Goal: Use online tool/utility: Use online tool/utility

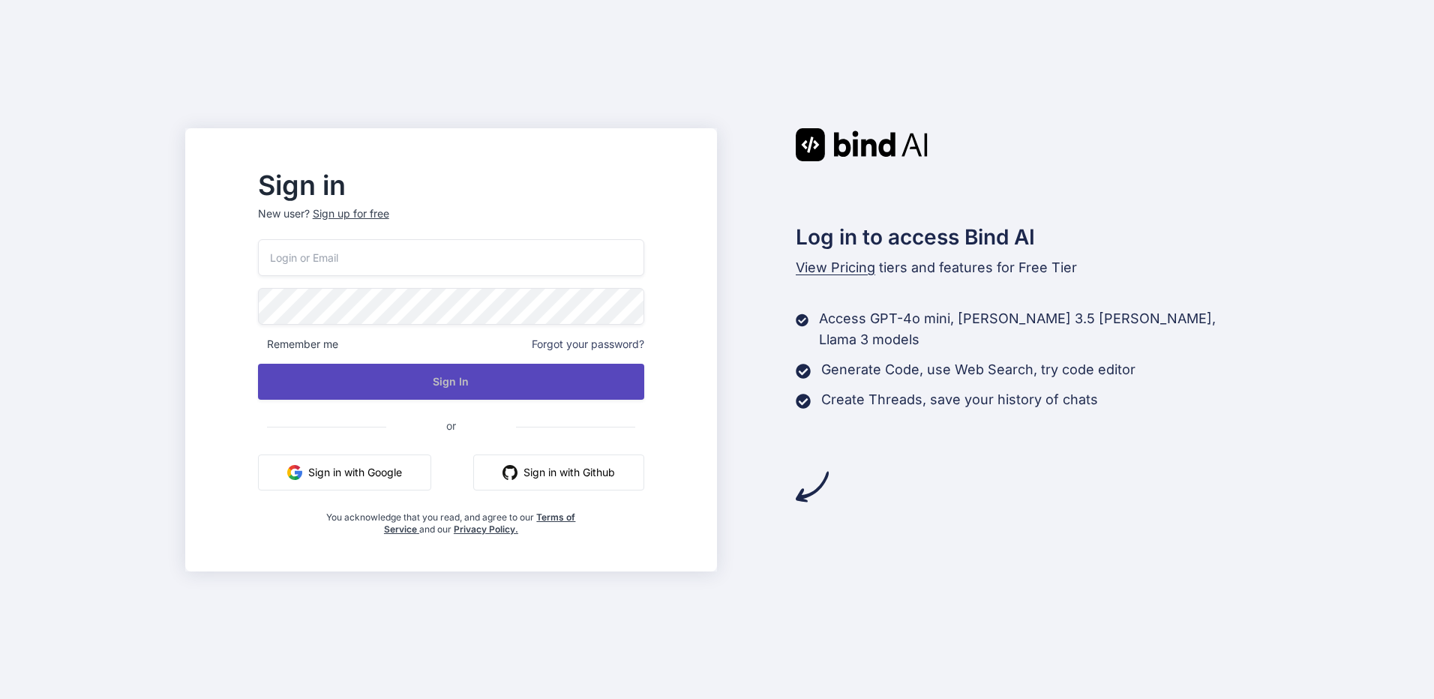
type input "[EMAIL_ADDRESS][DOMAIN_NAME]"
click at [505, 371] on button "Sign In" at bounding box center [451, 382] width 386 height 36
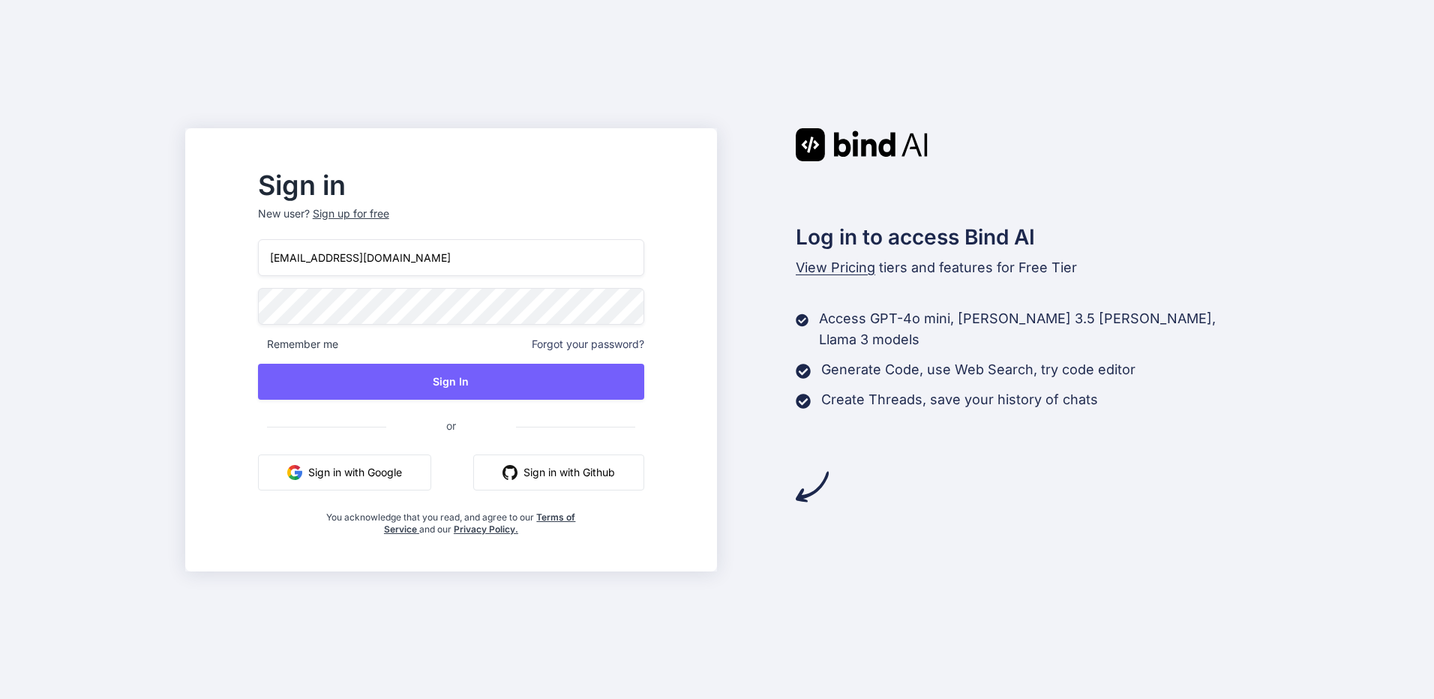
click at [493, 359] on div "bindai@zenkoy.com Remember me Forgot your password? Sign In or Sign in with Goo…" at bounding box center [451, 387] width 386 height 296
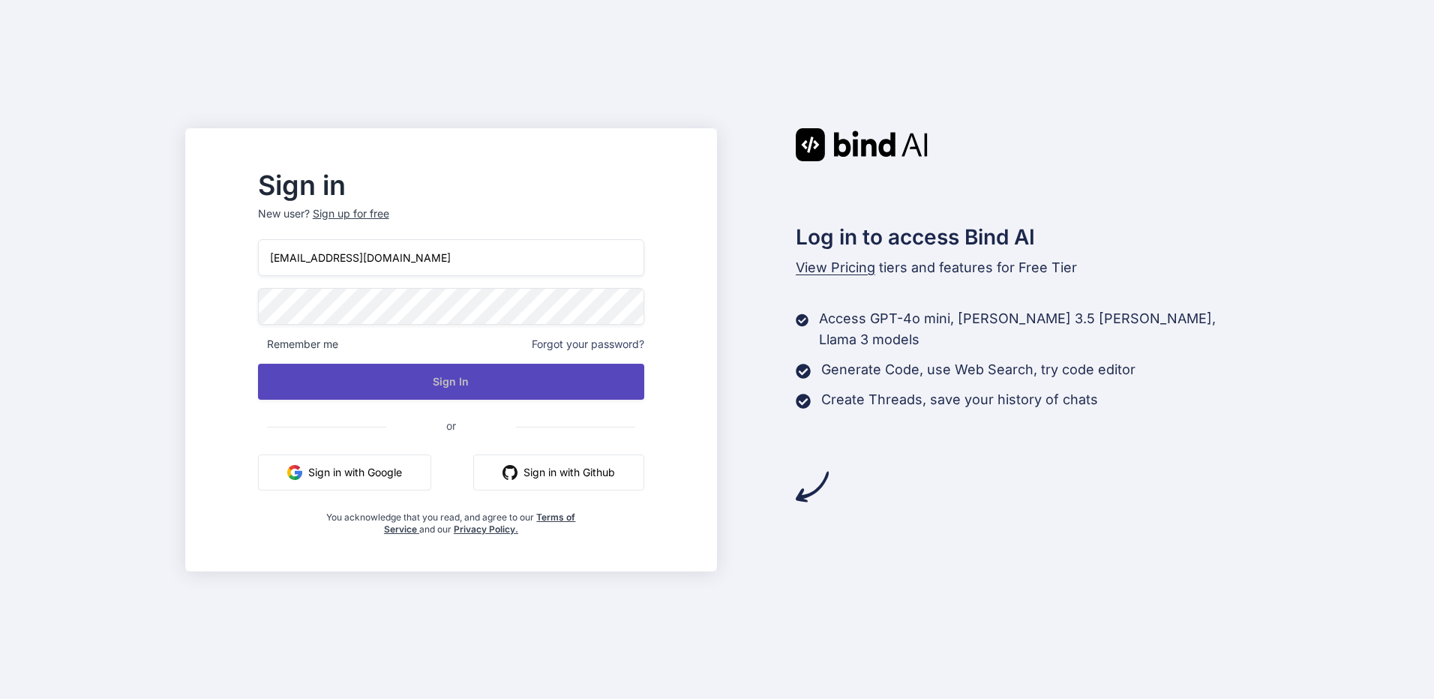
click at [492, 370] on button "Sign In" at bounding box center [451, 382] width 386 height 36
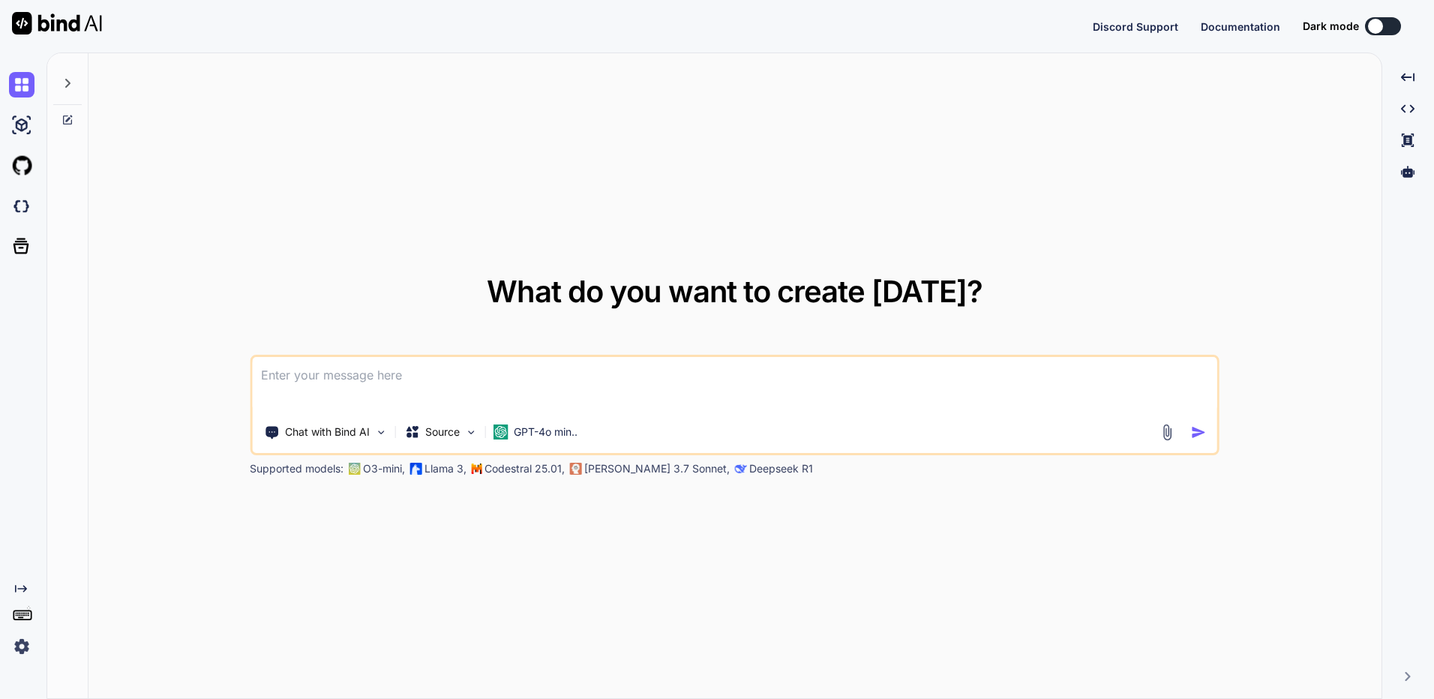
click at [11, 643] on img at bounding box center [21, 646] width 25 height 25
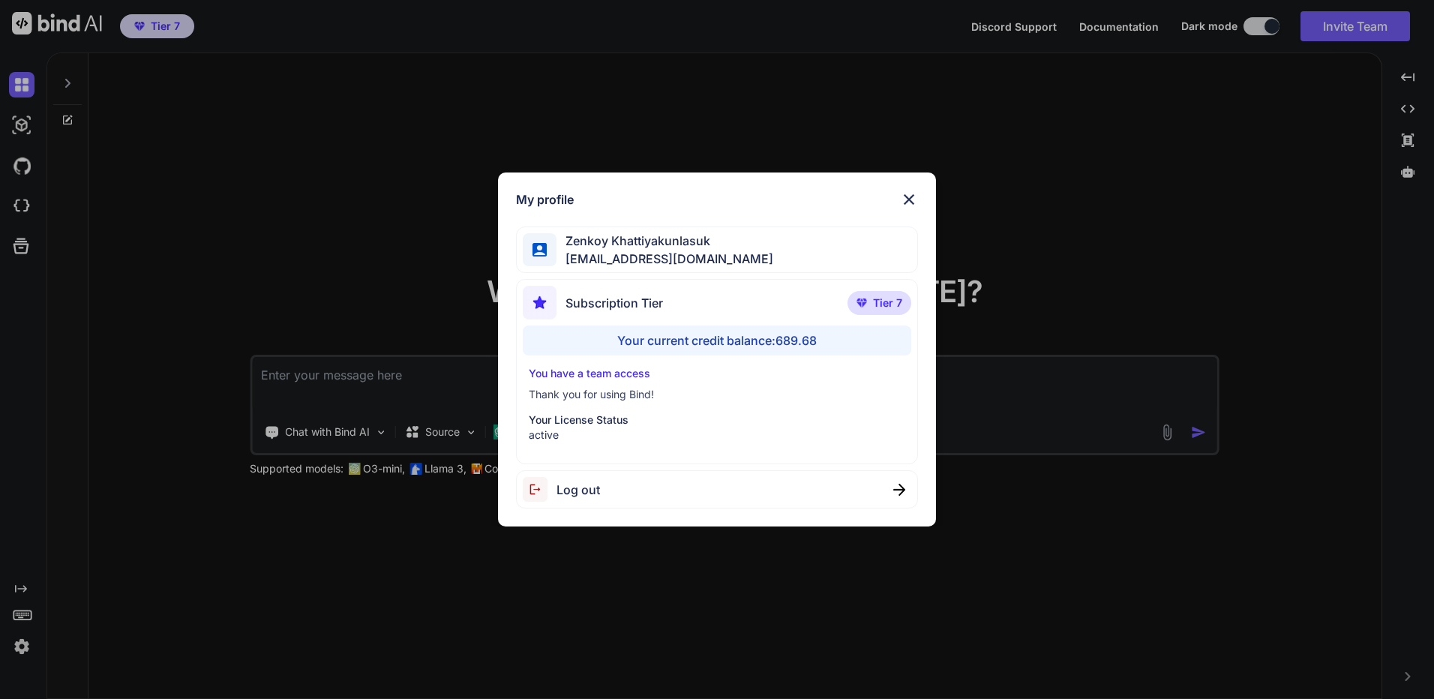
type textarea "x"
click at [135, 460] on div "My profile [PERSON_NAME] [EMAIL_ADDRESS][DOMAIN_NAME] Subscription Tier Tier 7 …" at bounding box center [717, 349] width 1434 height 699
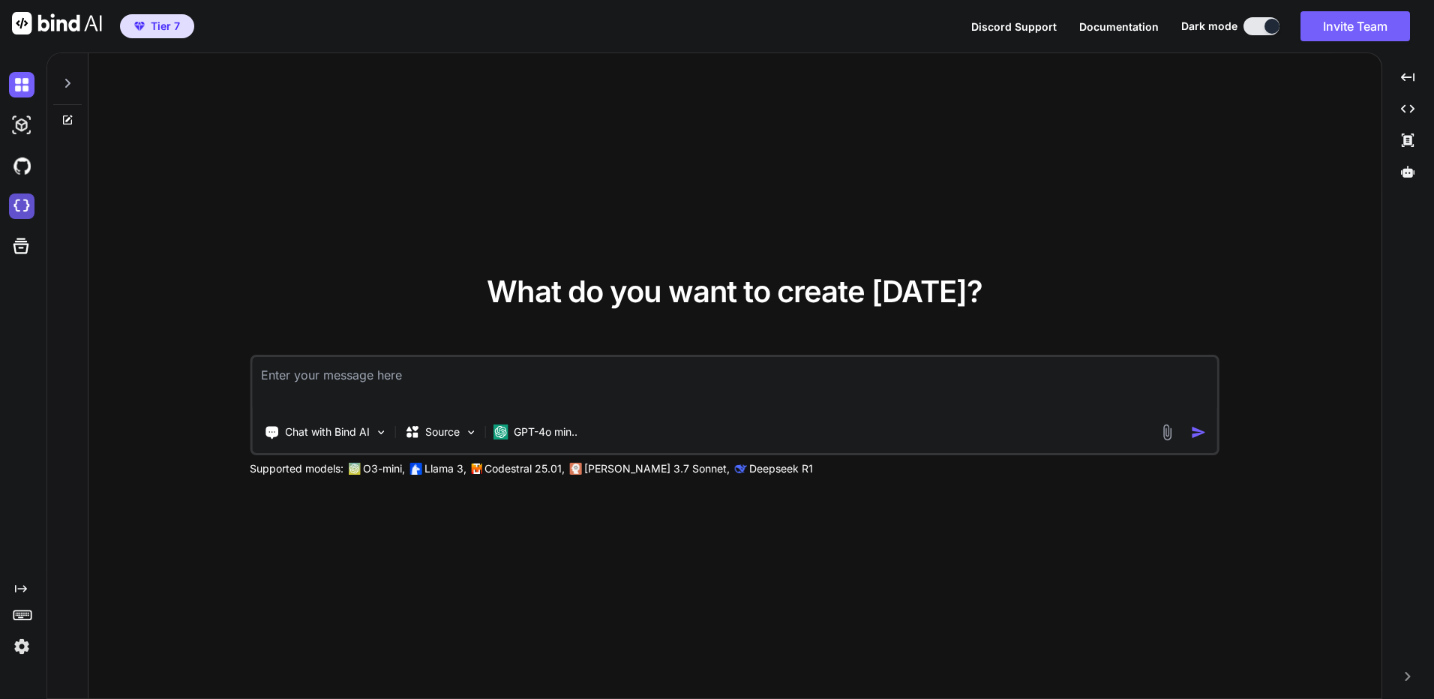
click at [26, 196] on img at bounding box center [21, 205] width 25 height 25
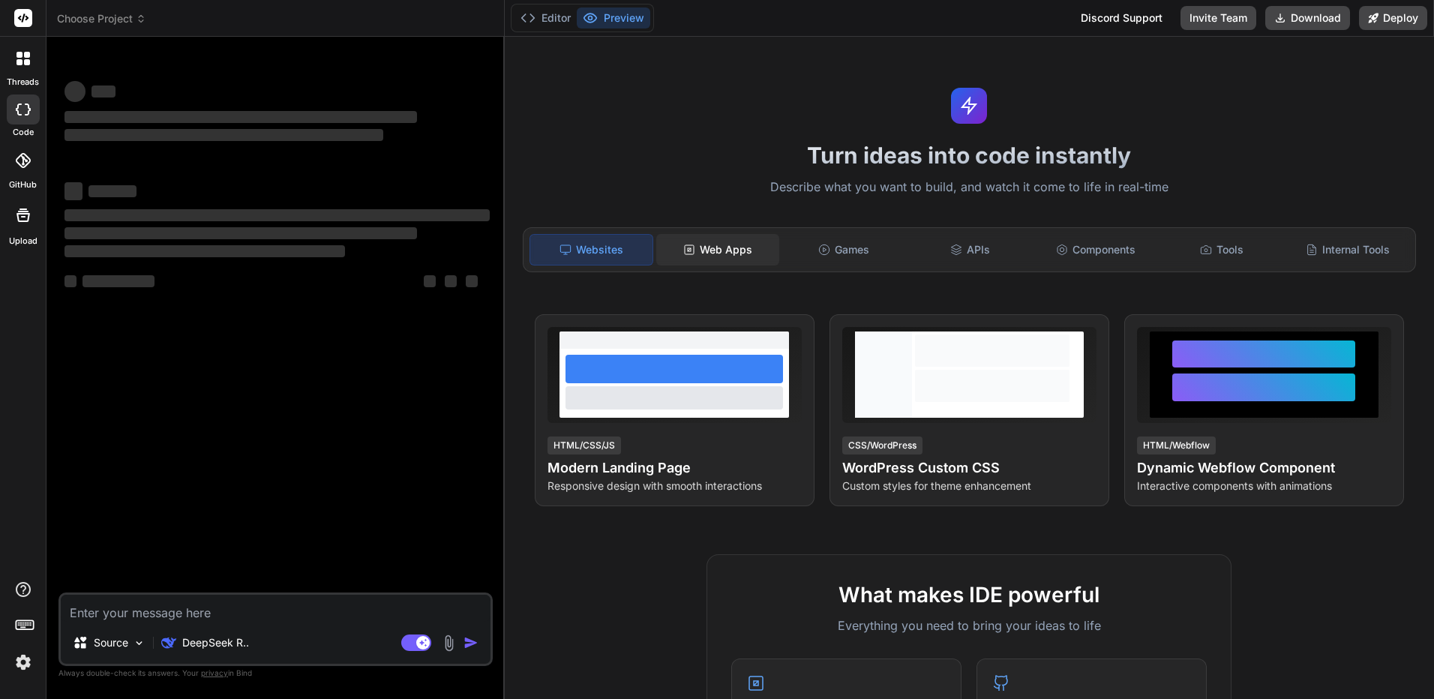
click at [715, 250] on div "Web Apps" at bounding box center [717, 249] width 123 height 31
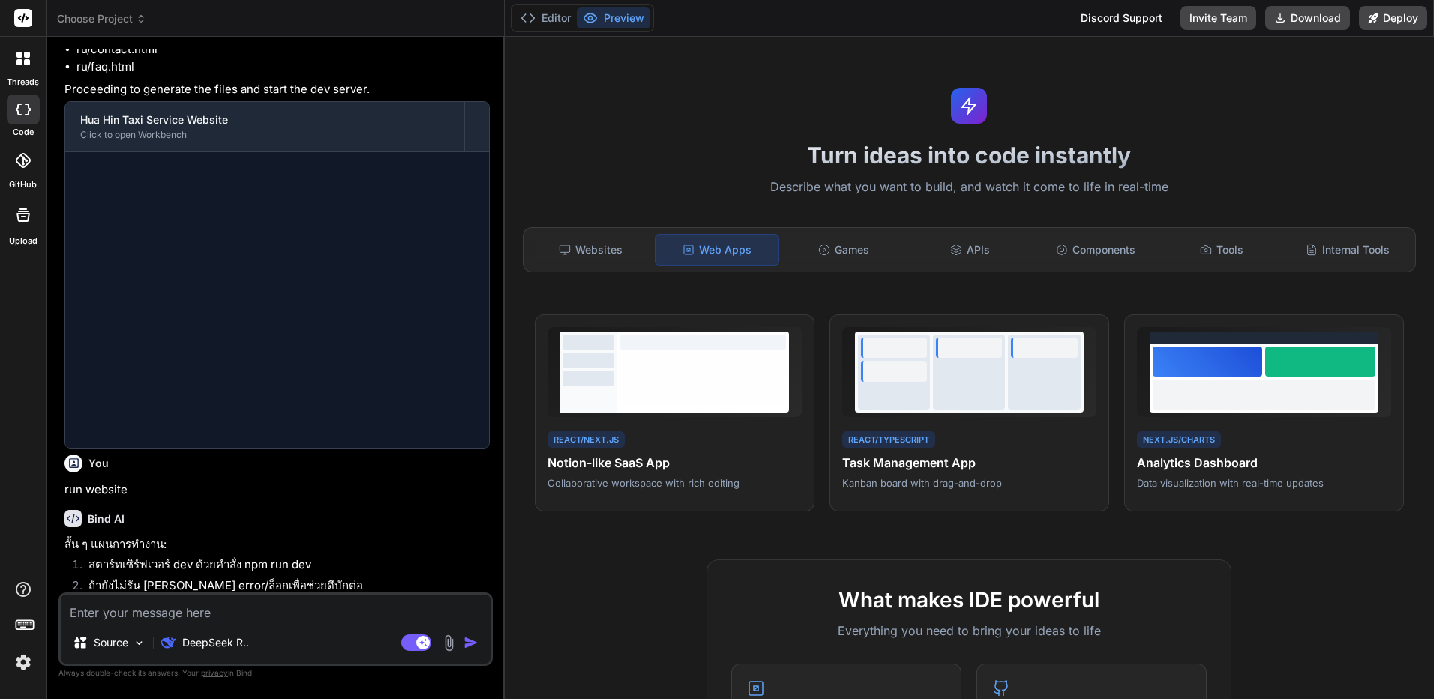
scroll to position [1204, 0]
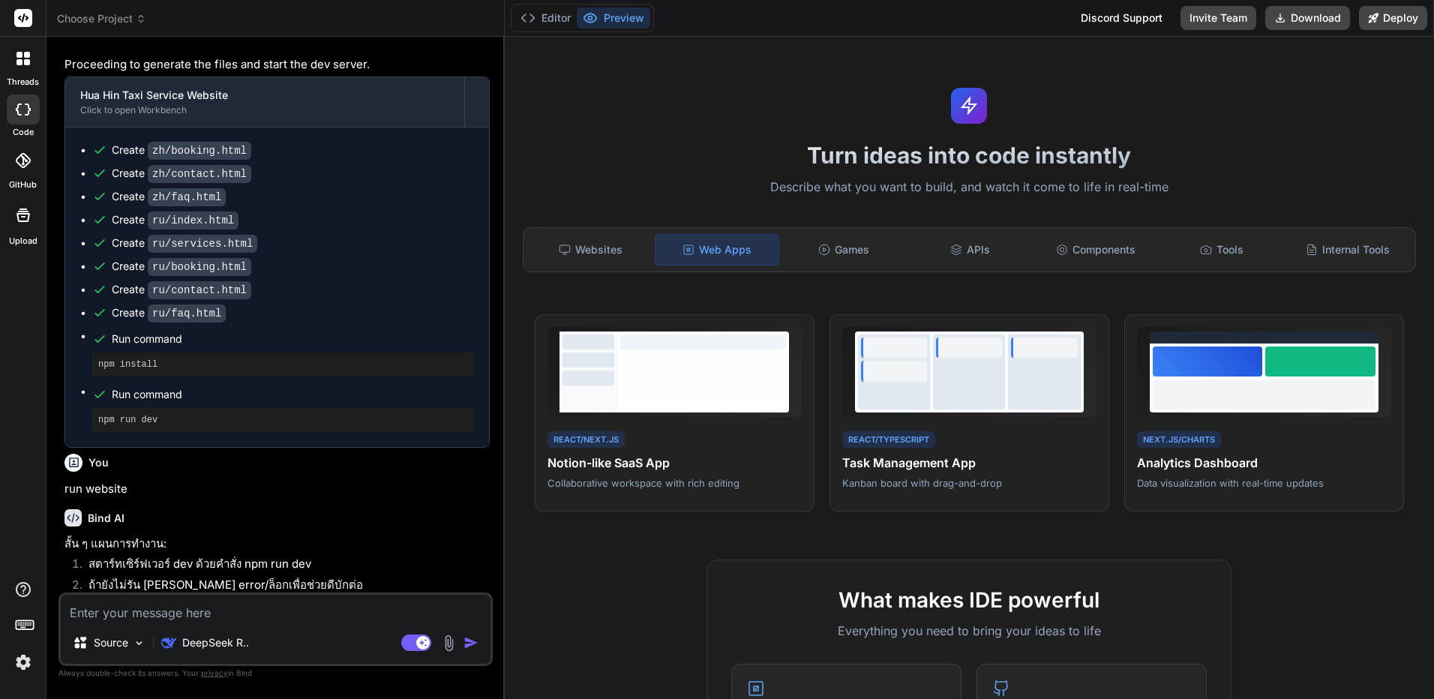
click at [146, 25] on span "Choose Project" at bounding box center [101, 18] width 89 height 15
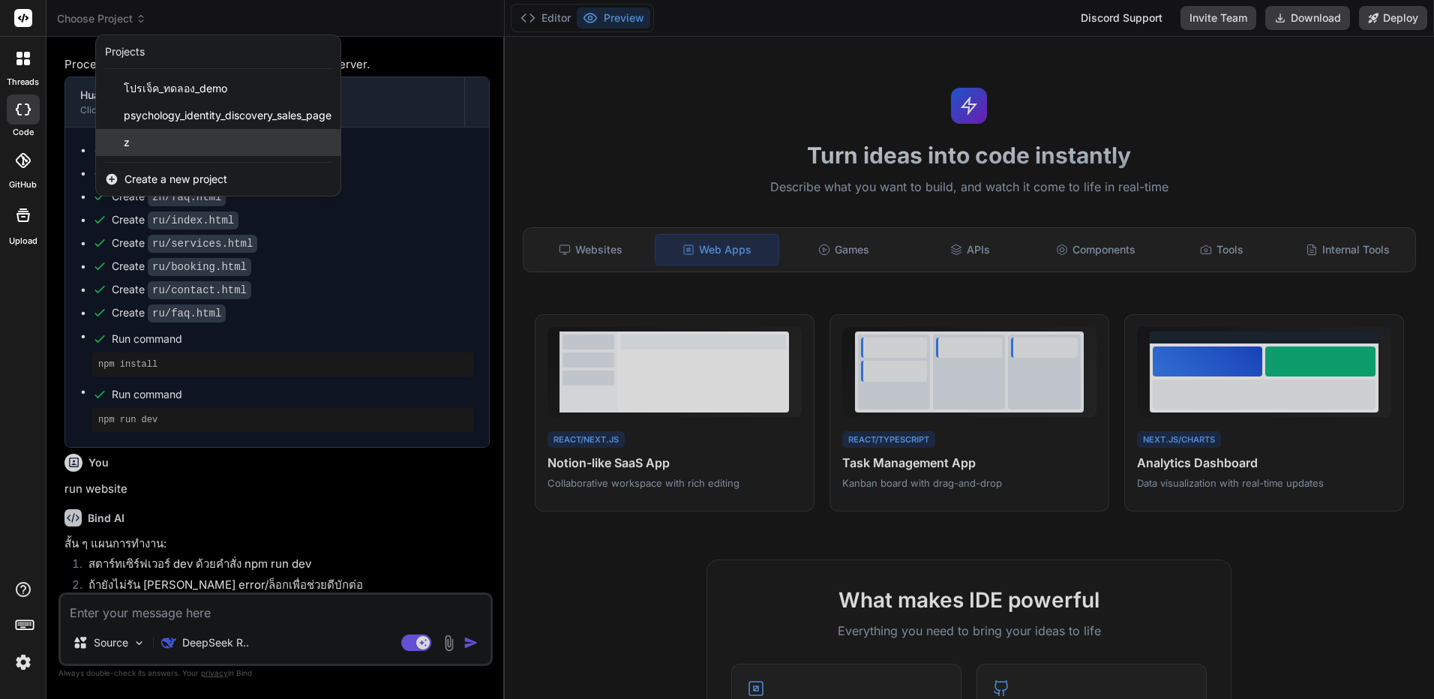
click at [271, 148] on div "z" at bounding box center [218, 142] width 244 height 27
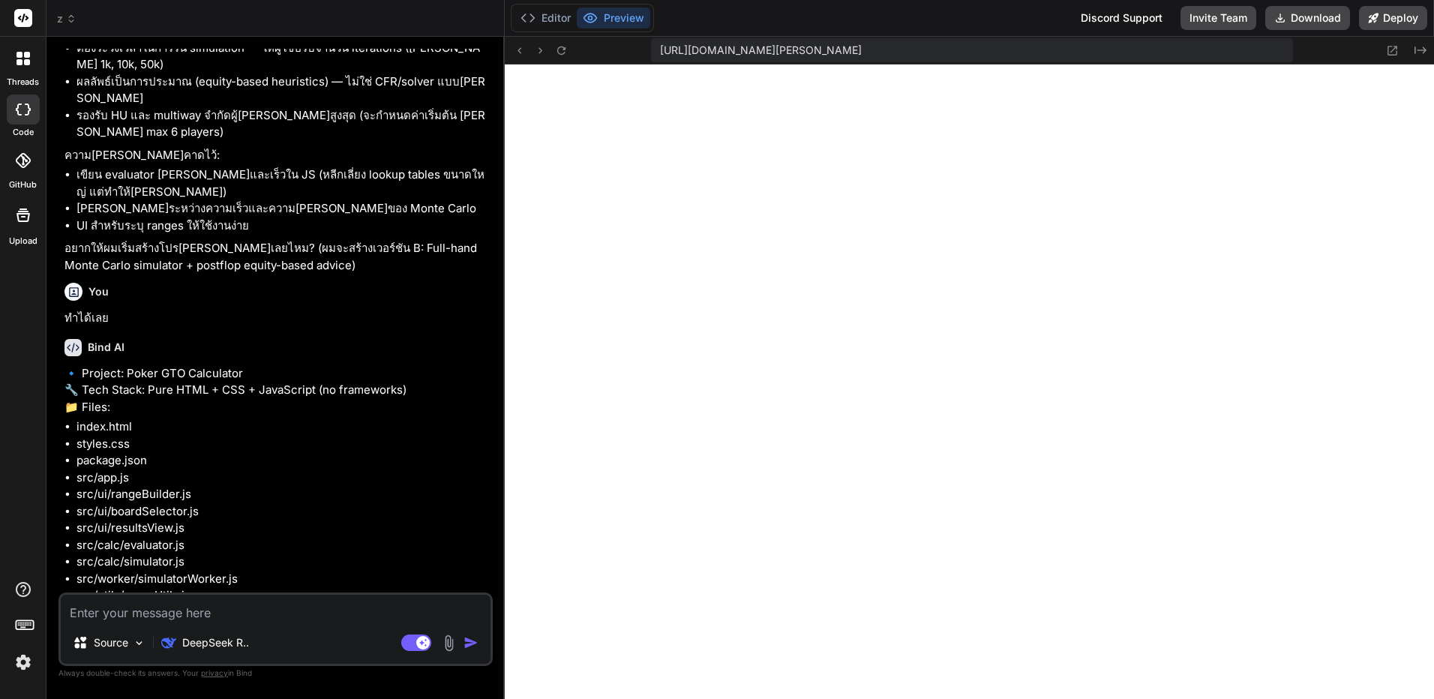
scroll to position [627, 0]
click at [122, 646] on p "Source" at bounding box center [111, 642] width 34 height 15
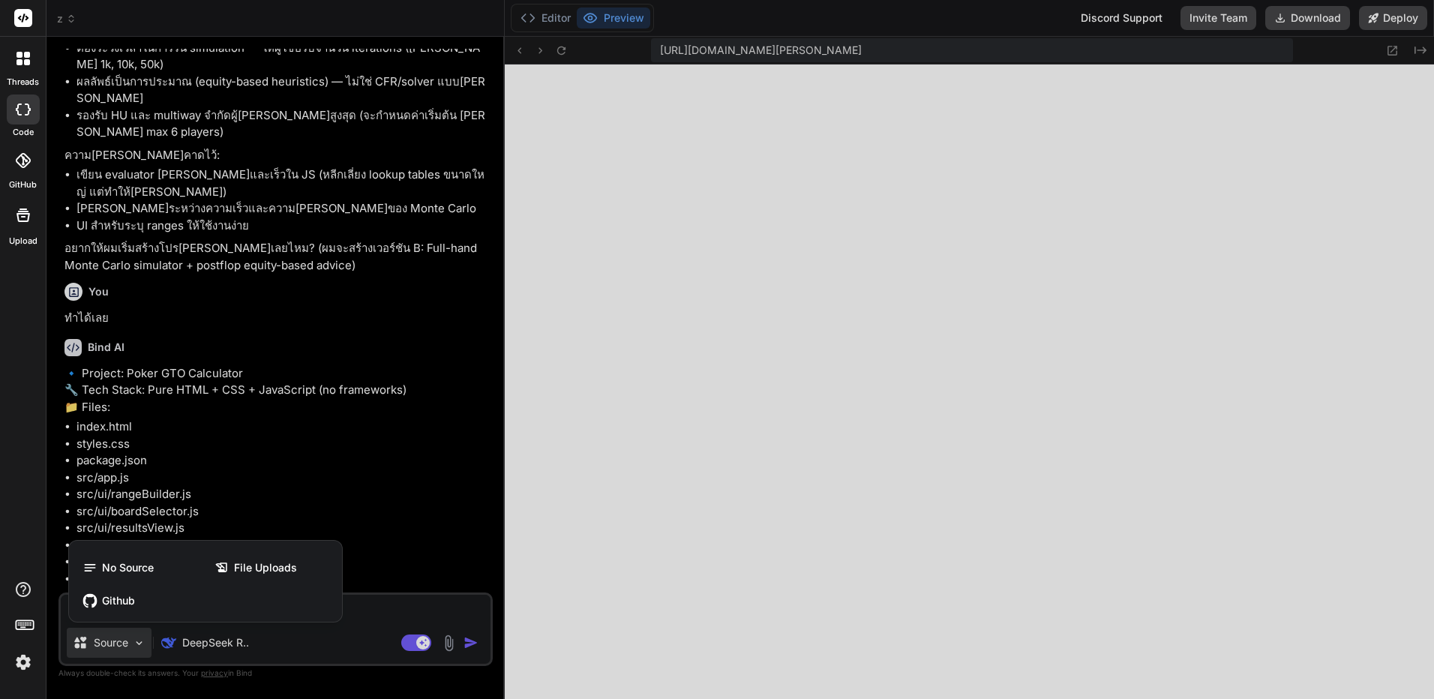
click at [450, 642] on div at bounding box center [717, 349] width 1434 height 699
type textarea "x"
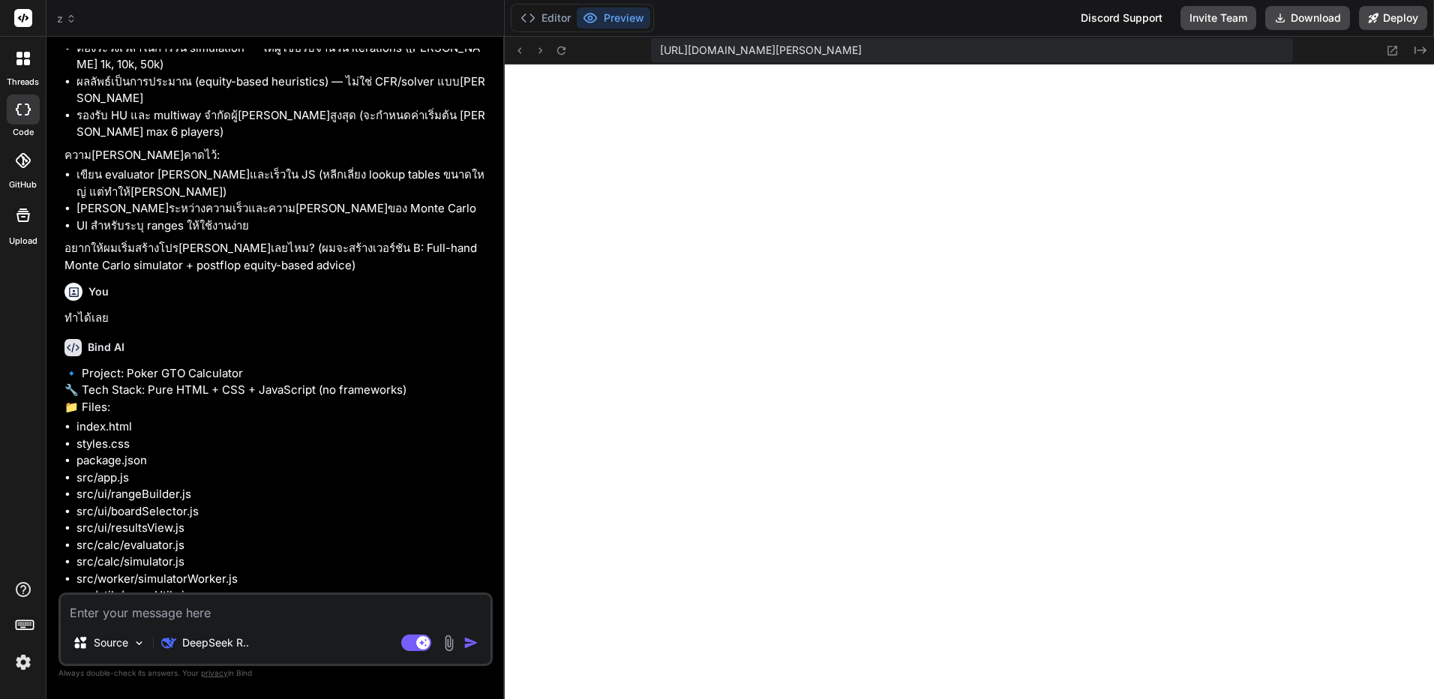
click at [69, 19] on icon at bounding box center [71, 18] width 10 height 10
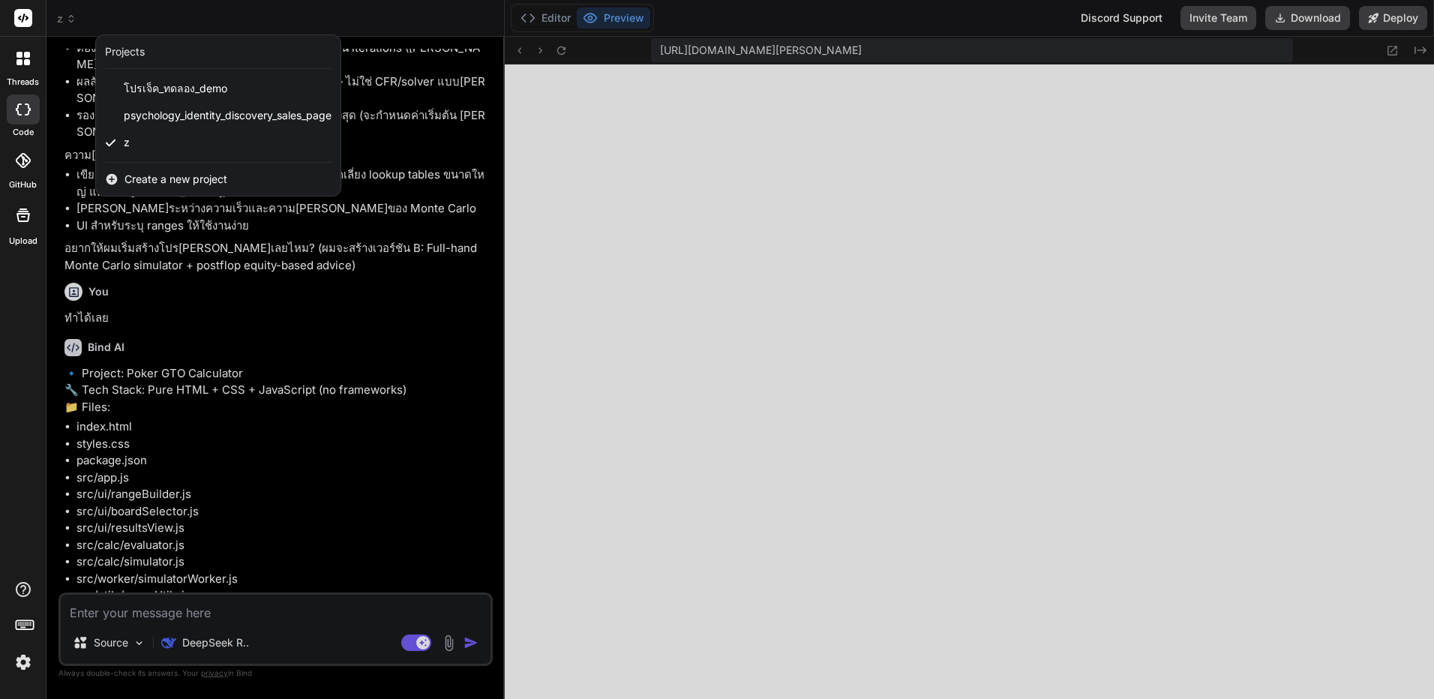
click at [190, 182] on span "Create a new project" at bounding box center [175, 179] width 103 height 15
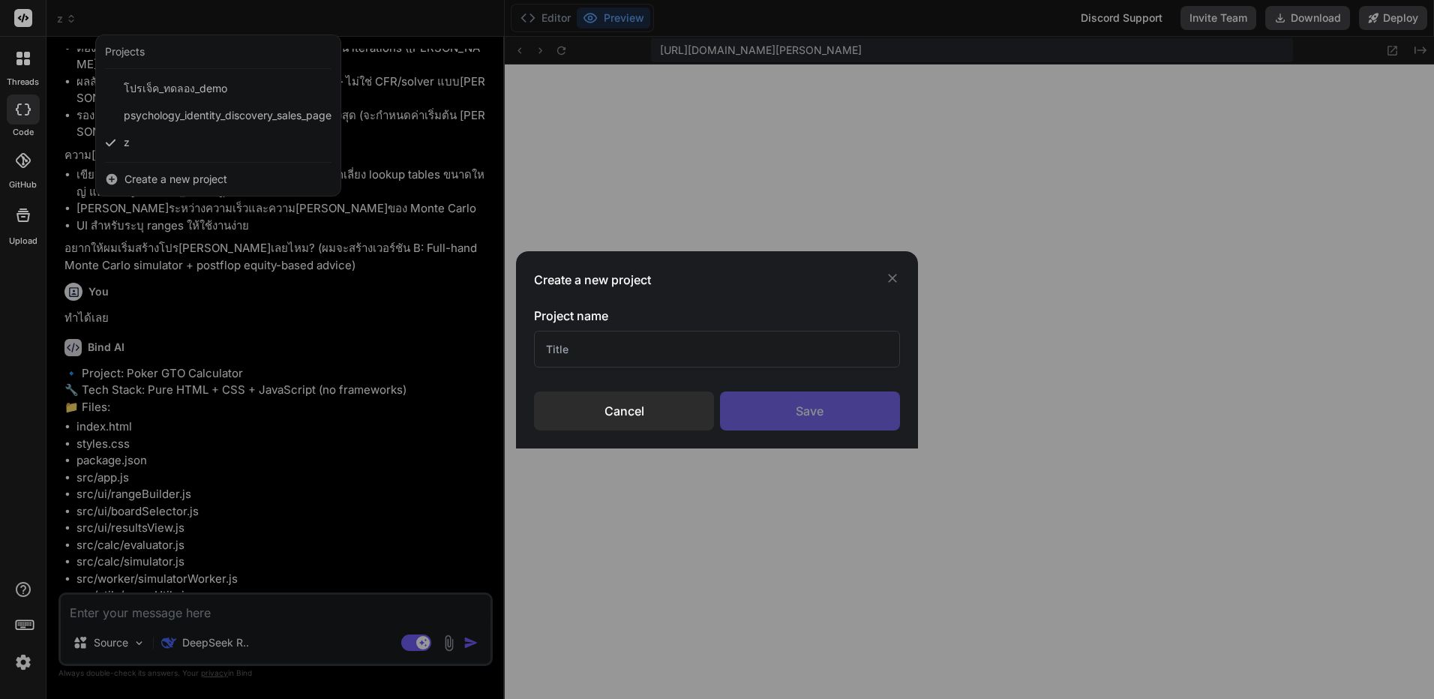
click at [690, 352] on input "text" at bounding box center [716, 349] width 365 height 37
type input "c"
click at [774, 398] on div "Save" at bounding box center [810, 410] width 180 height 39
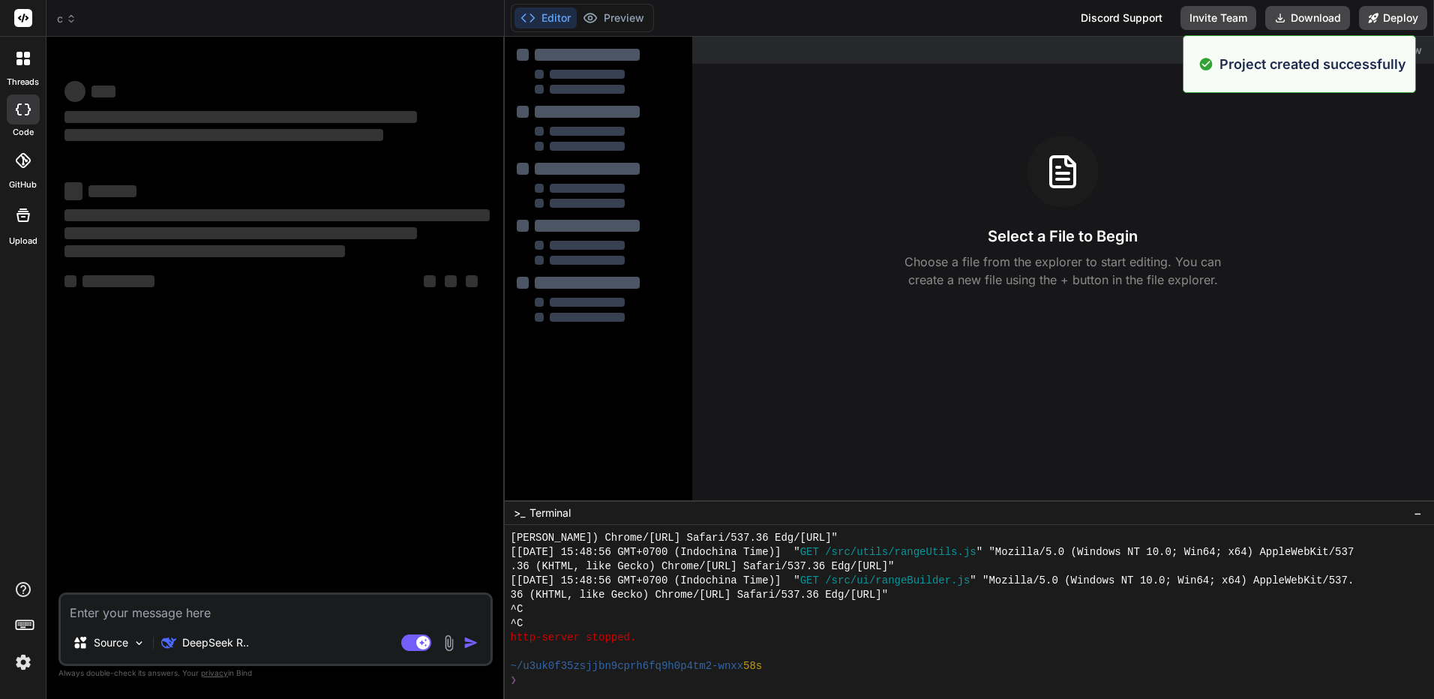
scroll to position [698, 0]
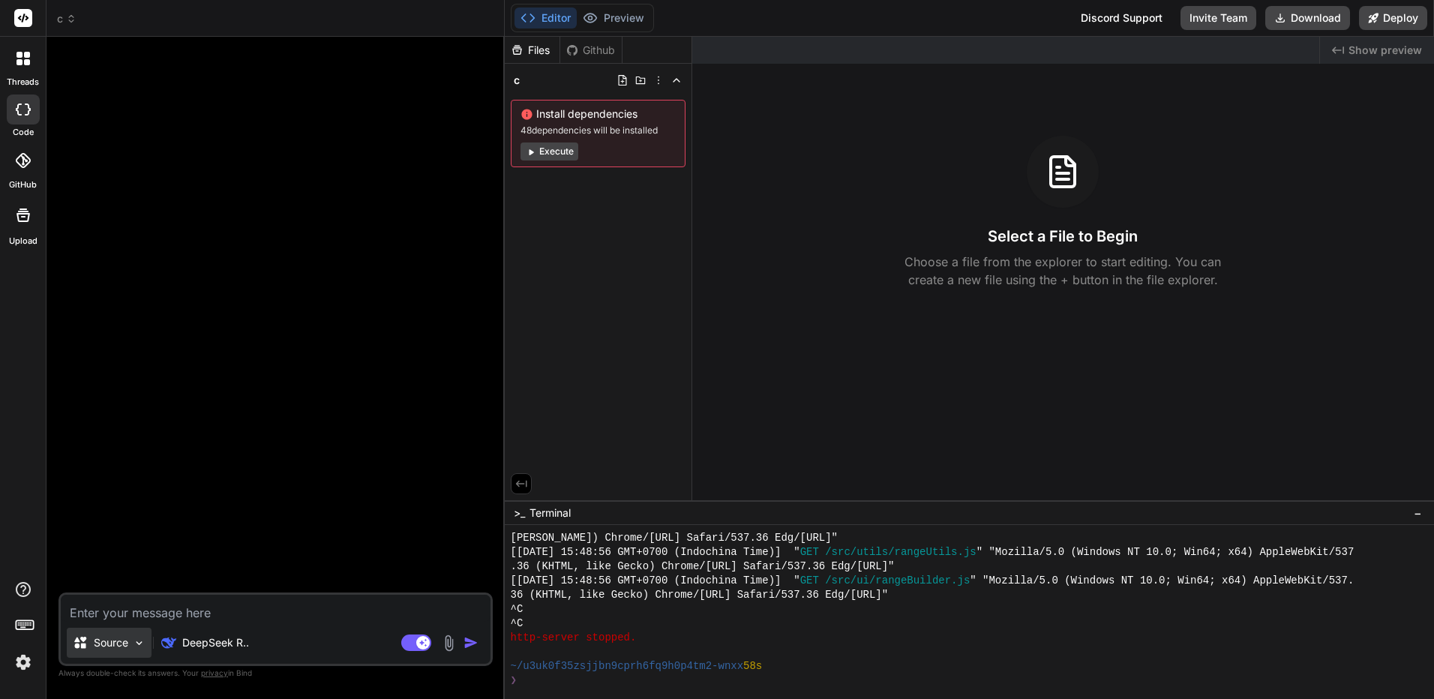
click at [112, 646] on p "Source" at bounding box center [111, 642] width 34 height 15
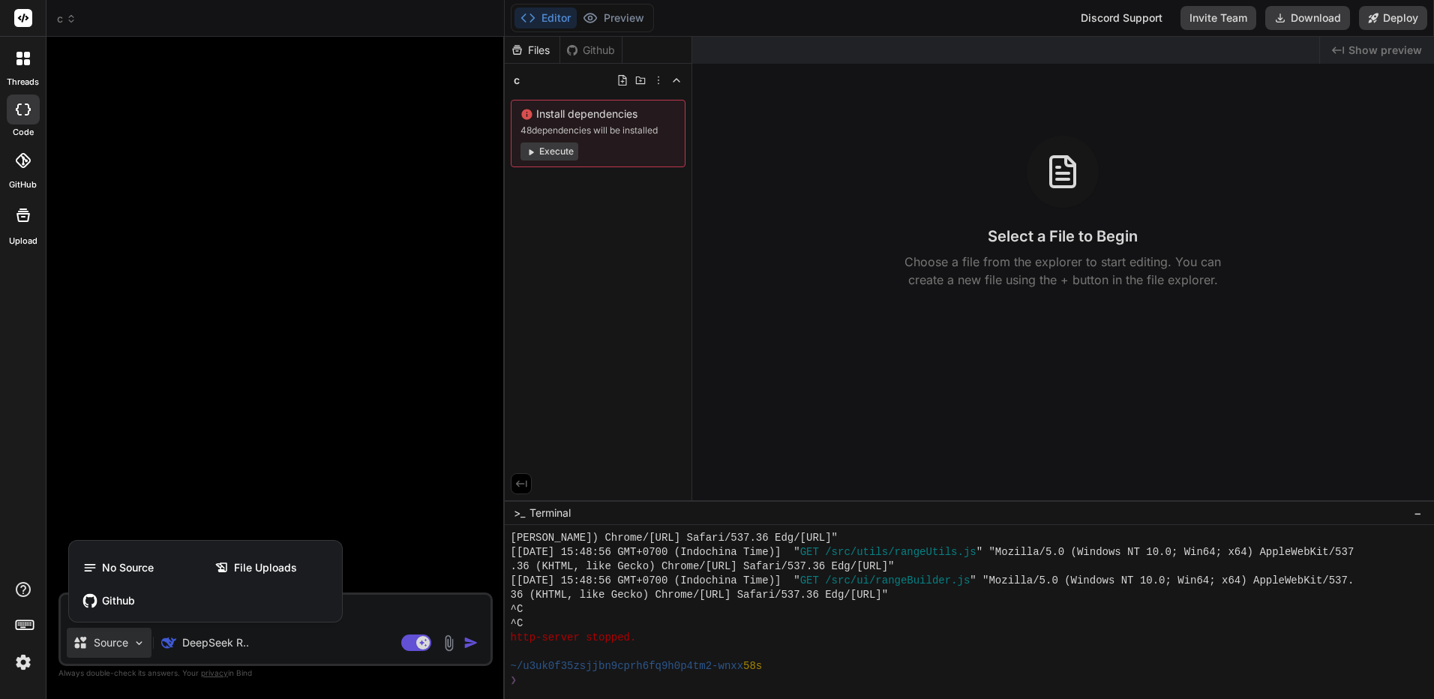
click at [446, 643] on div at bounding box center [717, 349] width 1434 height 699
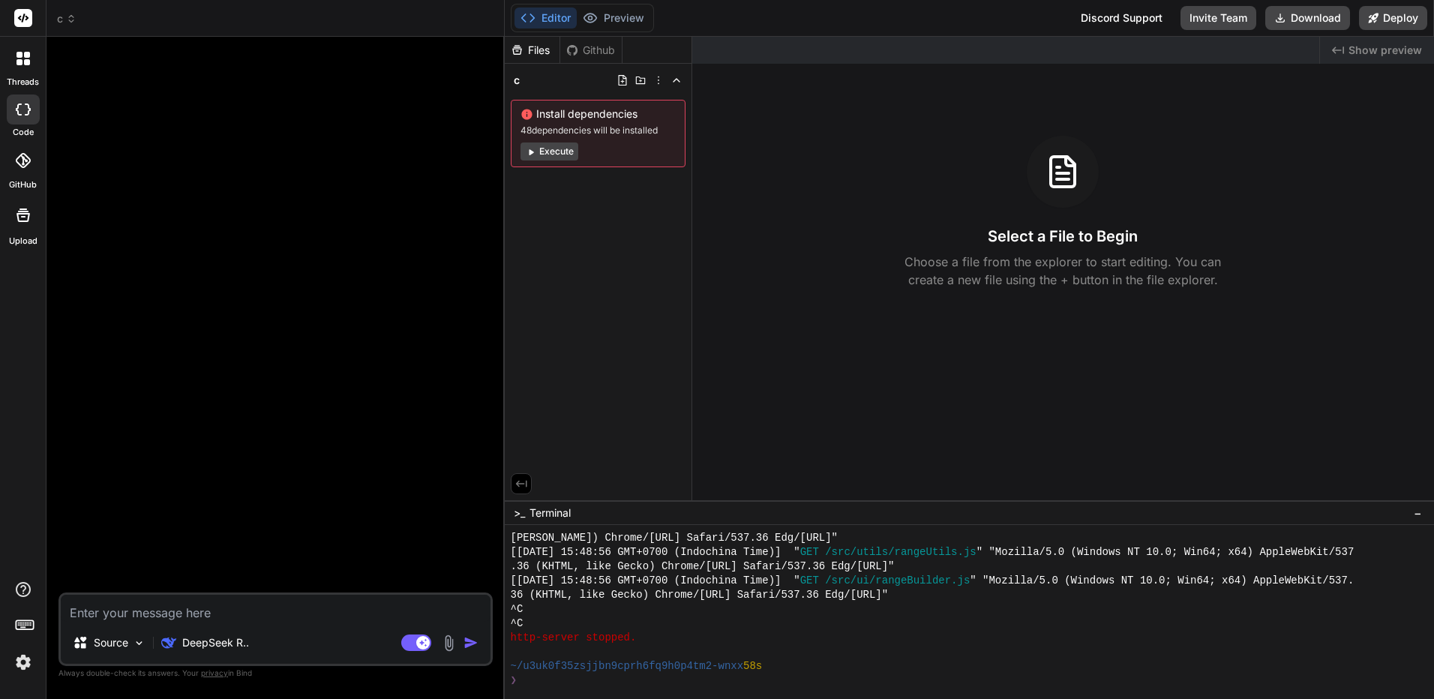
click at [451, 643] on img at bounding box center [448, 642] width 17 height 17
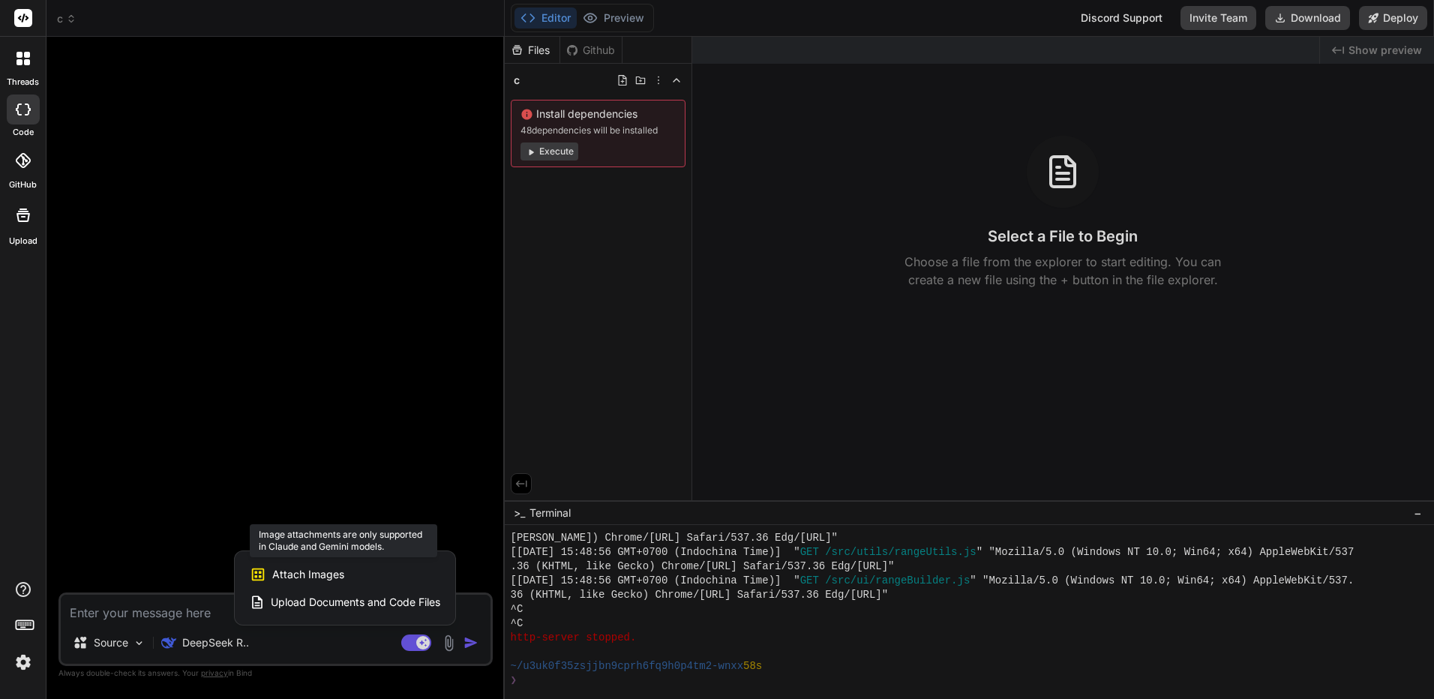
click at [328, 571] on span "Attach Images" at bounding box center [308, 574] width 72 height 15
click at [297, 604] on span "Upload Documents and Code Files" at bounding box center [355, 602] width 169 height 15
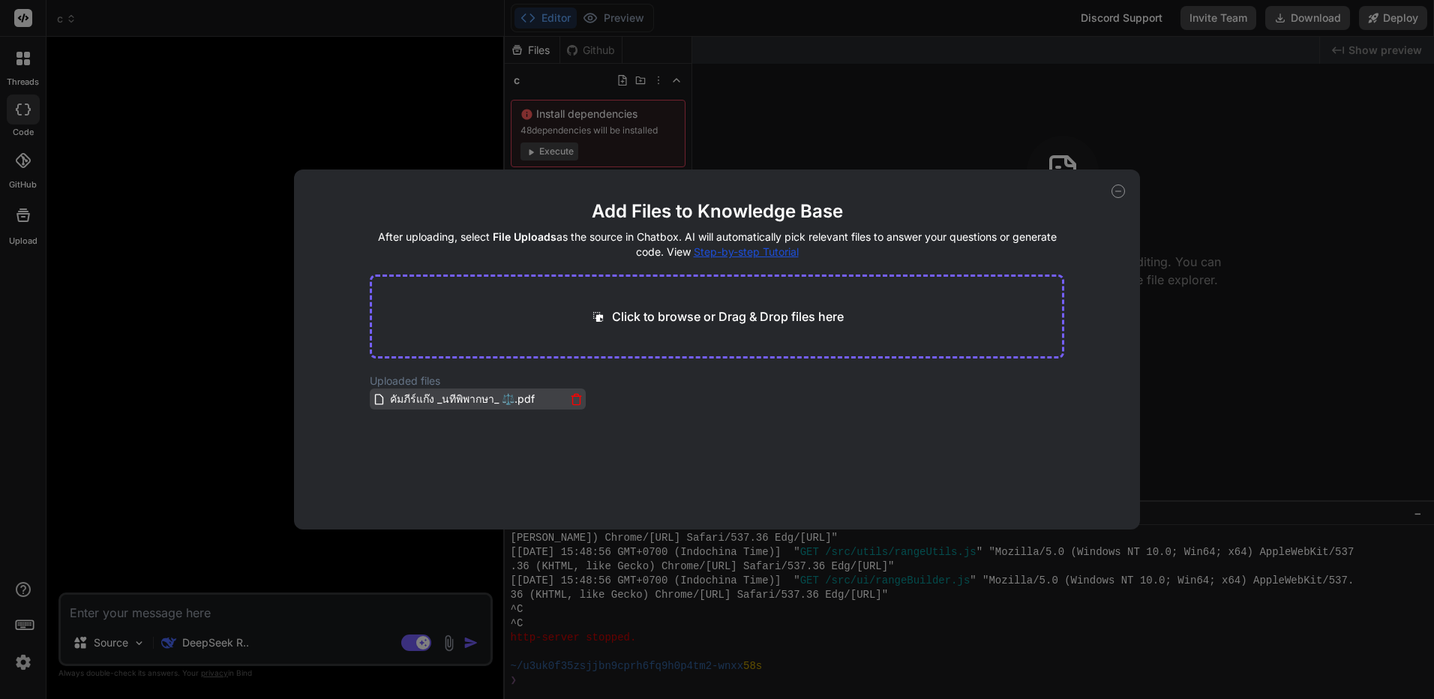
click at [454, 407] on span "คัมภีร์แก๊ง _นทีพิพากษา_ ⚖️.pdf" at bounding box center [462, 399] width 148 height 18
click at [1119, 193] on icon at bounding box center [1117, 190] width 13 height 13
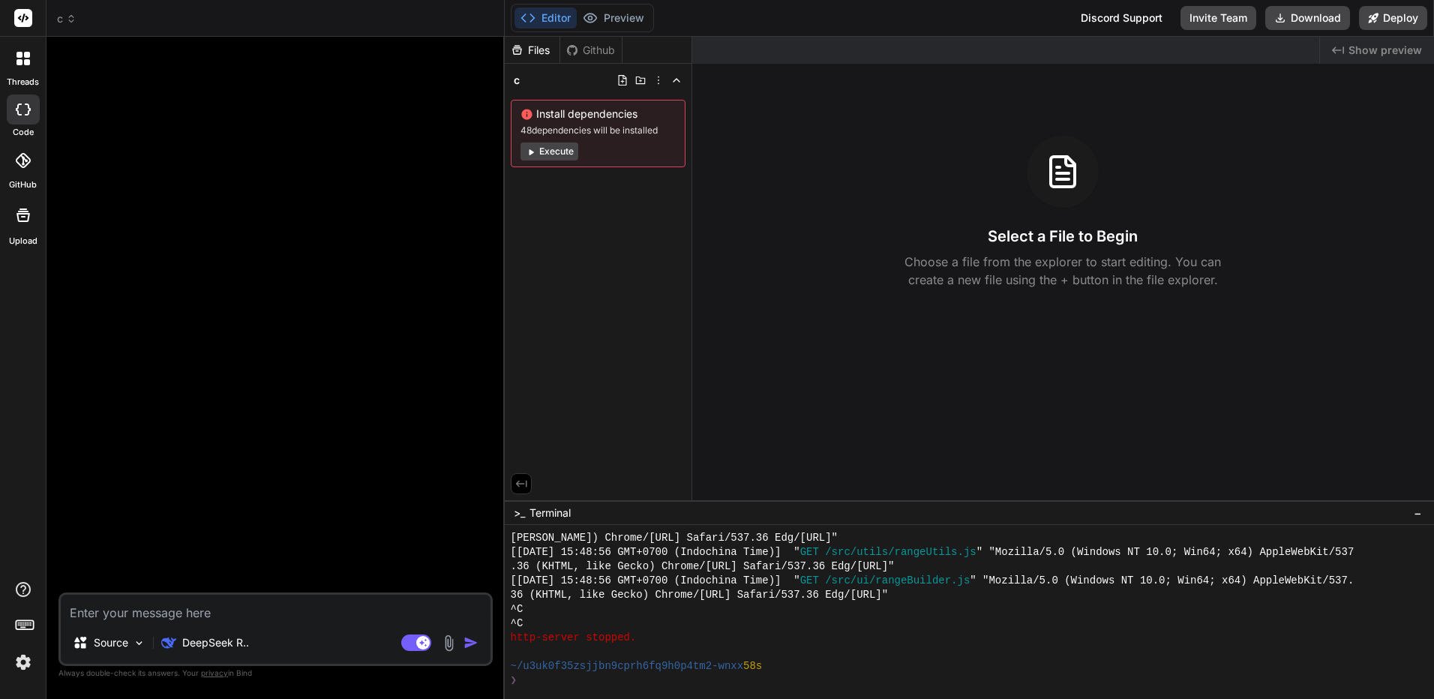
click at [446, 636] on img at bounding box center [448, 642] width 17 height 17
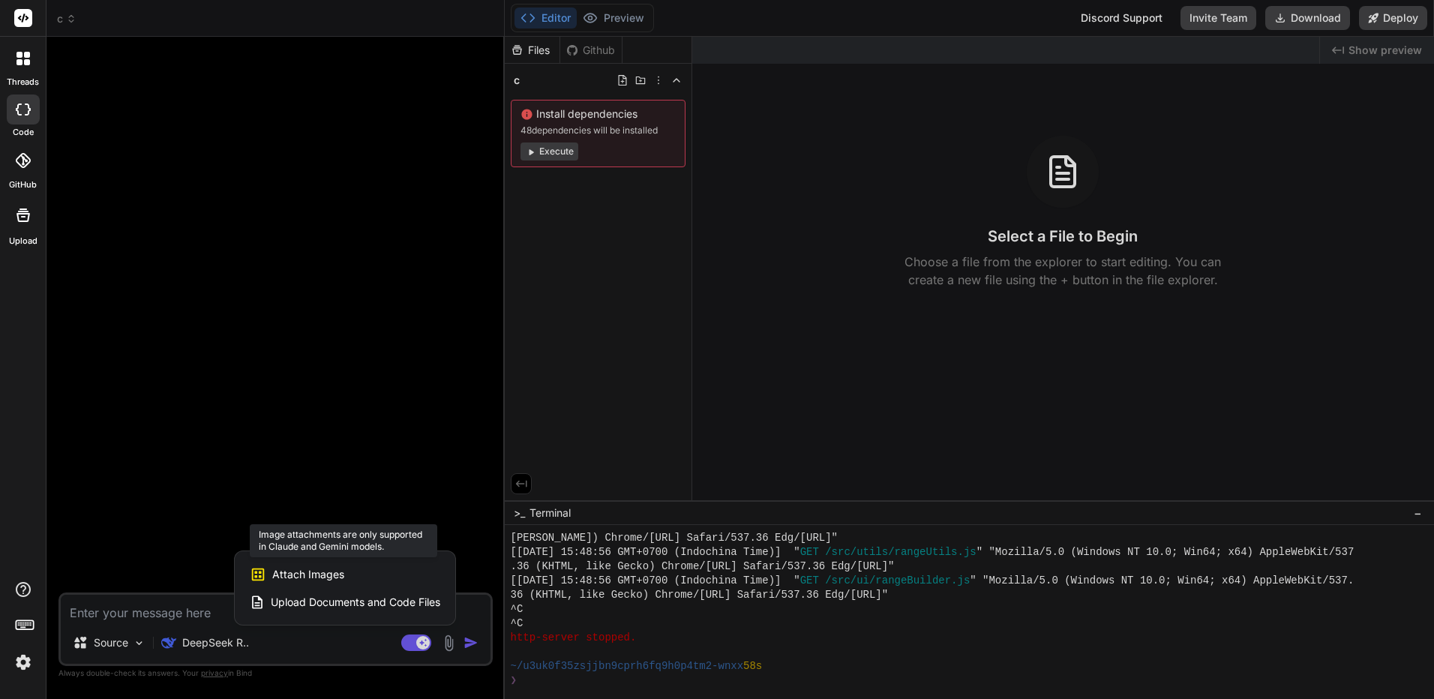
click at [372, 585] on div "Attach Images Image attachments are only supported in Claude and Gemini models." at bounding box center [345, 574] width 190 height 28
click at [296, 571] on span "Attach Images" at bounding box center [308, 574] width 72 height 15
click at [99, 632] on div at bounding box center [717, 349] width 1434 height 699
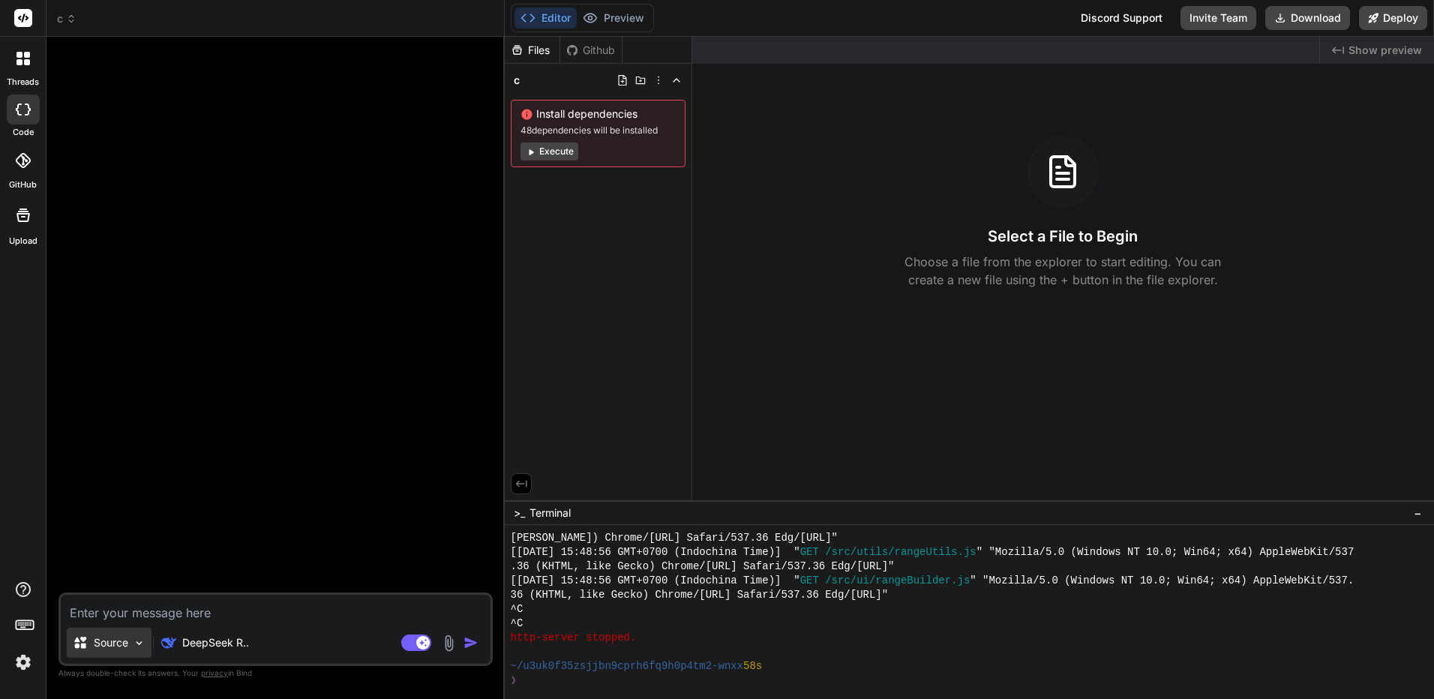
click at [100, 637] on p "Source" at bounding box center [111, 642] width 34 height 15
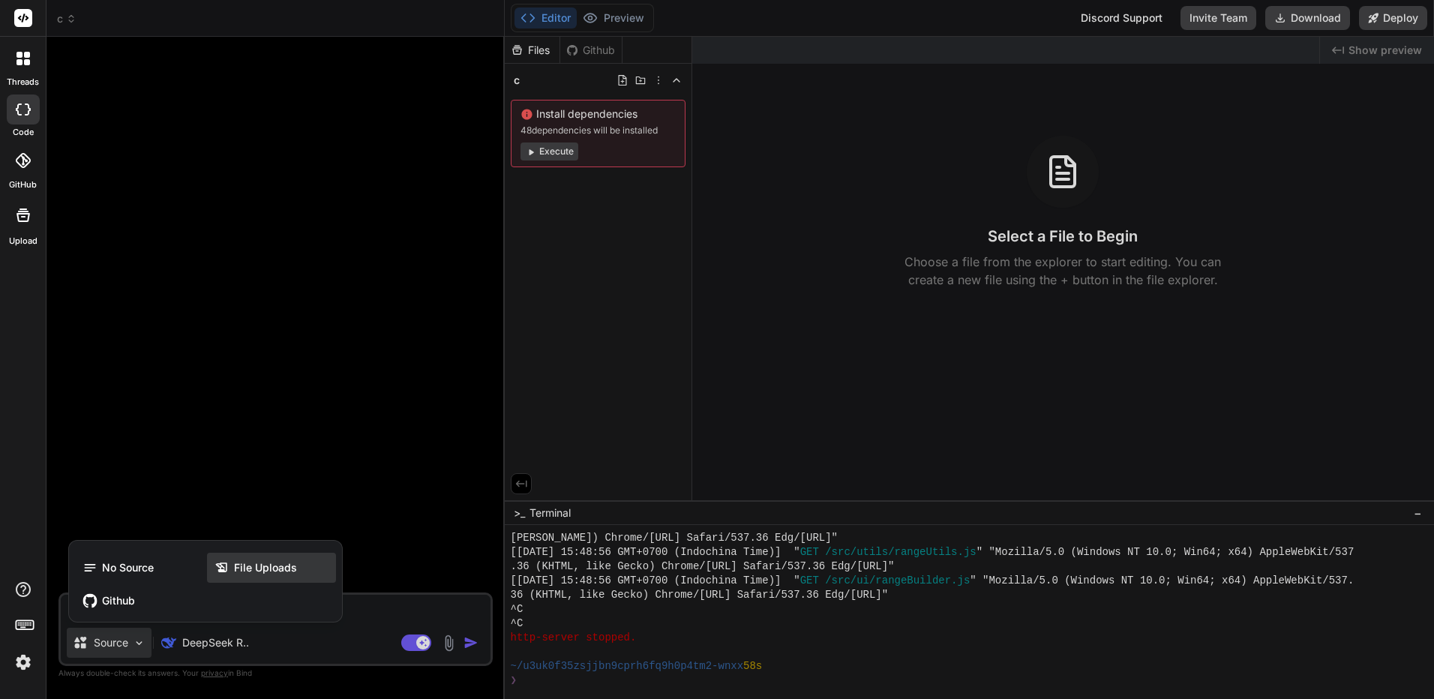
click at [225, 564] on icon at bounding box center [221, 567] width 15 height 15
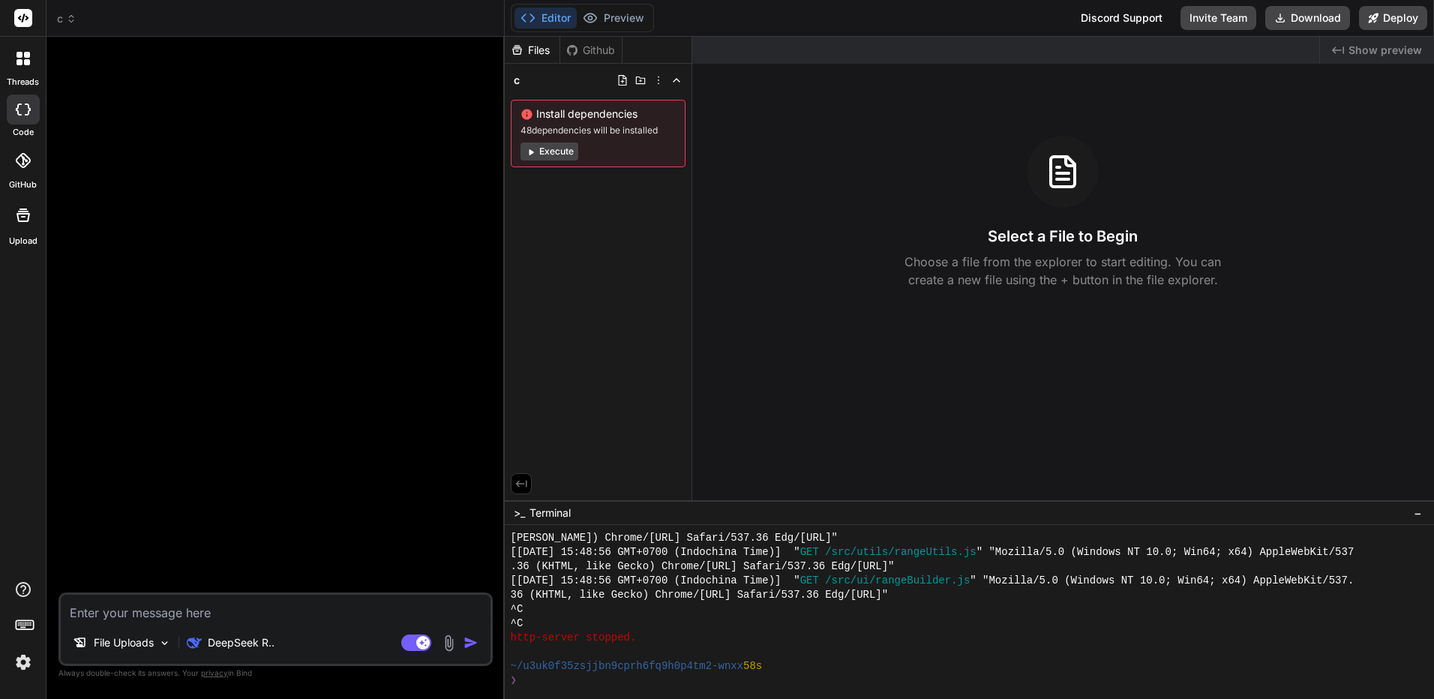
click at [130, 611] on textarea at bounding box center [276, 608] width 430 height 27
click at [166, 641] on img at bounding box center [164, 643] width 13 height 13
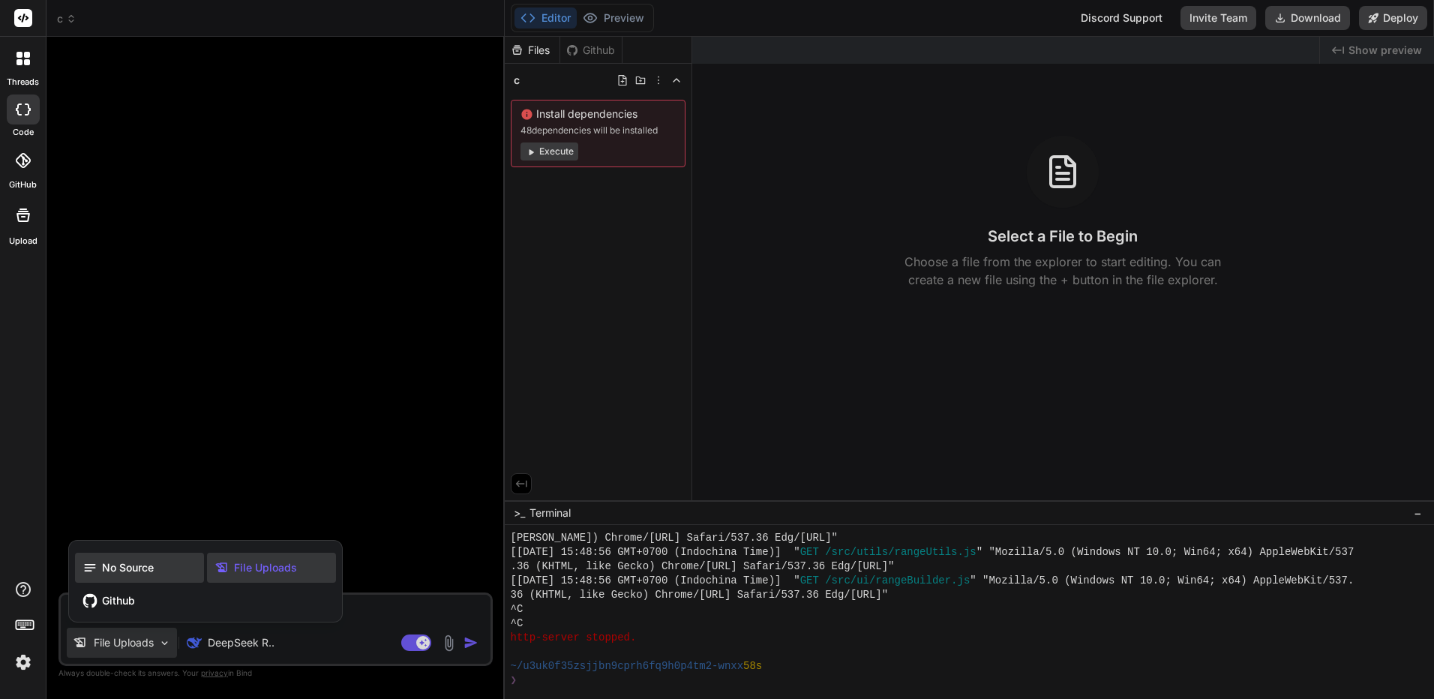
click at [128, 564] on span "No Source" at bounding box center [128, 567] width 52 height 15
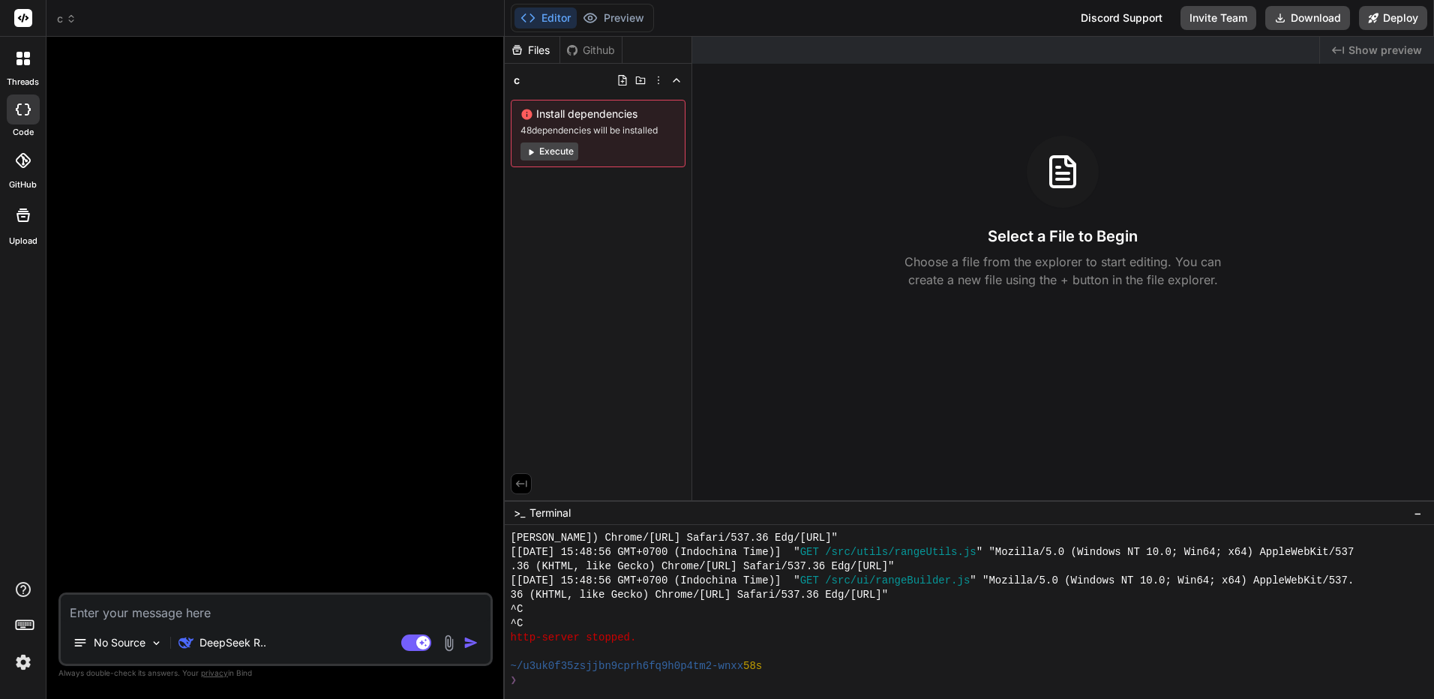
click at [448, 645] on img at bounding box center [448, 642] width 17 height 17
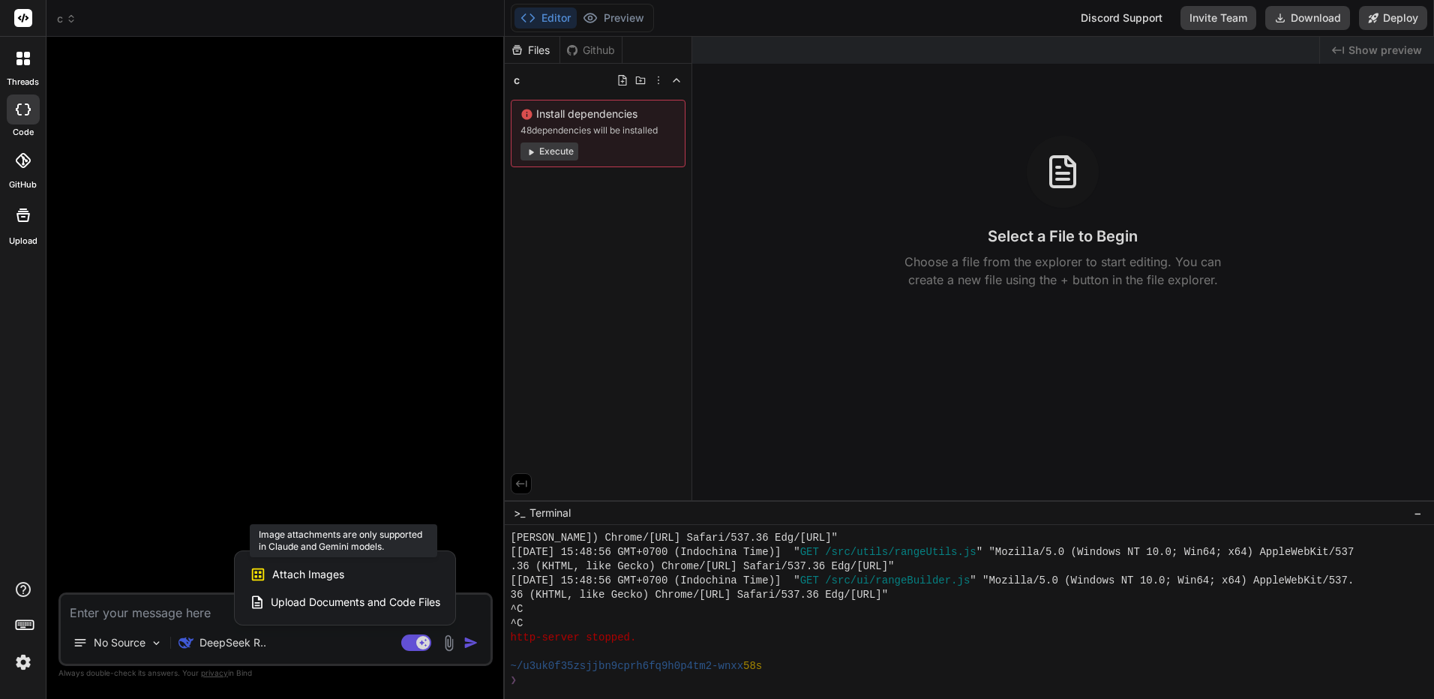
click at [343, 578] on span "Attach Images" at bounding box center [308, 574] width 72 height 15
click at [310, 573] on span "Attach Images" at bounding box center [308, 574] width 72 height 15
click at [310, 572] on span "Attach Images" at bounding box center [308, 574] width 72 height 15
click at [310, 571] on span "Attach Images" at bounding box center [308, 574] width 72 height 15
drag, startPoint x: 310, startPoint y: 571, endPoint x: 248, endPoint y: 643, distance: 94.1
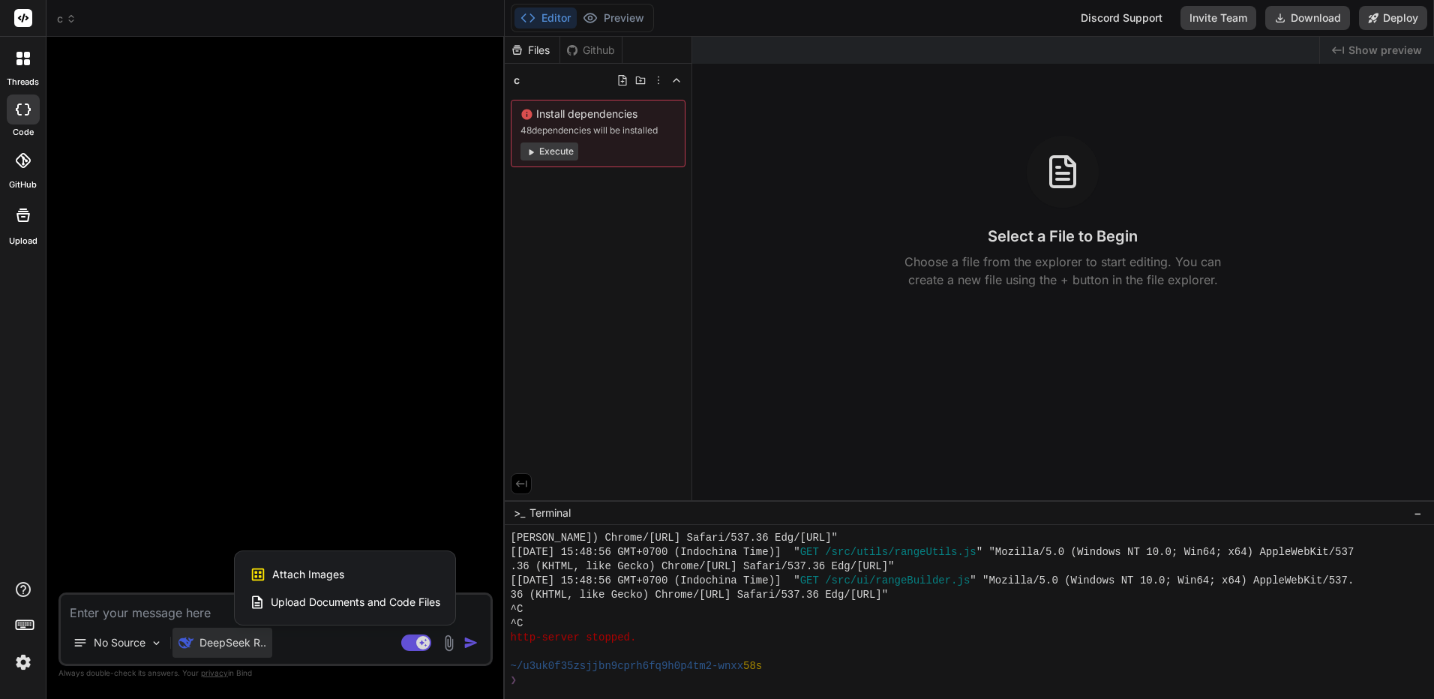
click at [248, 643] on div at bounding box center [717, 349] width 1434 height 699
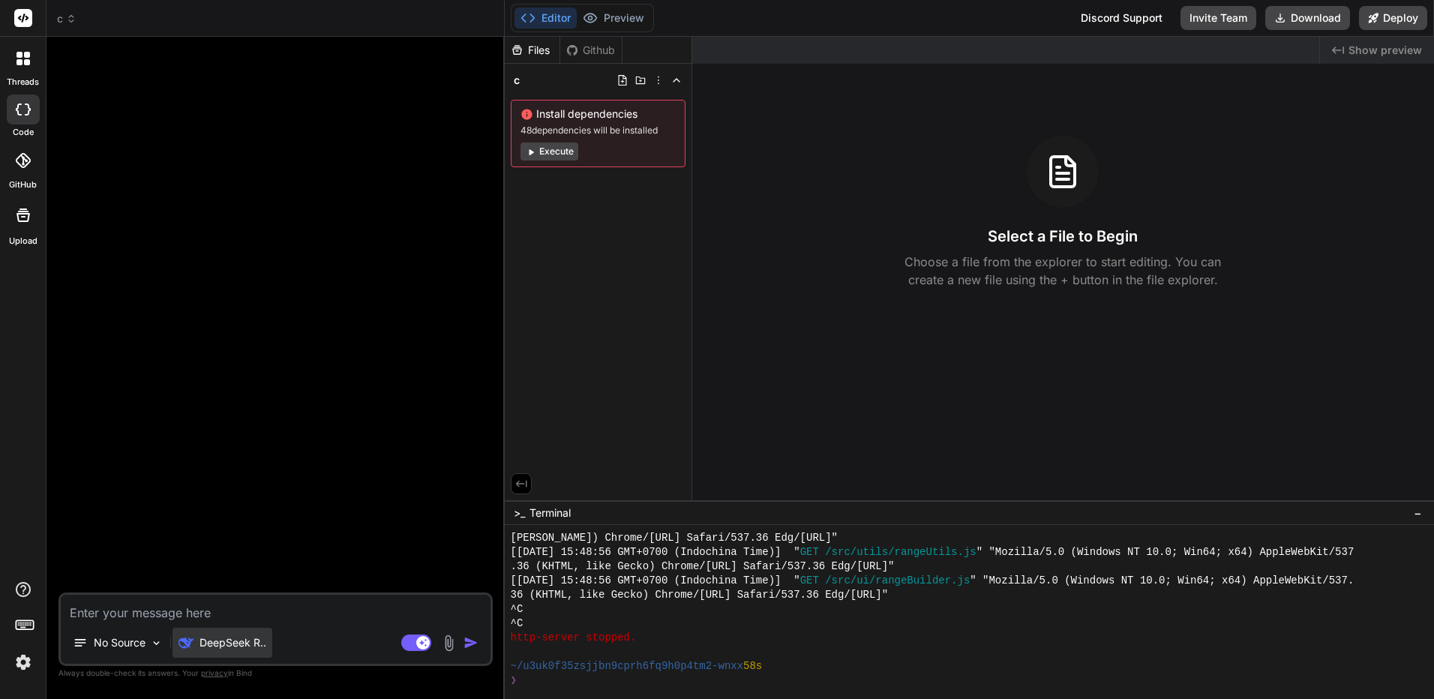
click at [236, 648] on p "DeepSeek R.." at bounding box center [232, 642] width 67 height 15
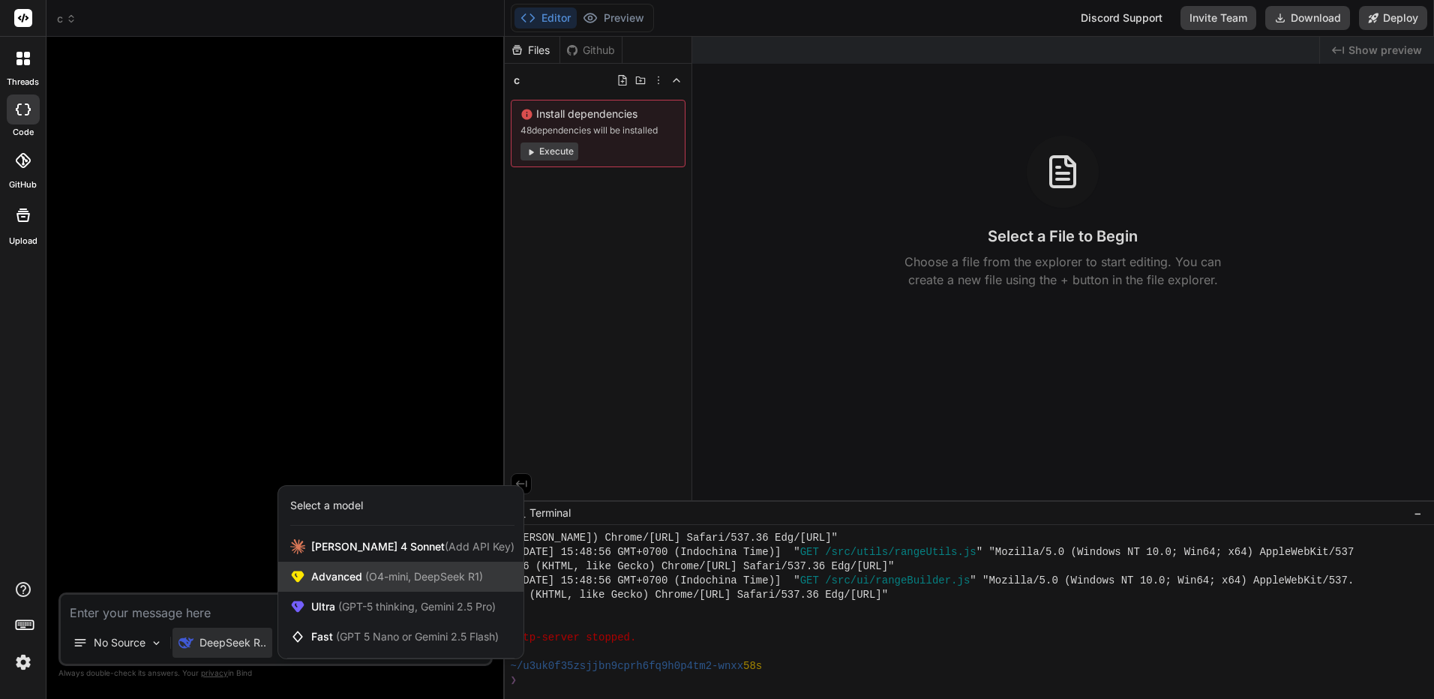
click at [352, 581] on span "Advanced (O4-mini, DeepSeek R1)" at bounding box center [397, 576] width 172 height 15
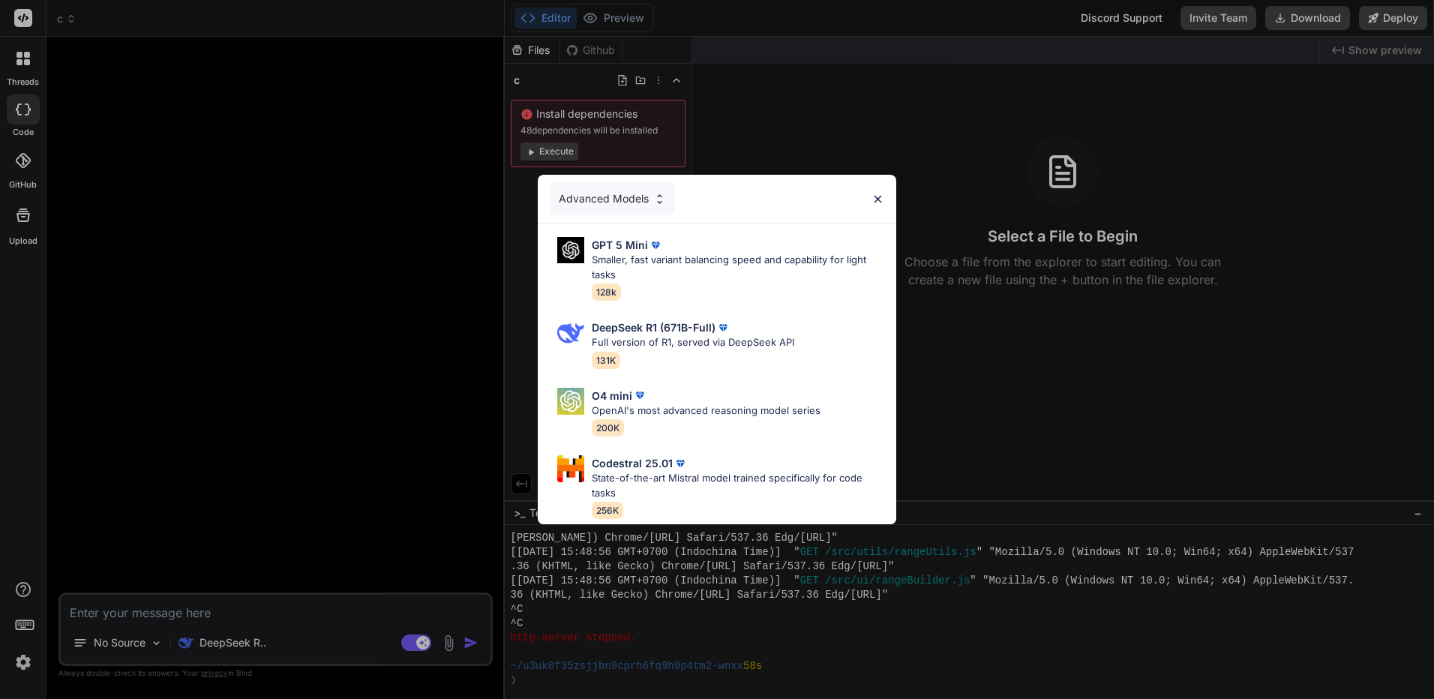
click at [324, 605] on div "Advanced Models GPT 5 Mini Smaller, fast variant balancing speed and capability…" at bounding box center [717, 349] width 1434 height 699
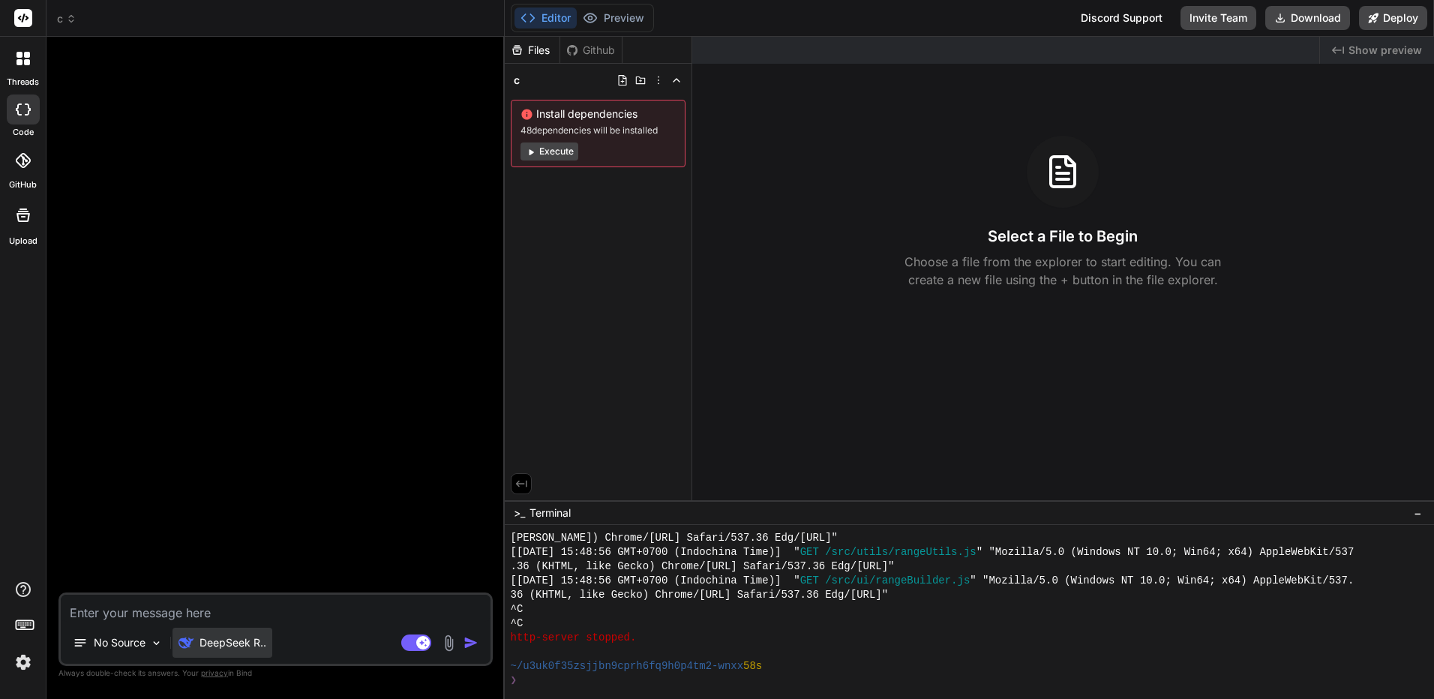
click at [180, 652] on div "DeepSeek R.." at bounding box center [222, 643] width 100 height 30
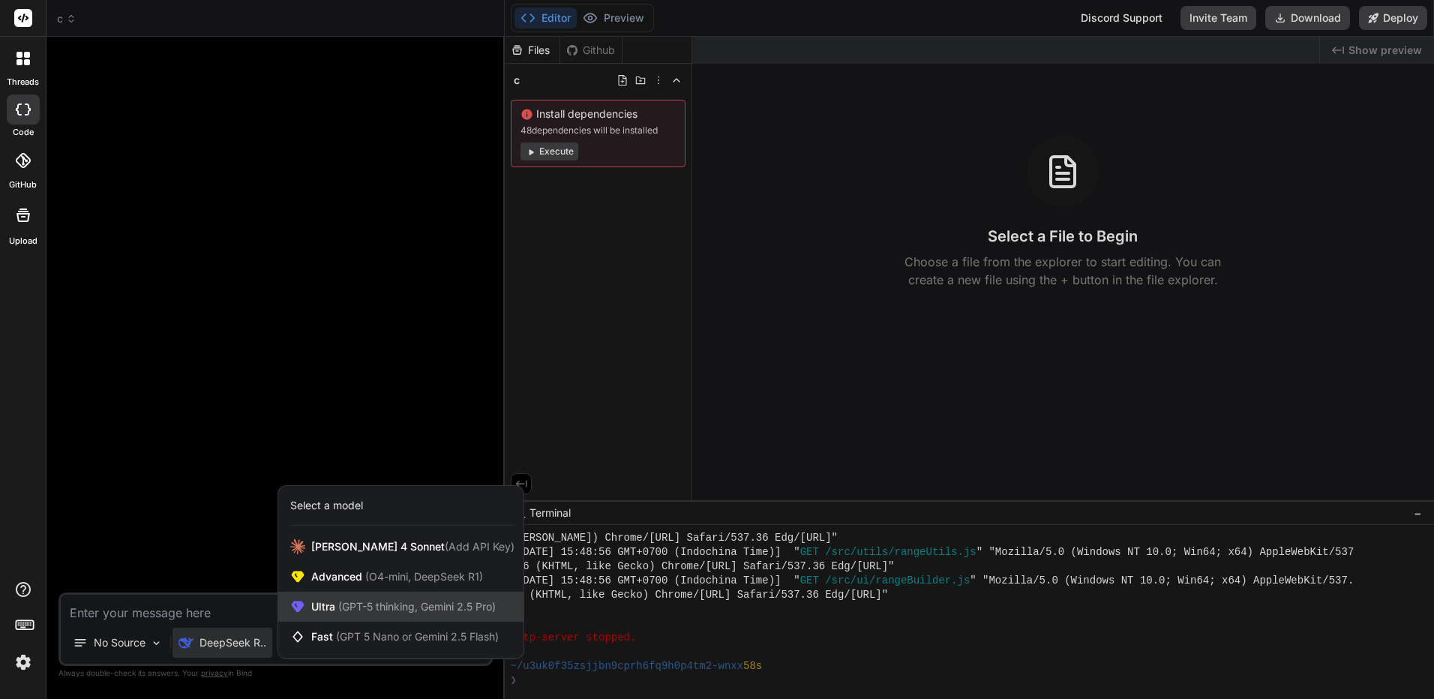
click at [337, 600] on span "Ultra (GPT-5 thinking, Gemini 2.5 Pro)" at bounding box center [403, 606] width 184 height 15
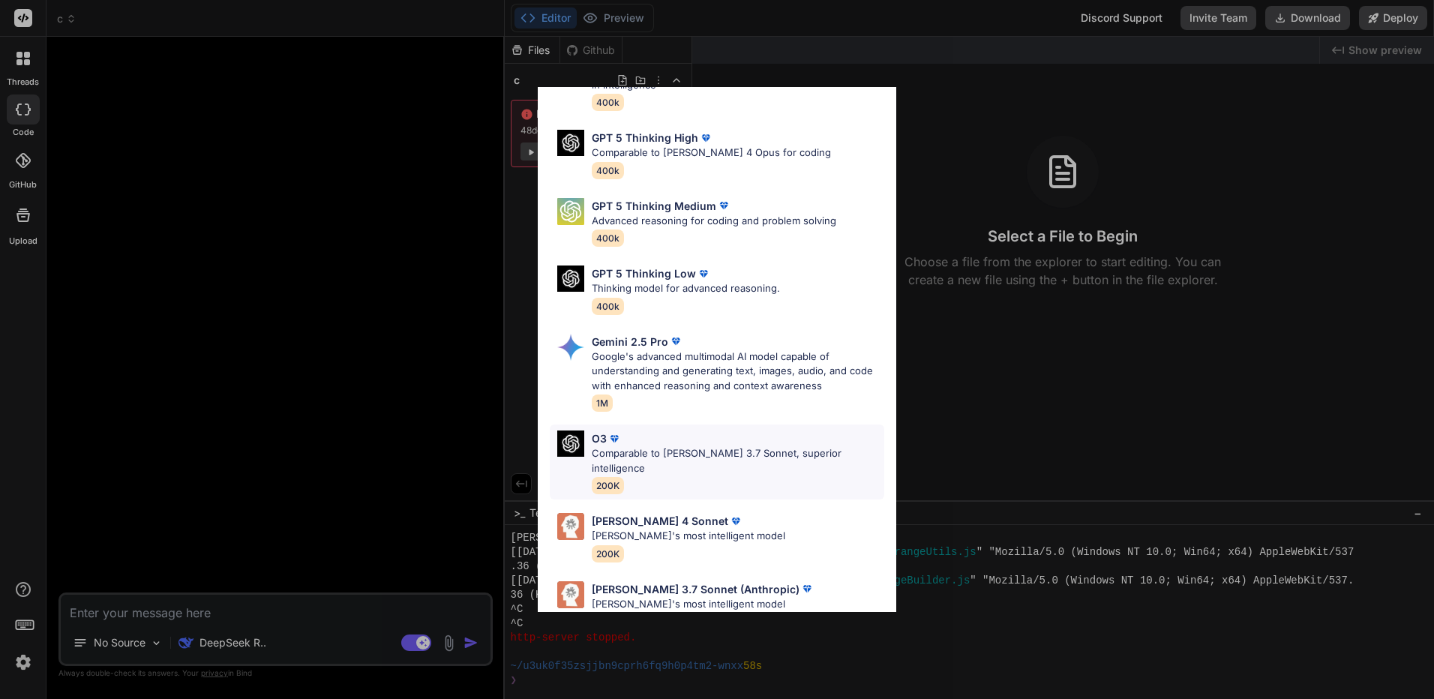
scroll to position [122, 0]
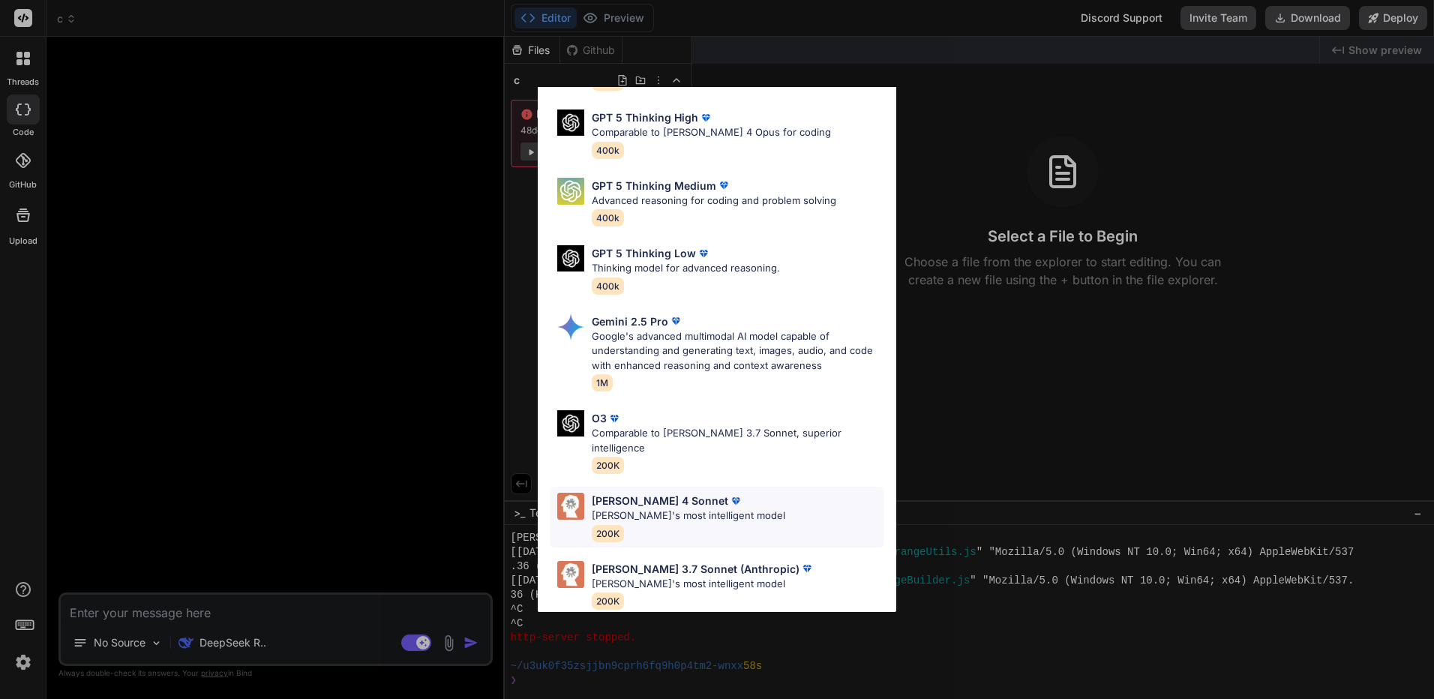
click at [817, 514] on div "[PERSON_NAME] 4 Sonnet [PERSON_NAME]'s most intelligent model 200K" at bounding box center [717, 517] width 334 height 61
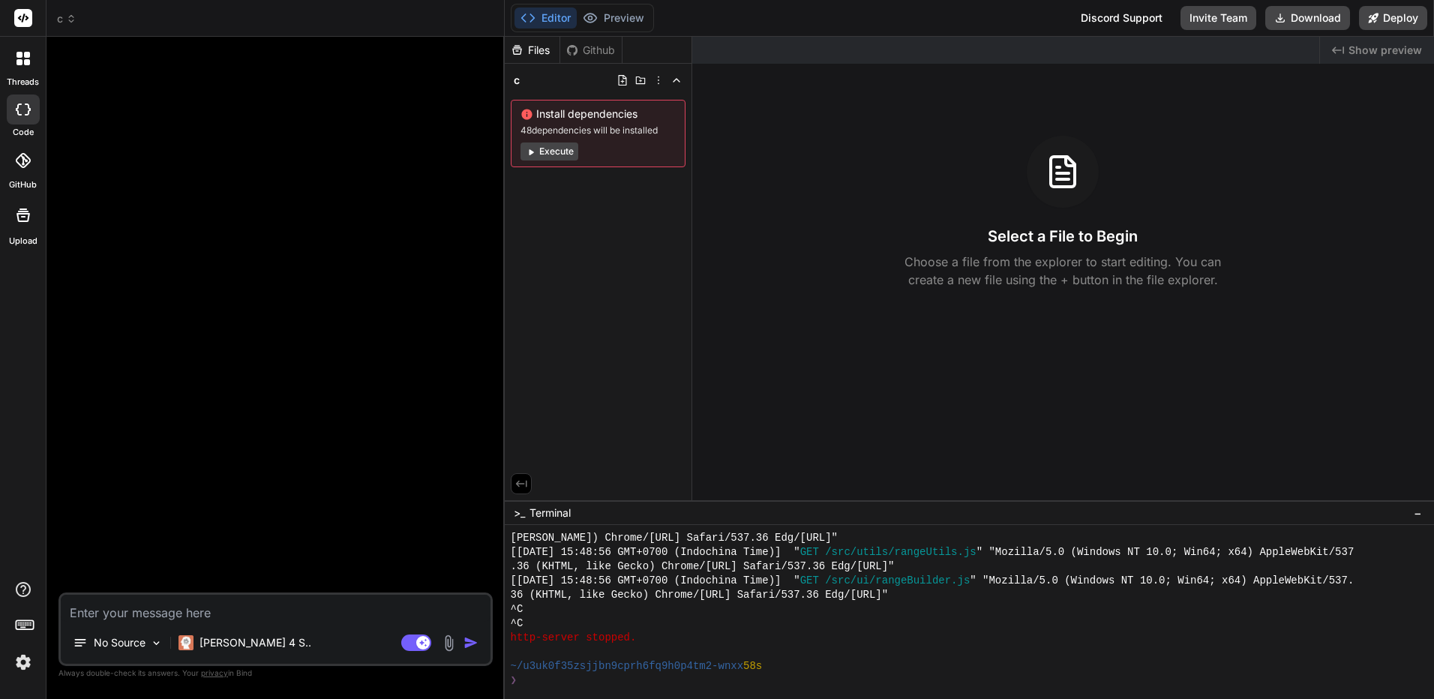
click at [447, 642] on img at bounding box center [448, 642] width 17 height 17
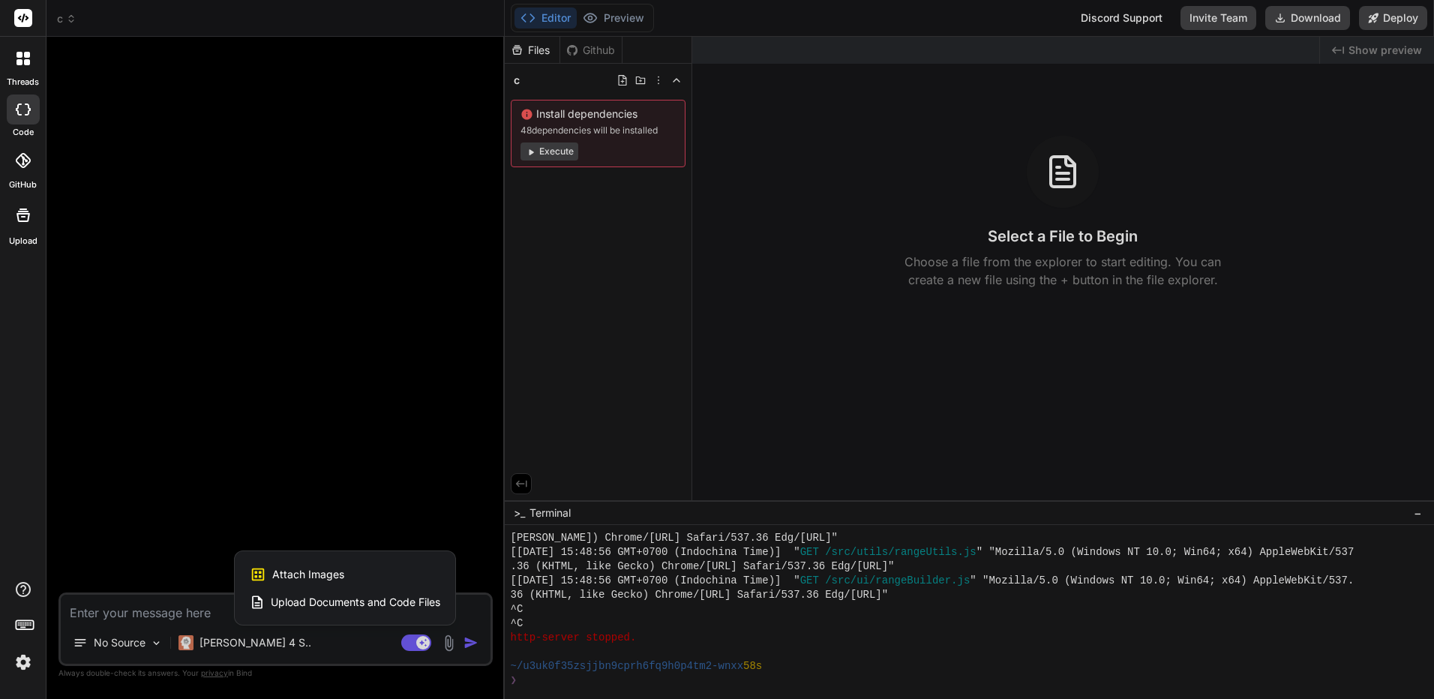
click at [355, 571] on div "Attach Images Image attachments are only supported in Claude and Gemini models." at bounding box center [345, 574] width 190 height 28
type textarea "x"
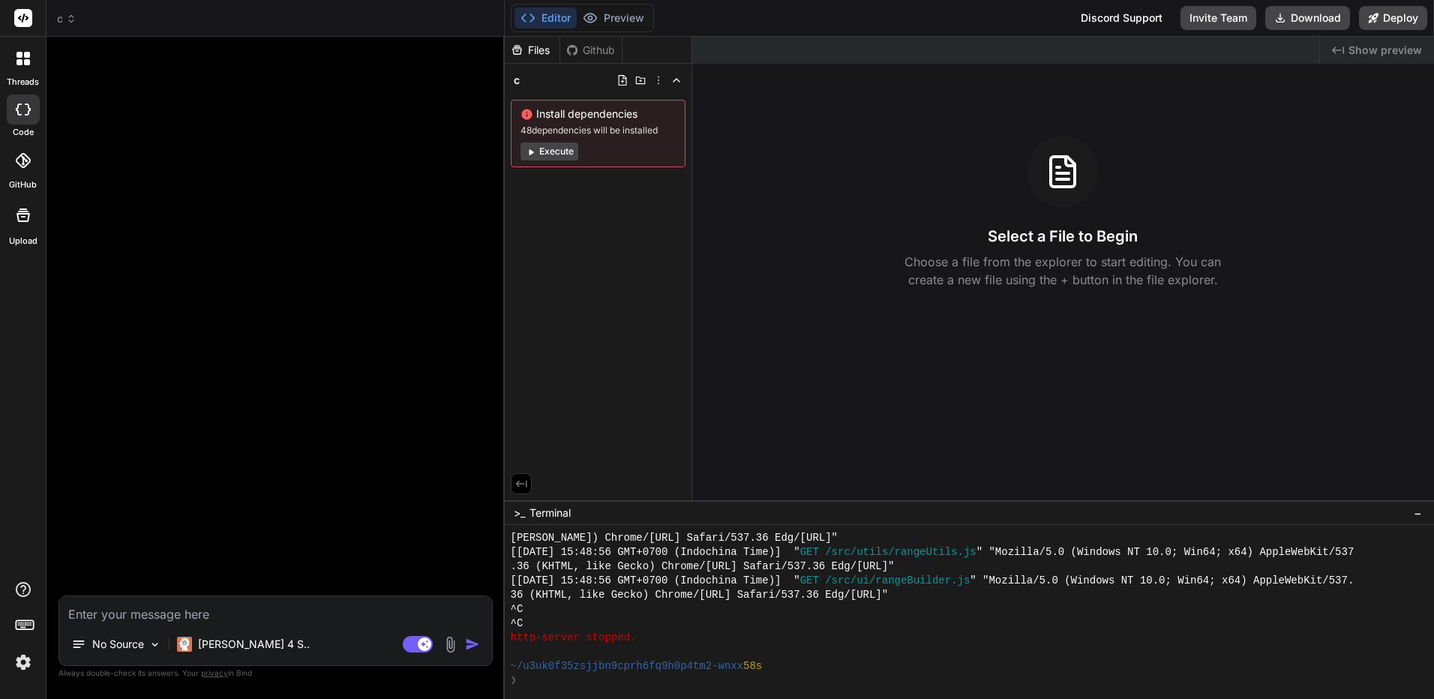
type input "C:\fakepath\ac5c52c9c4ee45348534ae5cb6e7475b.jpg"
type textarea "x"
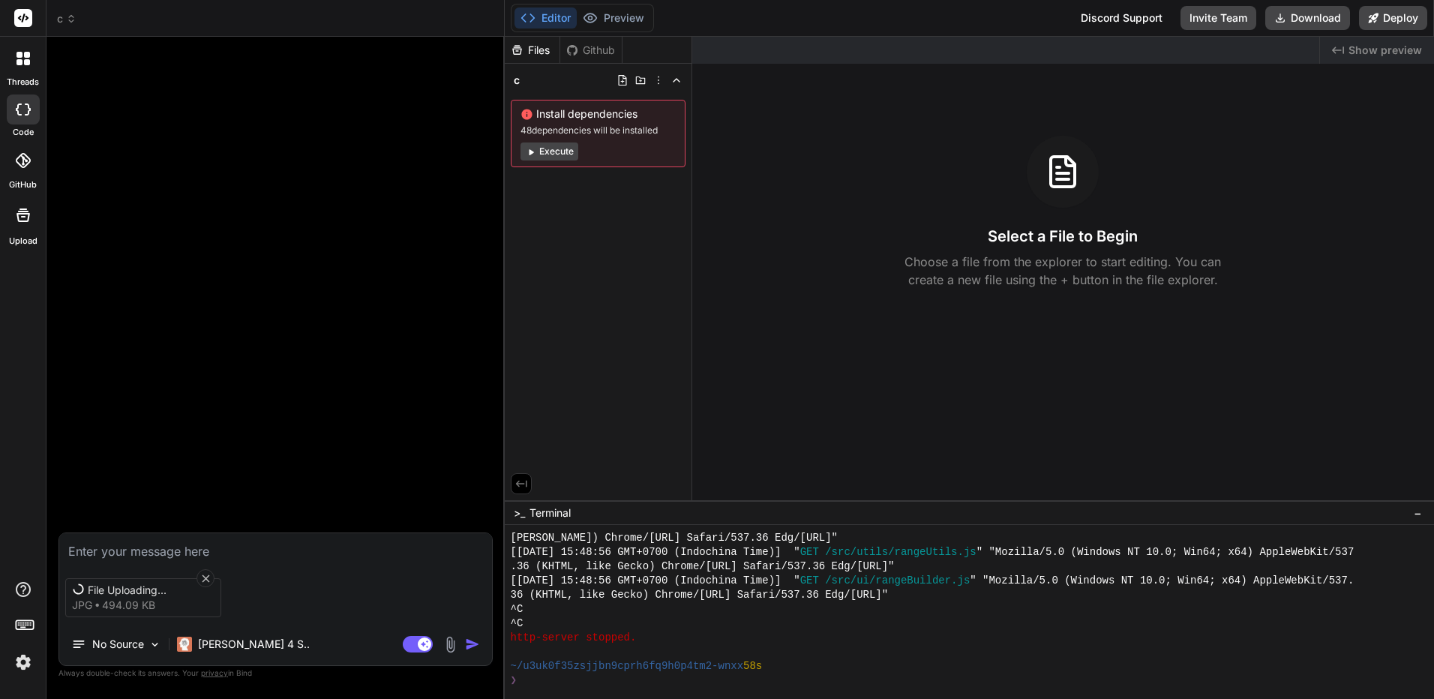
click at [225, 549] on textarea at bounding box center [275, 546] width 433 height 27
type textarea "m"
type textarea "x"
type textarea "me"
type textarea "x"
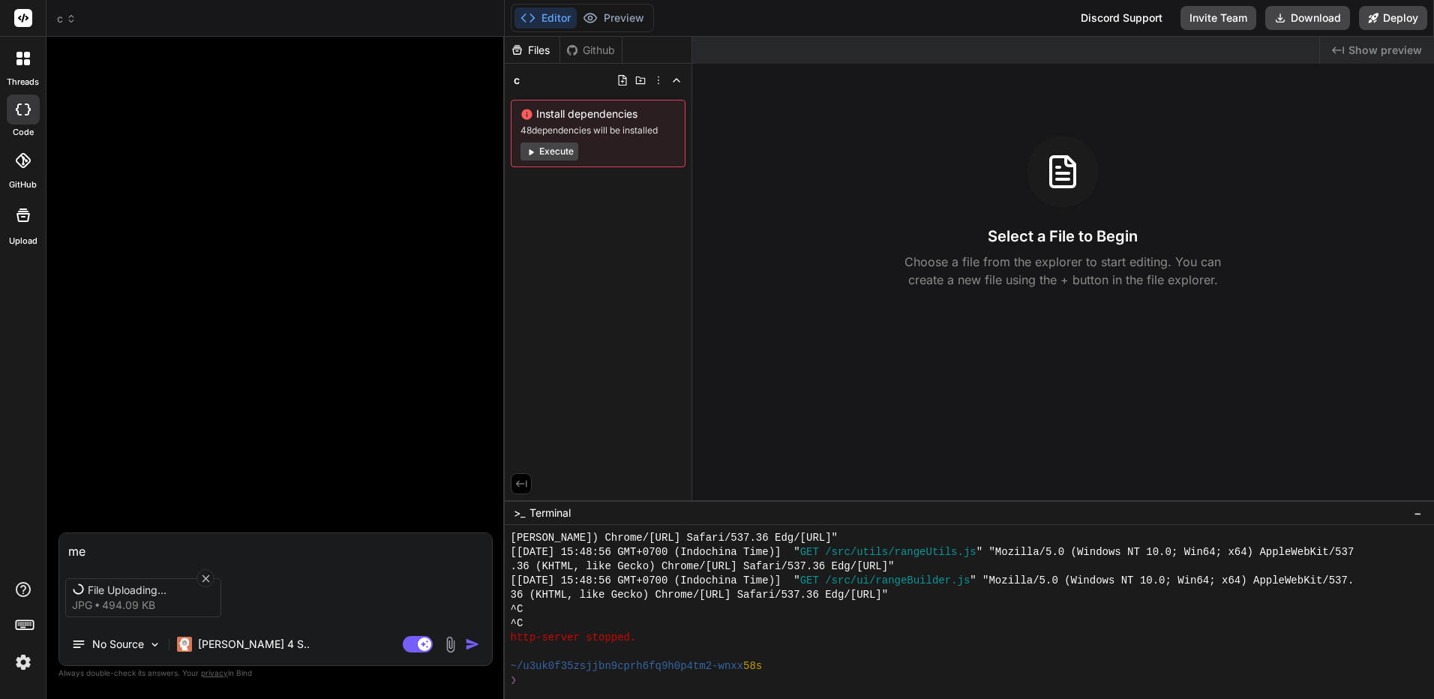
type textarea "meg"
type textarea "x"
type textarea "me"
type textarea "x"
type textarea "m"
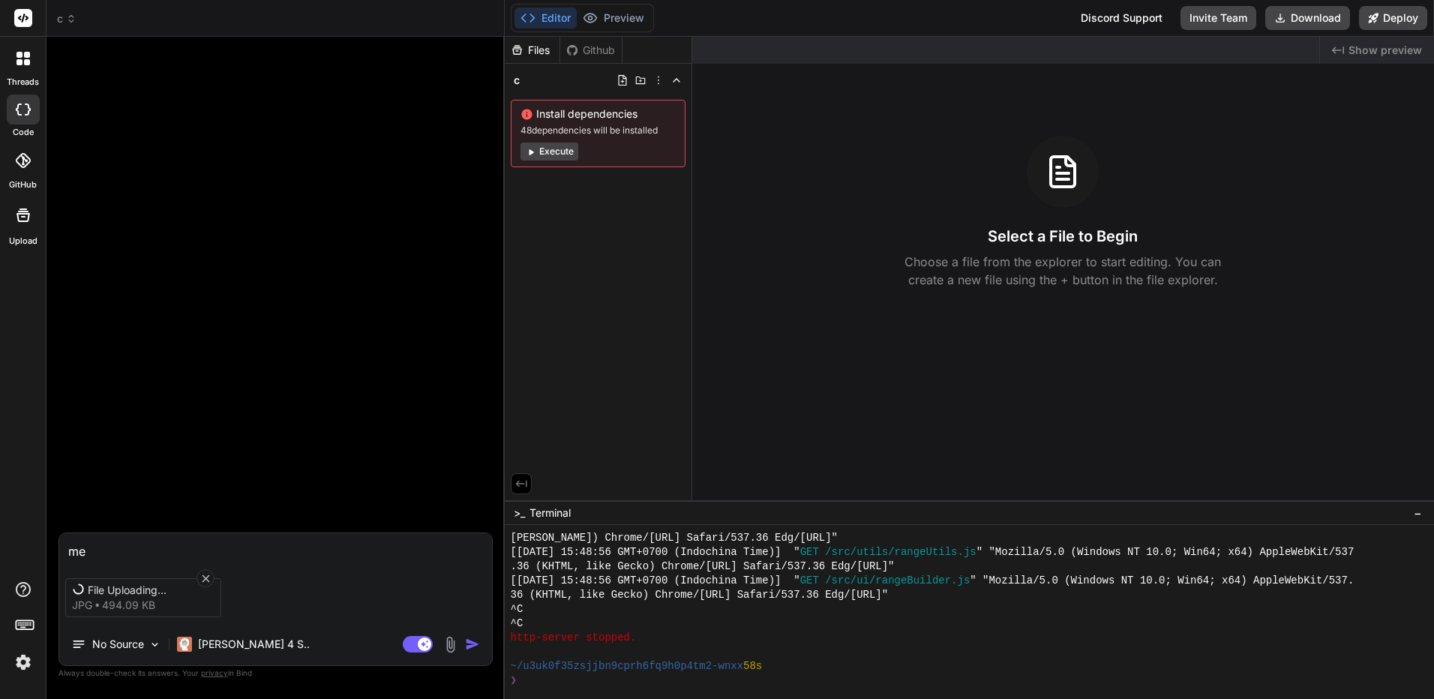
type textarea "x"
type textarea "ท"
type textarea "x"
type textarea "ทำ"
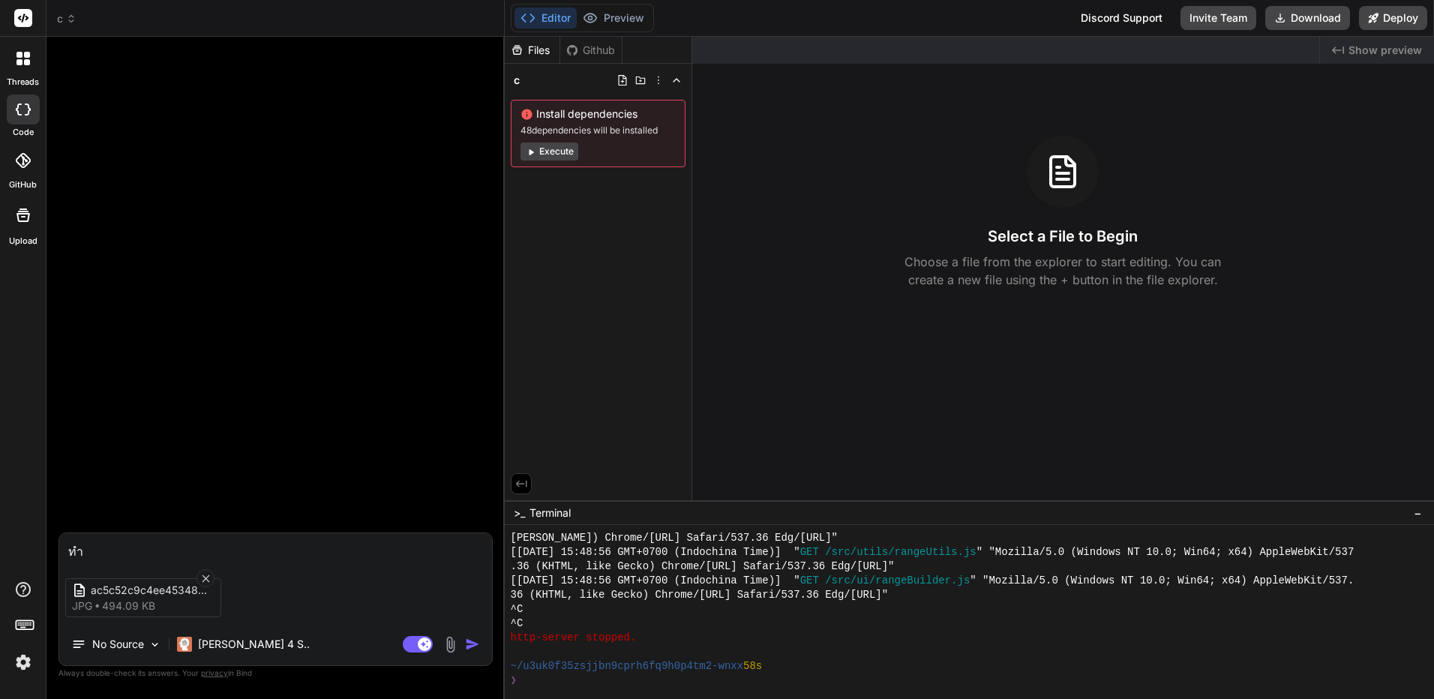
type textarea "x"
type textarea "ทำเ"
type textarea "x"
type textarea "ทำเว"
type textarea "x"
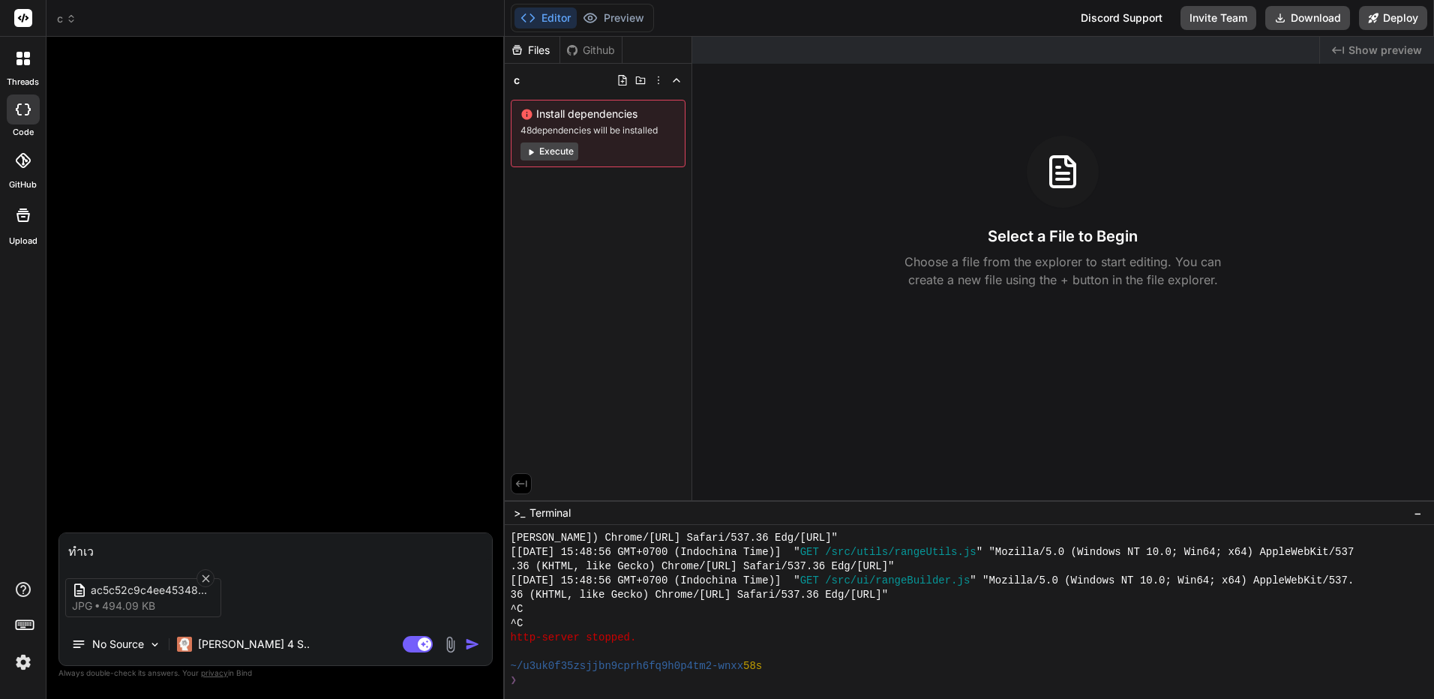
type textarea "ทำเว็"
type textarea "x"
type textarea "ทำเว็บย"
type textarea "x"
type textarea "ทำเว็บยไ"
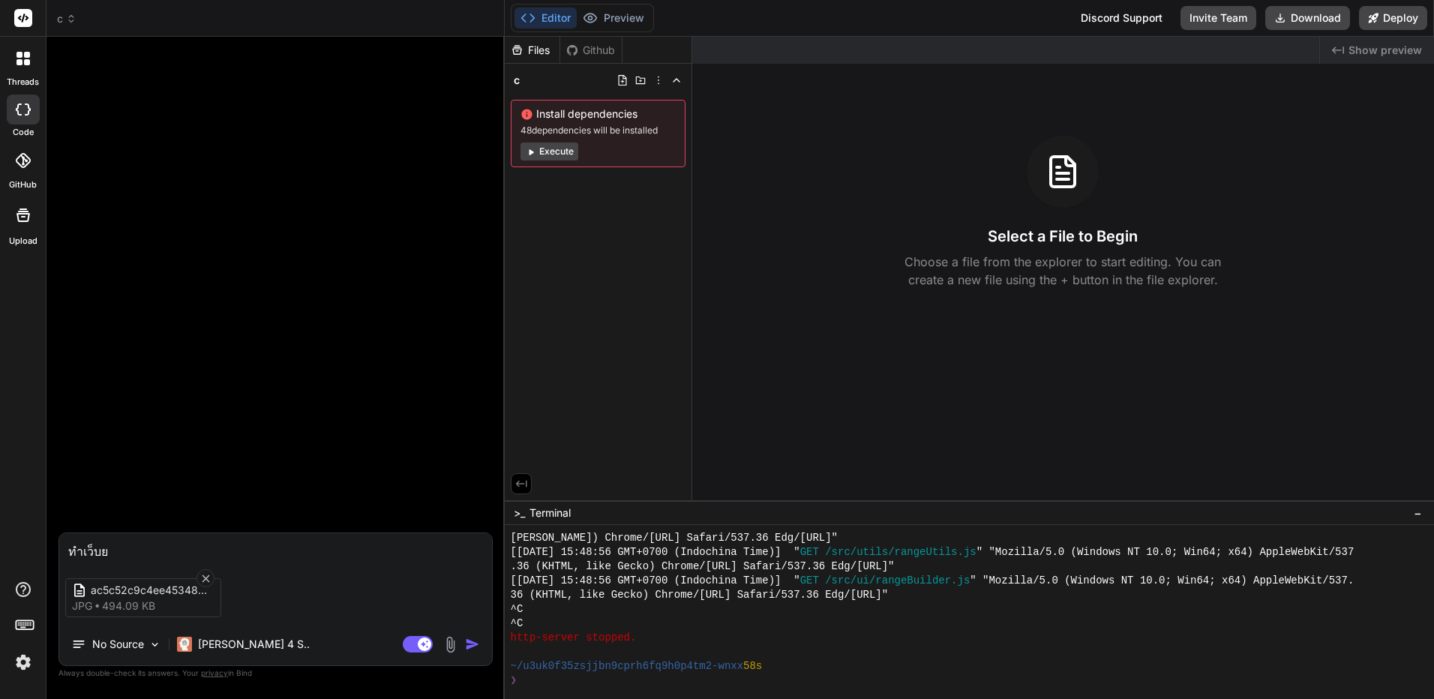
type textarea "x"
type textarea "ทำเว็บย"
type textarea "x"
type textarea "ทำเว็บ"
type textarea "x"
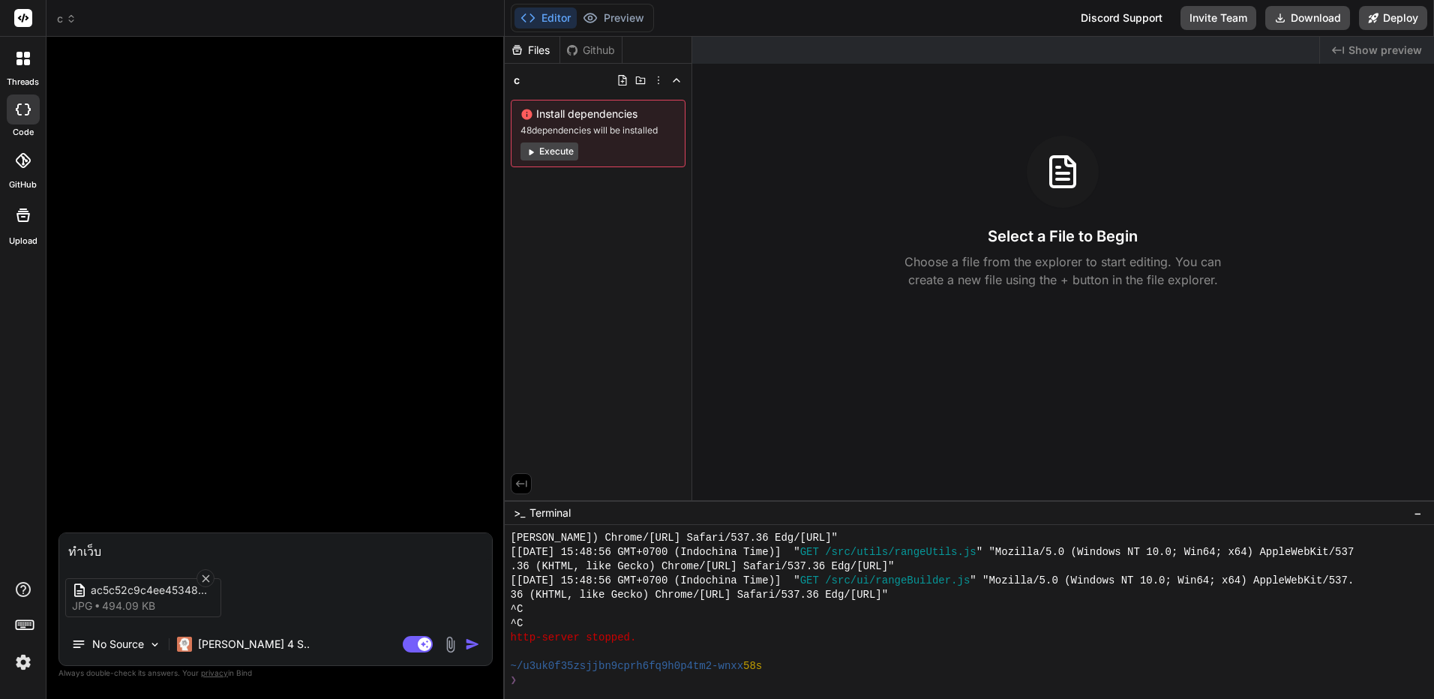
type textarea "ทำเว็บไ"
type textarea "x"
type textarea "ทำเว็บไซ"
type textarea "x"
type textarea "ทำเว็บไซต"
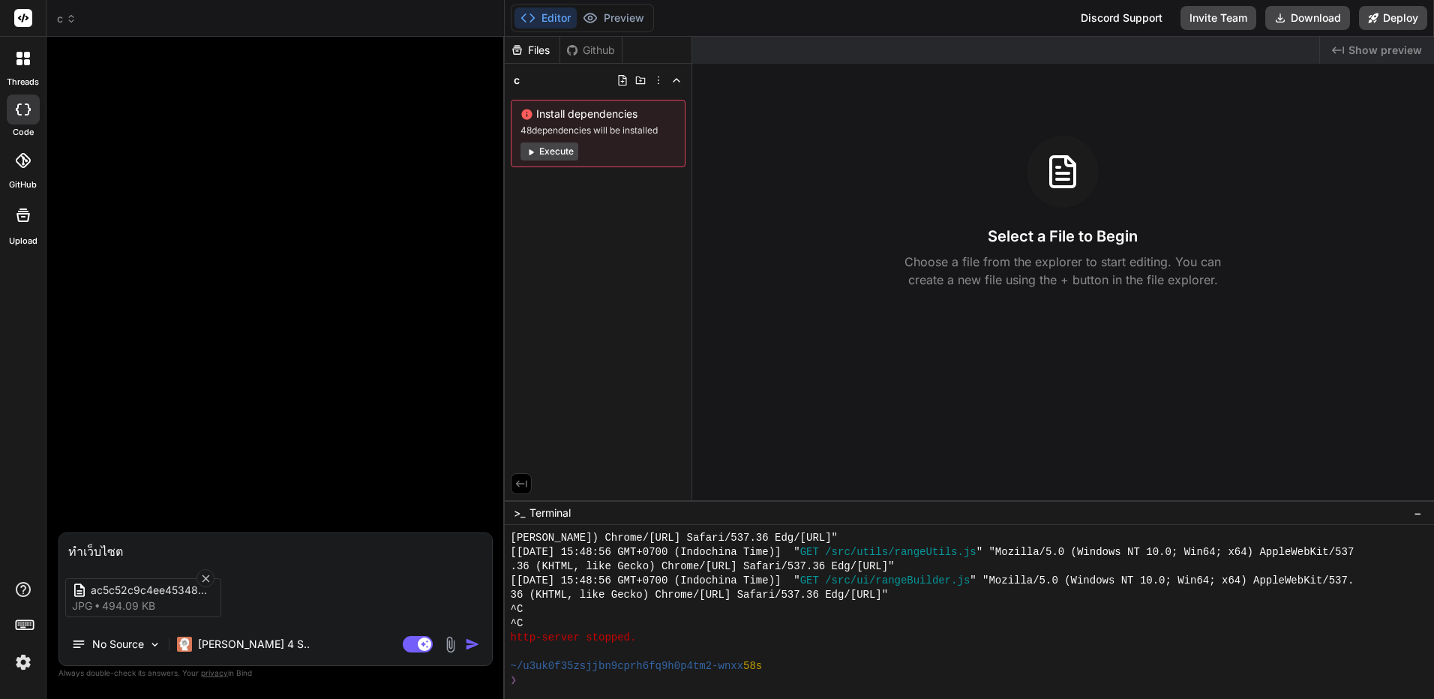
type textarea "x"
type textarea "ทำเว็บไซต์"
type textarea "x"
type textarea "ทำเว็บไซต์ต"
type textarea "x"
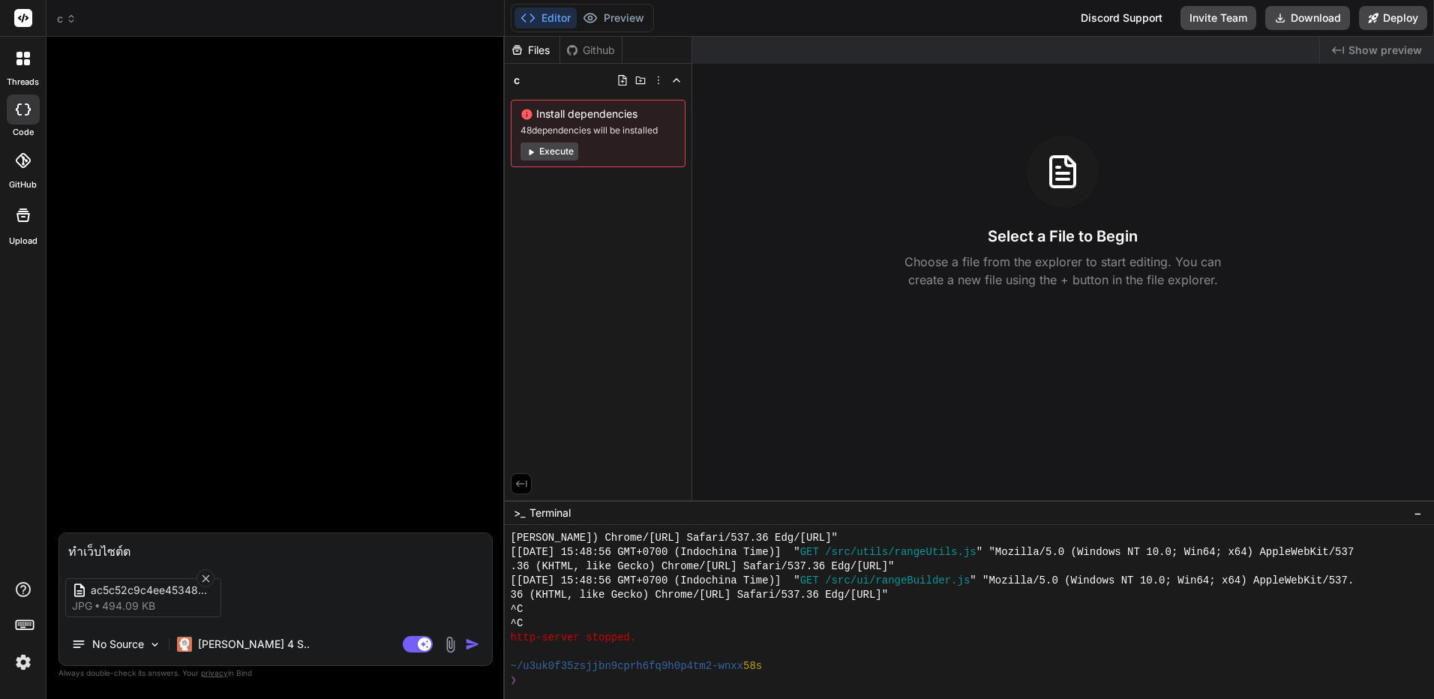
type textarea "ทำเว็บไซต์ตา"
type textarea "x"
type textarea "ทำเว็บไซต์ตาม"
type textarea "x"
type textarea "ทำเว็บไซต์ตามร"
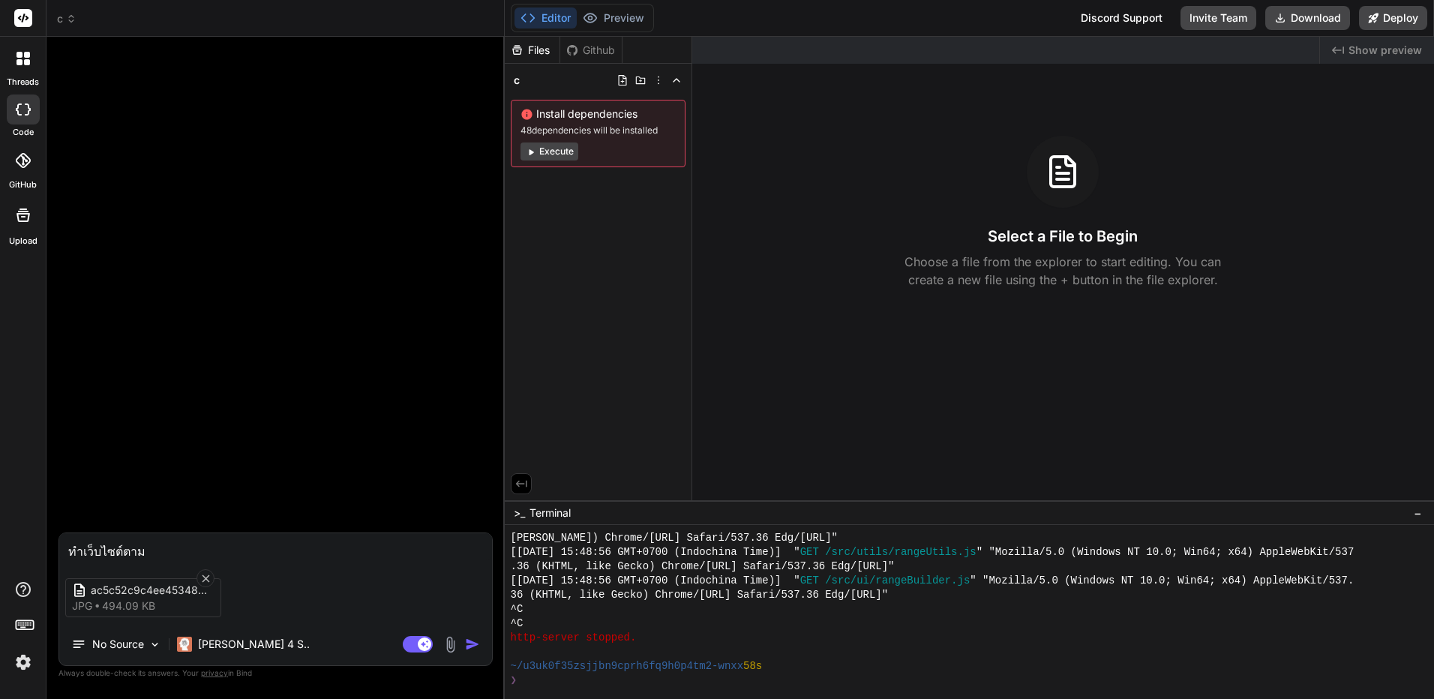
type textarea "x"
type textarea "ทำเว็บไซต์ตามรู"
type textarea "x"
type textarea "ทำเว็บไซต์ตามรูป"
type textarea "x"
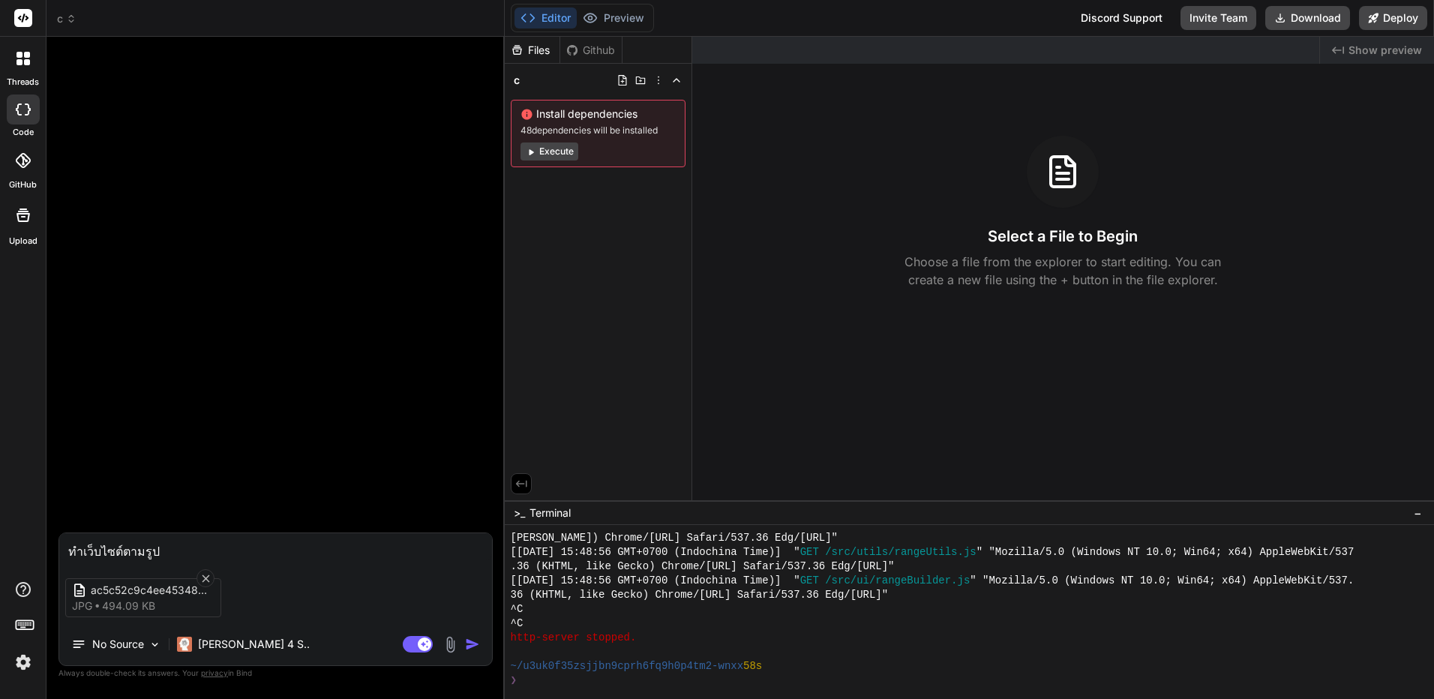
type textarea "ทำเว็บไซต์ตามรูปท"
type textarea "x"
type textarea "ทำเว็บไซต์ตามรูปที"
type textarea "x"
type textarea "ทำเว็บไซต์ตามรูปที่"
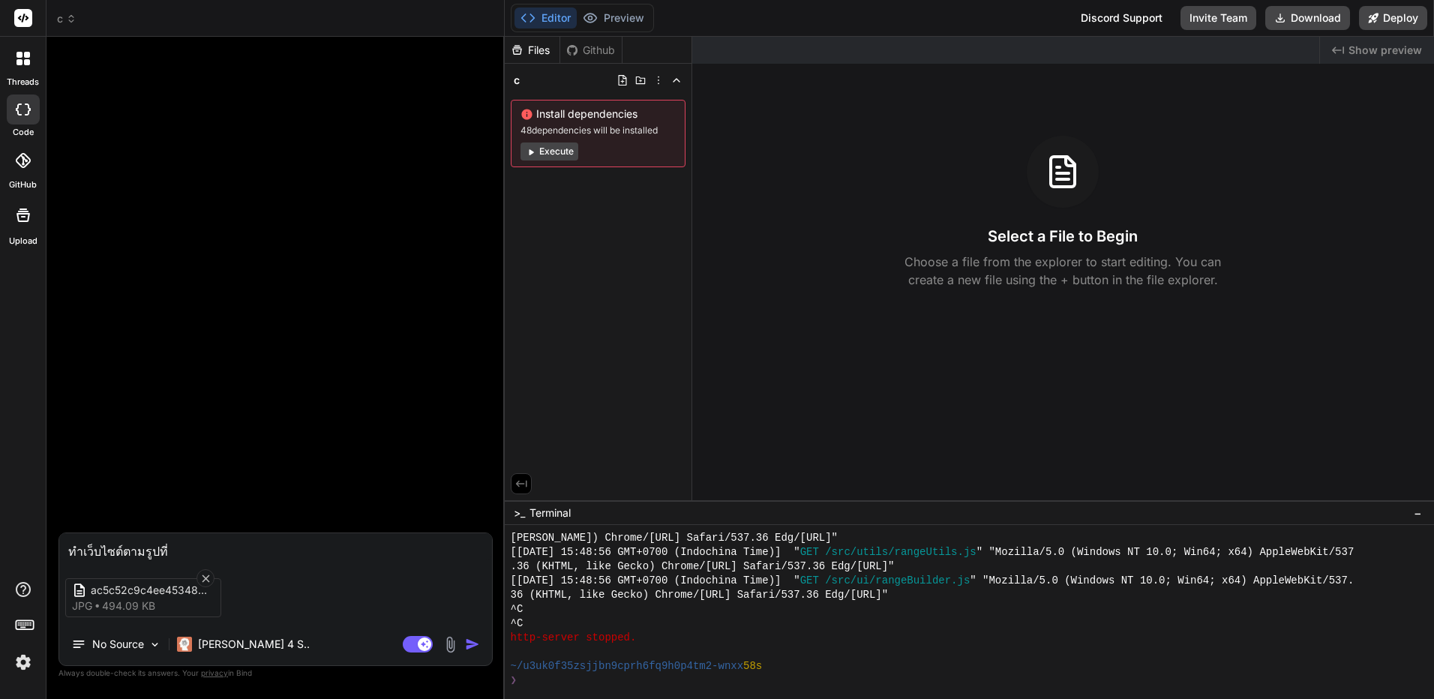
type textarea "x"
type textarea "ทำเว็บไซต์ตามรูปที่แ"
type textarea "x"
type textarea "ทำเว็บไซต์ตามรูปที่แน"
type textarea "x"
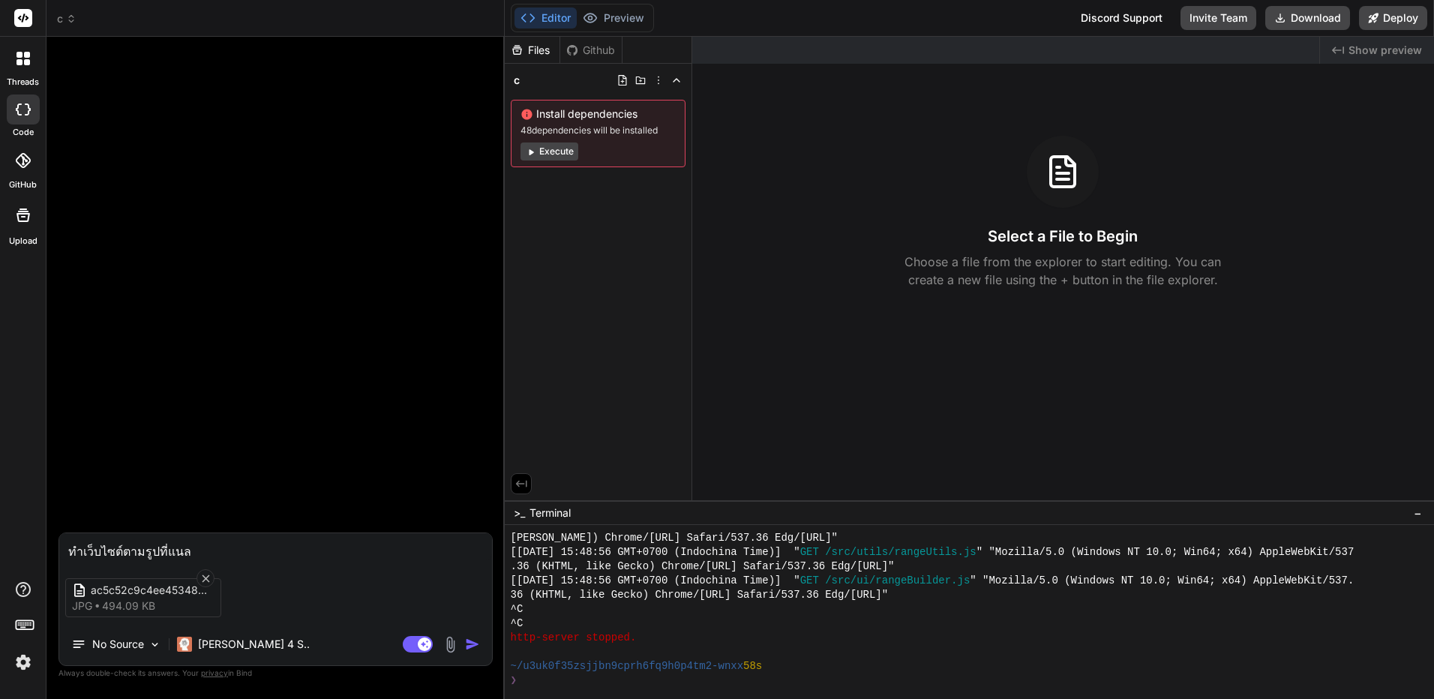
type textarea "ทำเว็บไซต์ตามรูปที่แนลบ"
type textarea "x"
type textarea "ทำเว็บไซต์ตามรูปที่แนล"
type textarea "x"
type textarea "ทำเว็บไซต์ตามรูปที่แน"
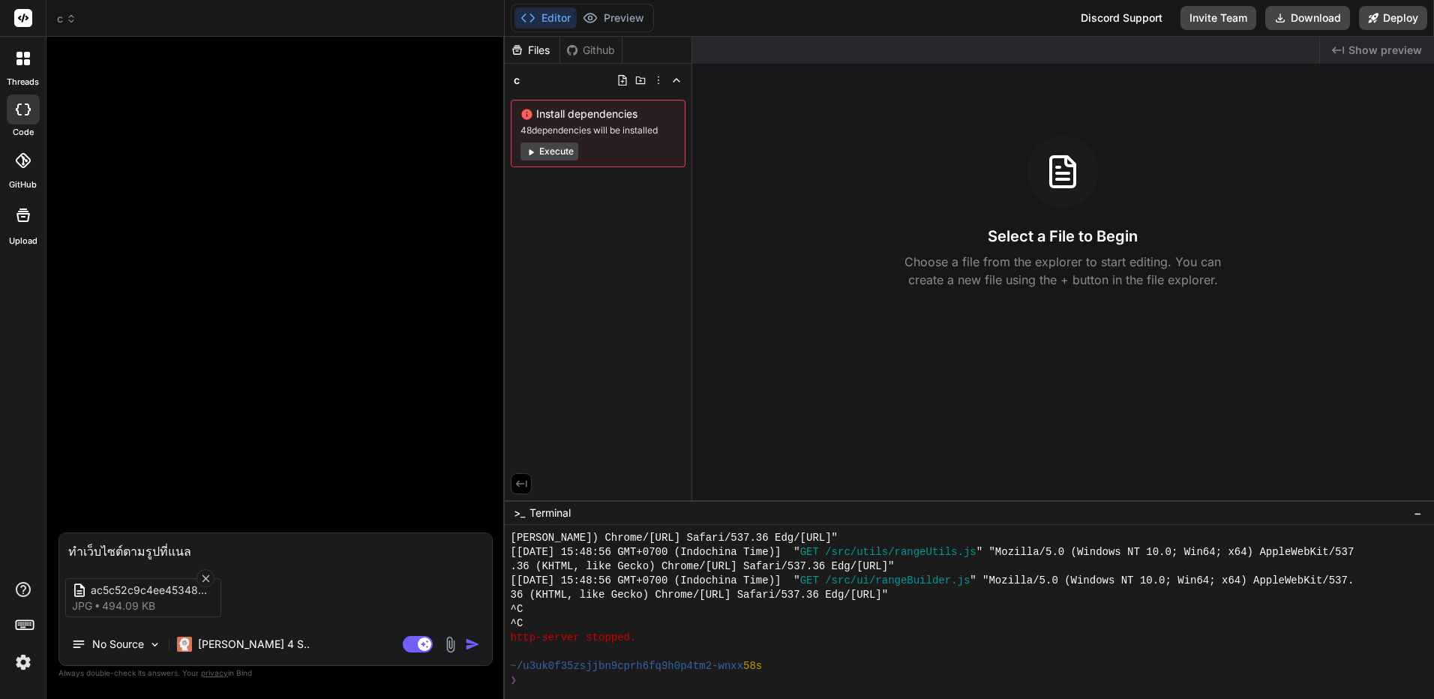
type textarea "x"
type textarea "ทำเว็บไซต์ตามรูปที่แนบ"
type textarea "x"
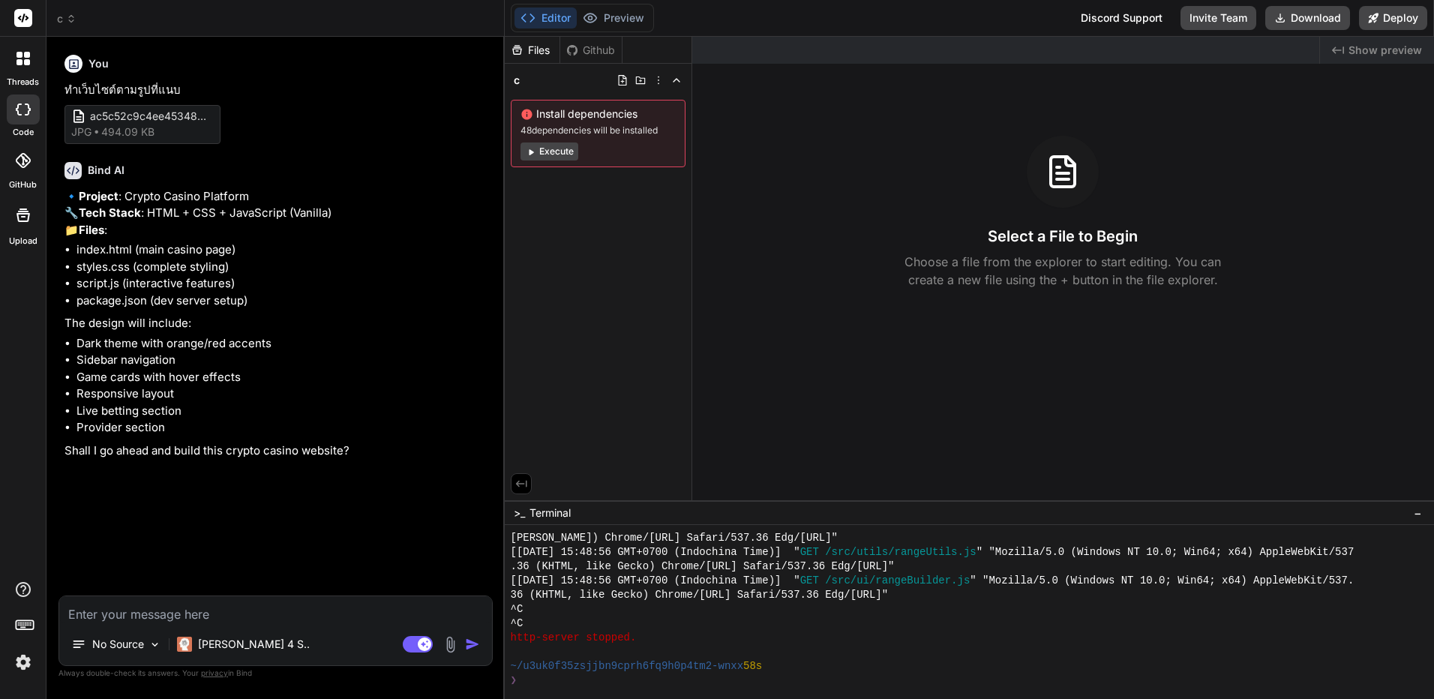
type textarea "x"
type textarea "ก"
type textarea "x"
type textarea "กน"
type textarea "x"
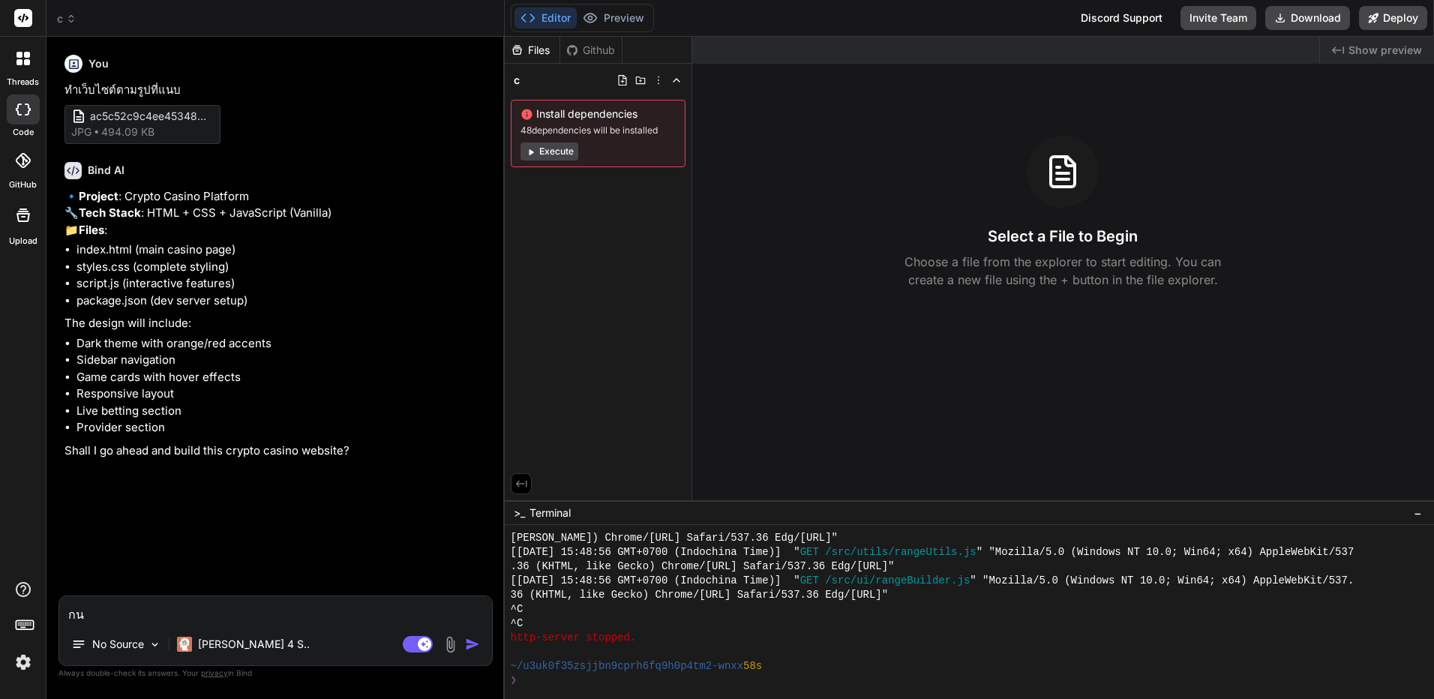
type textarea "ก"
type textarea "x"
type textarea "c"
type textarea "x"
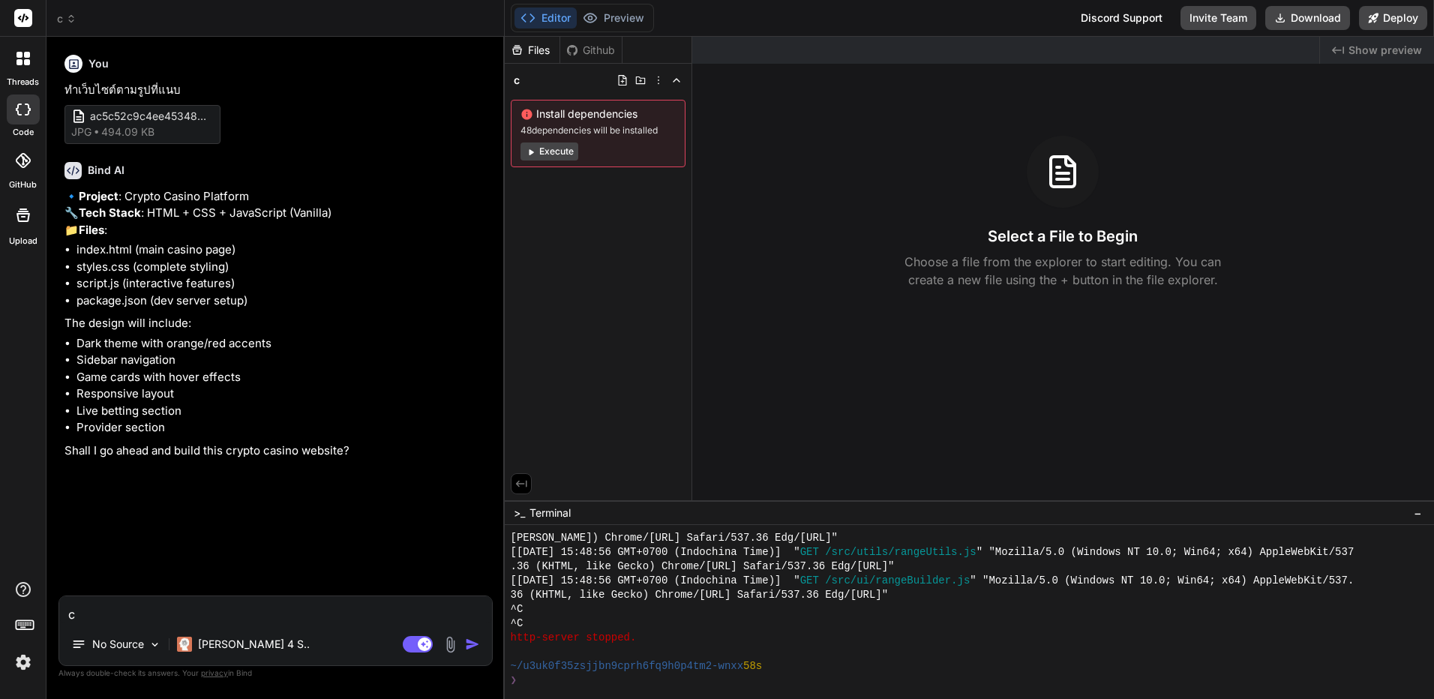
type textarea "co"
type textarea "x"
type textarea "cou"
type textarea "x"
type textarea "cout"
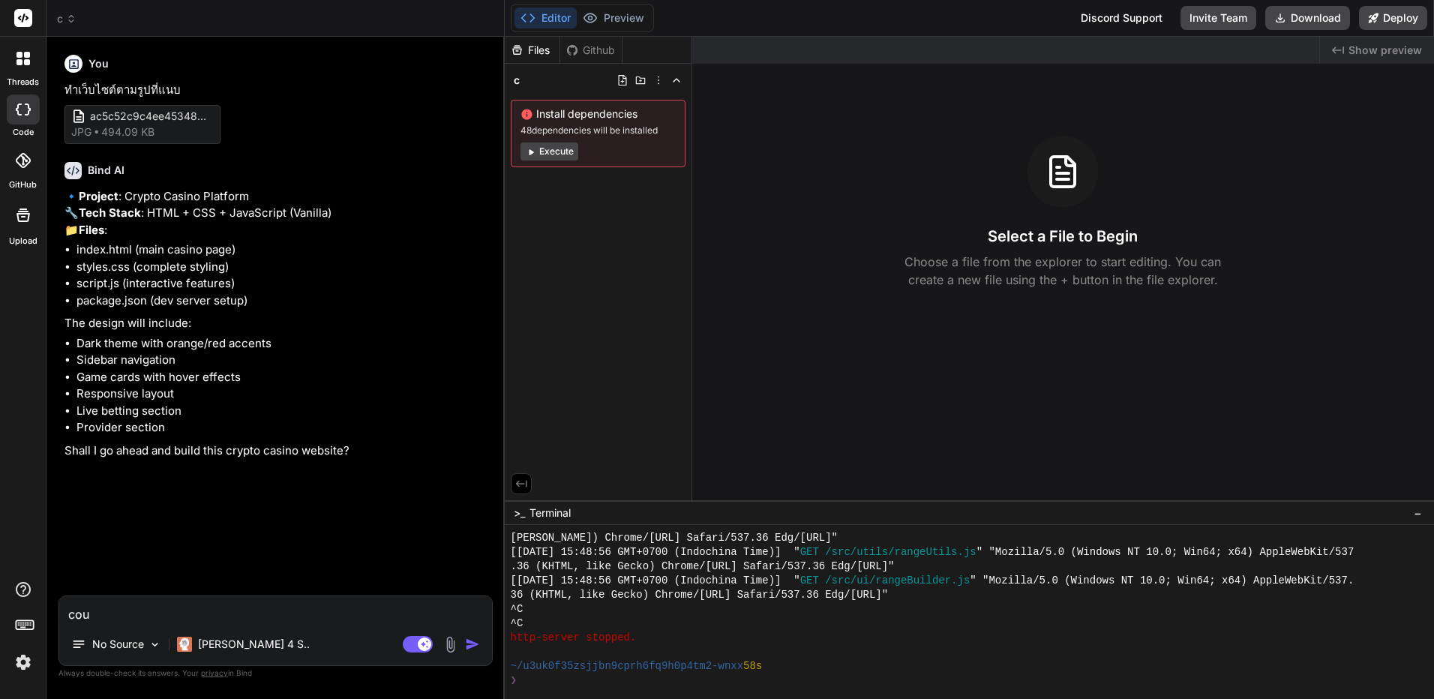
type textarea "x"
type textarea "couti"
type textarea "x"
type textarea "coutib"
type textarea "x"
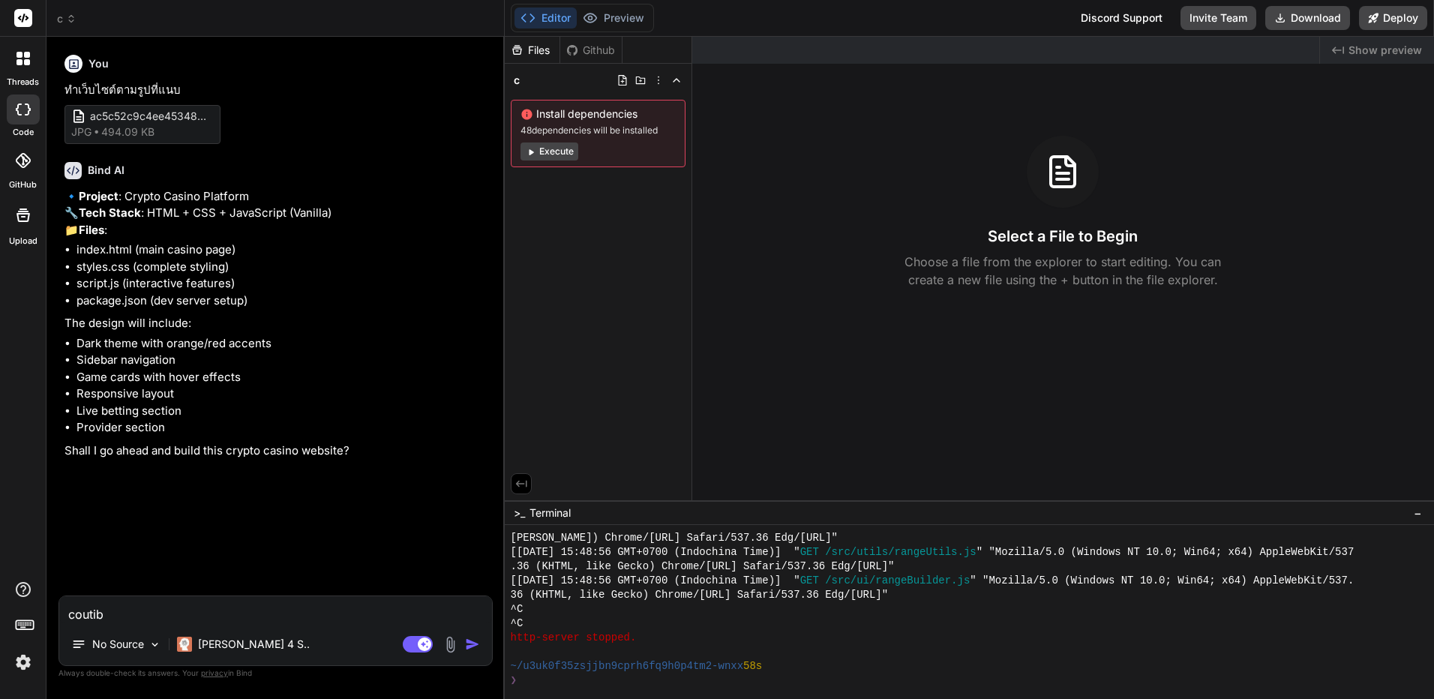
type textarea "coutibn"
type textarea "x"
type textarea "coutib"
type textarea "x"
type textarea "couti"
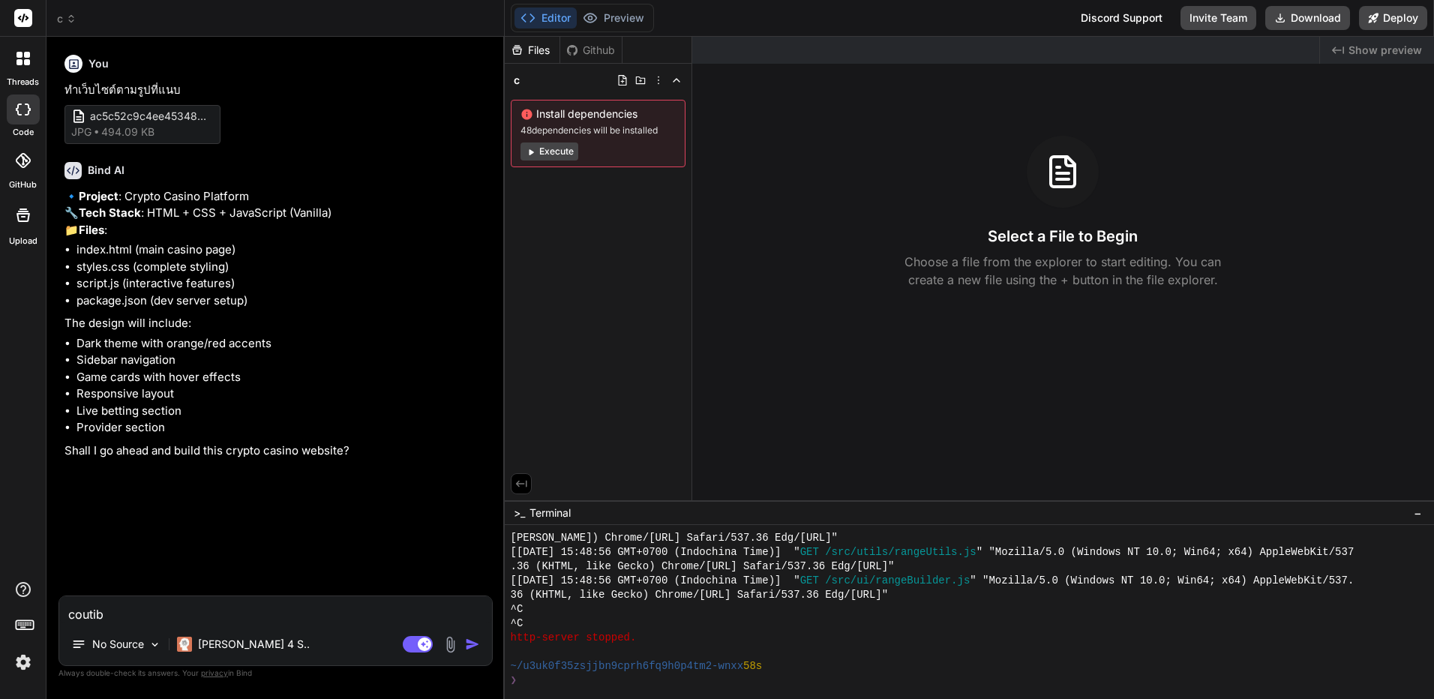
type textarea "x"
type textarea "coutin"
type textarea "x"
type textarea "coutinu"
type textarea "x"
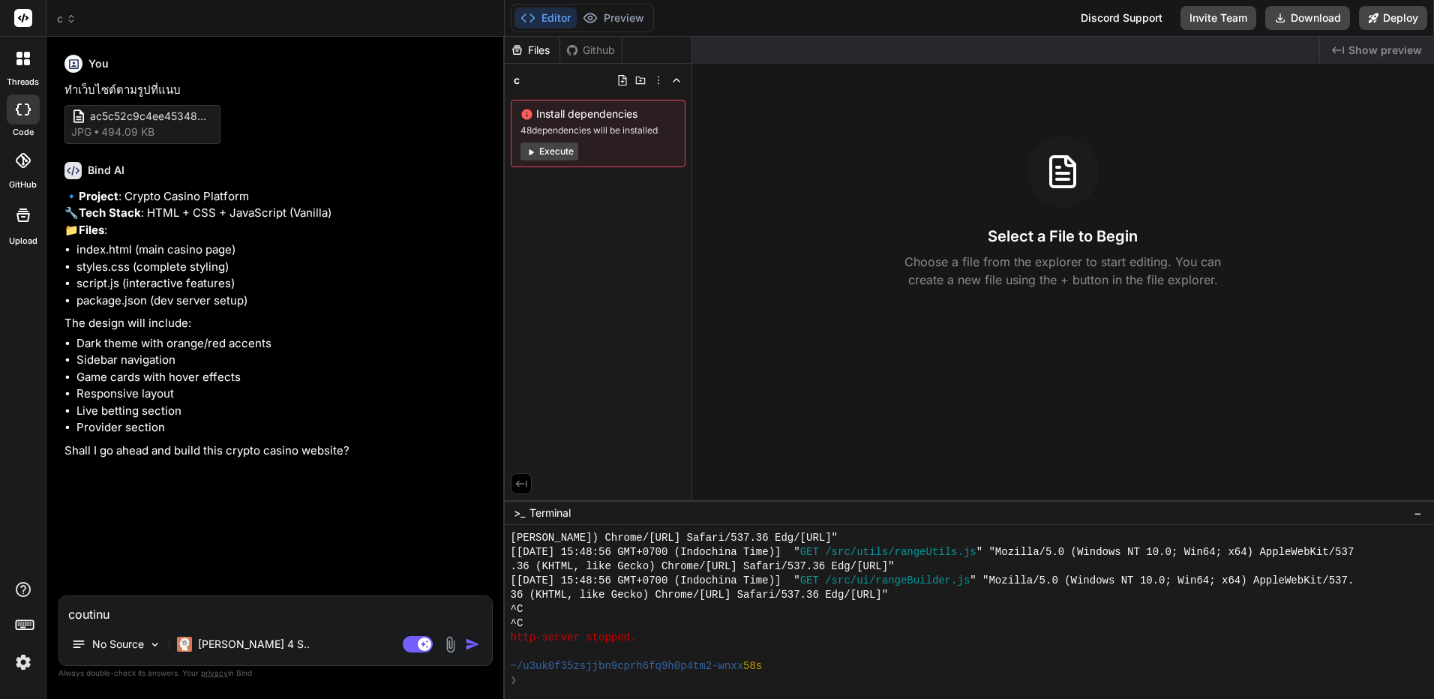
type textarea "coutinus"
type textarea "x"
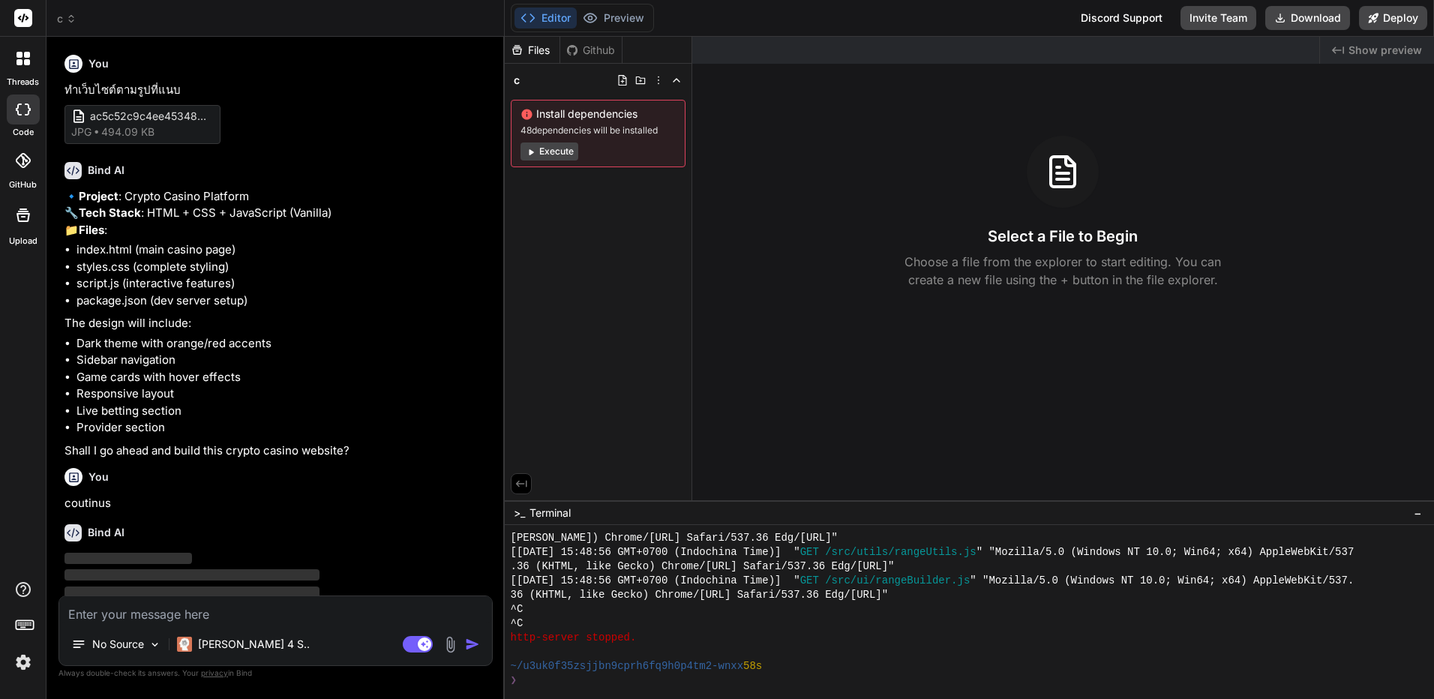
scroll to position [56, 0]
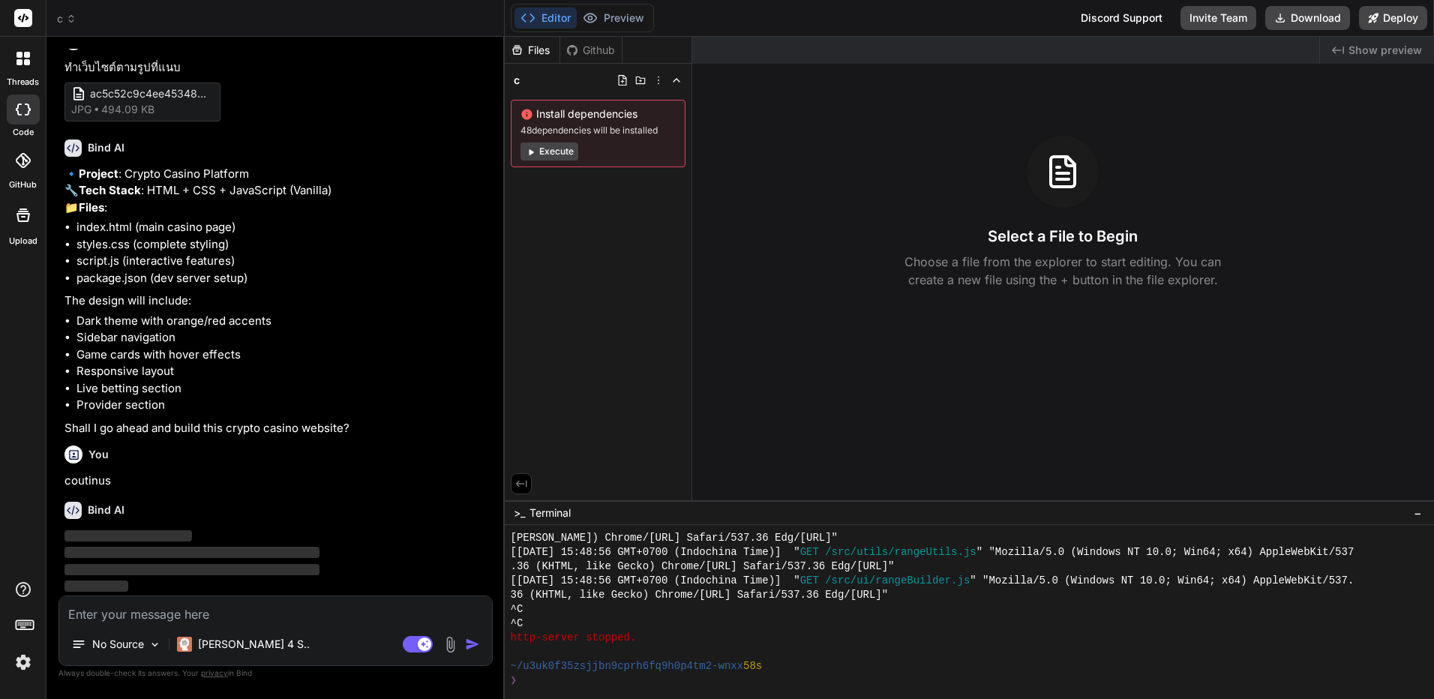
click at [94, 483] on p "coutinus" at bounding box center [276, 480] width 425 height 17
copy div "coutinus"
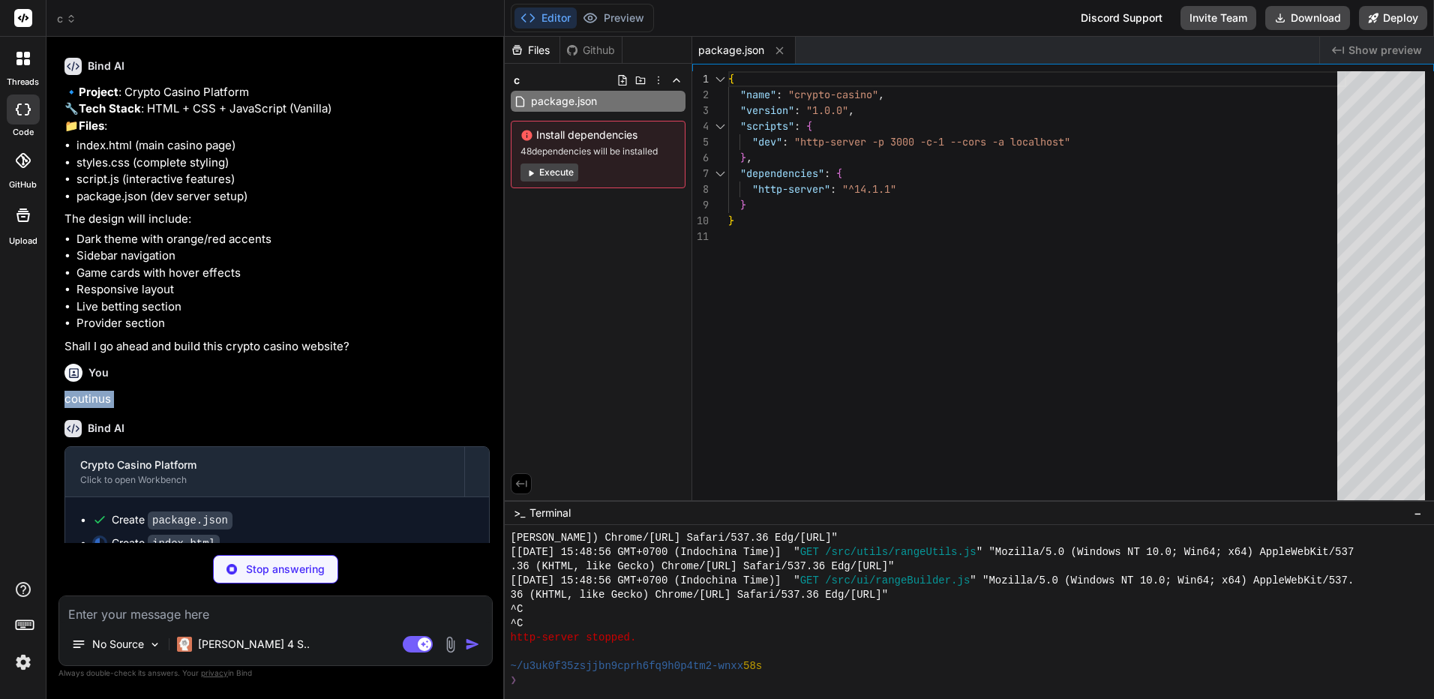
scroll to position [162, 0]
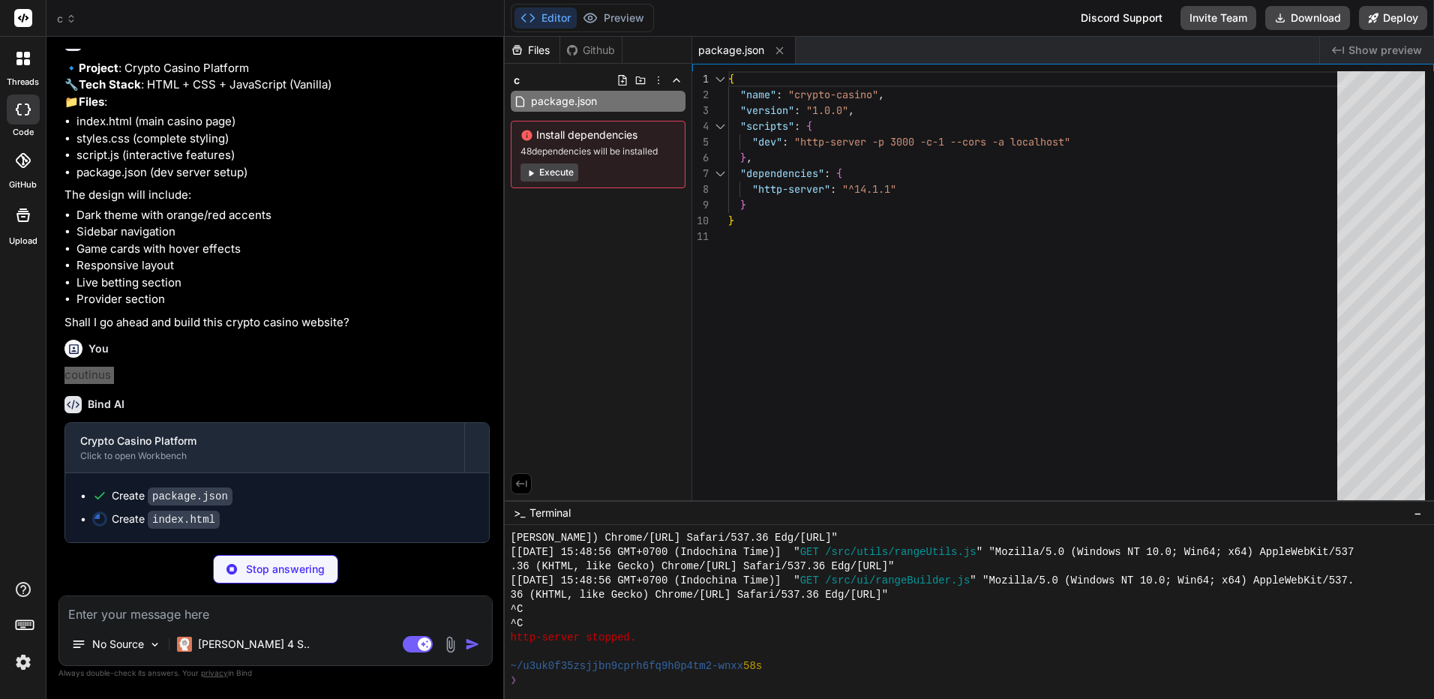
type textarea "x"
type textarea "</div> </aside> </div> <script src="script.js"></script> </body> </html>"
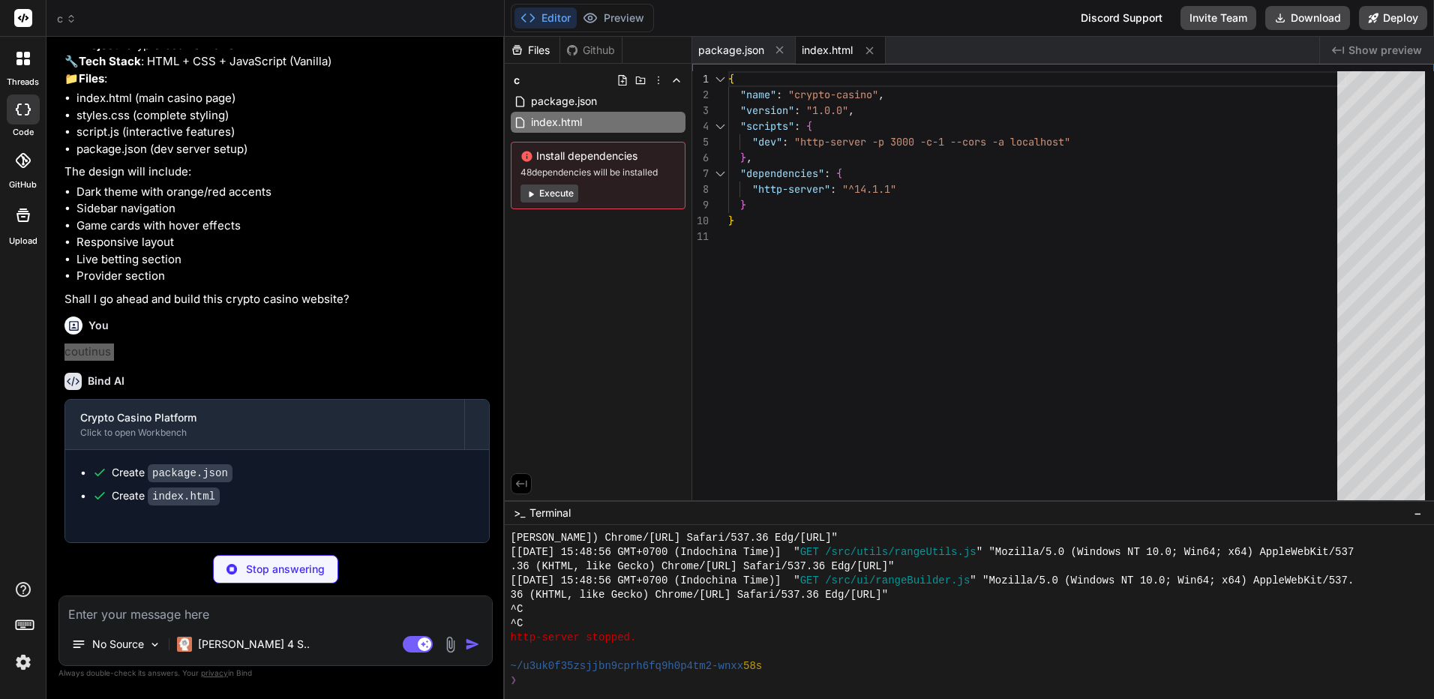
type textarea "x"
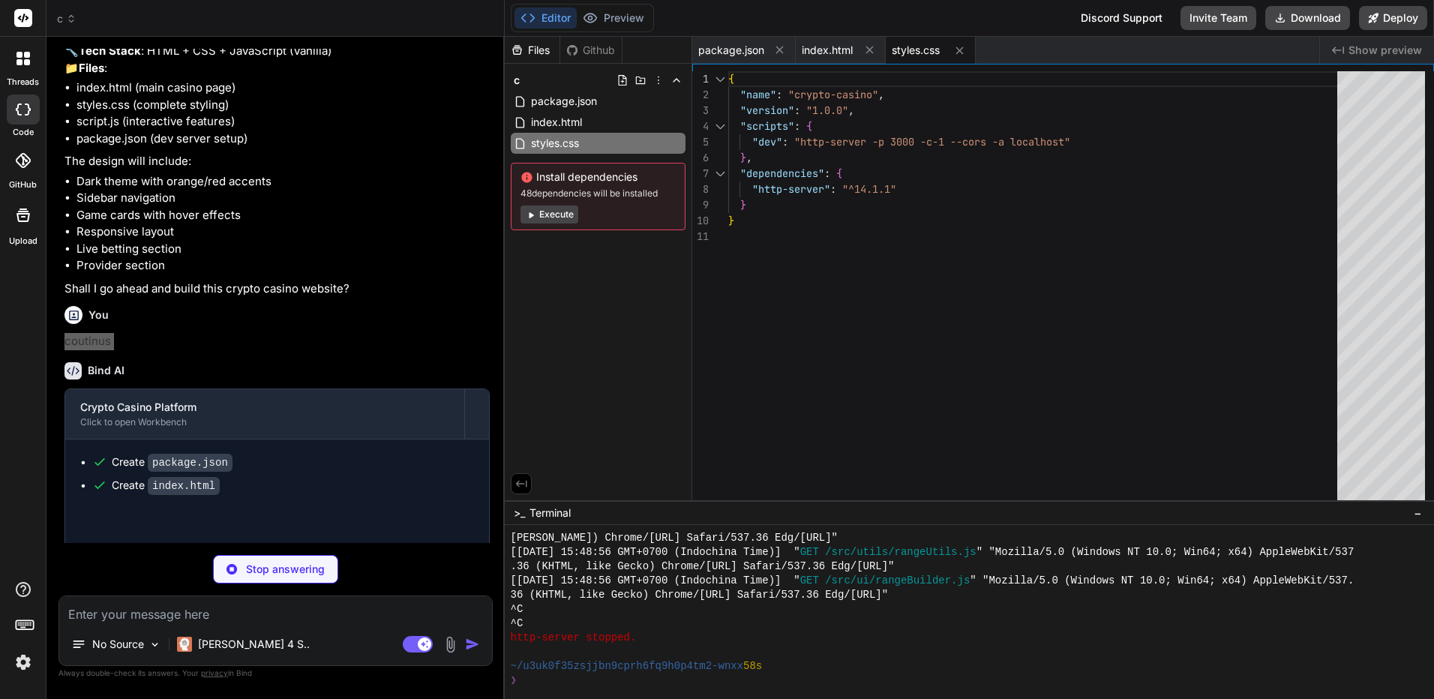
type textarea "x"
type textarea "animation: fadeInUp 0.6s ease-out; } .bet-item:first-child { animation: slideIn…"
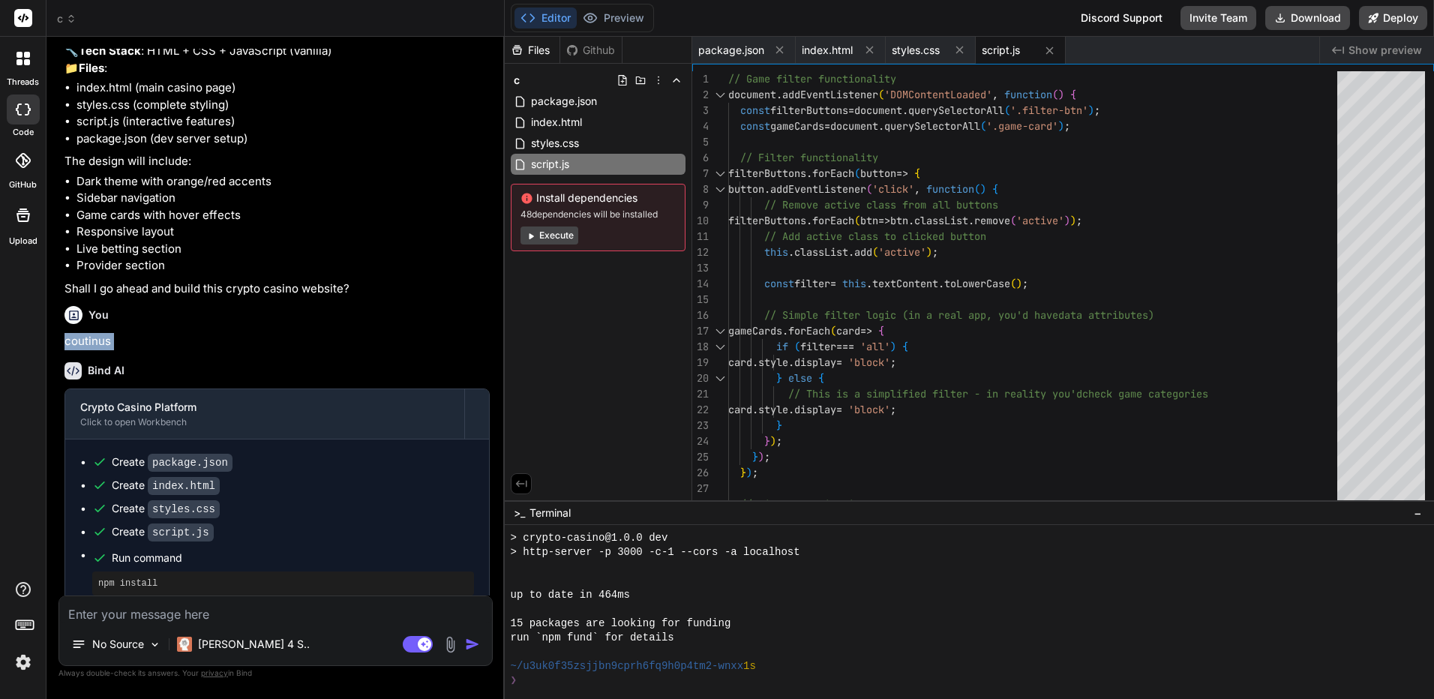
type textarea "x"
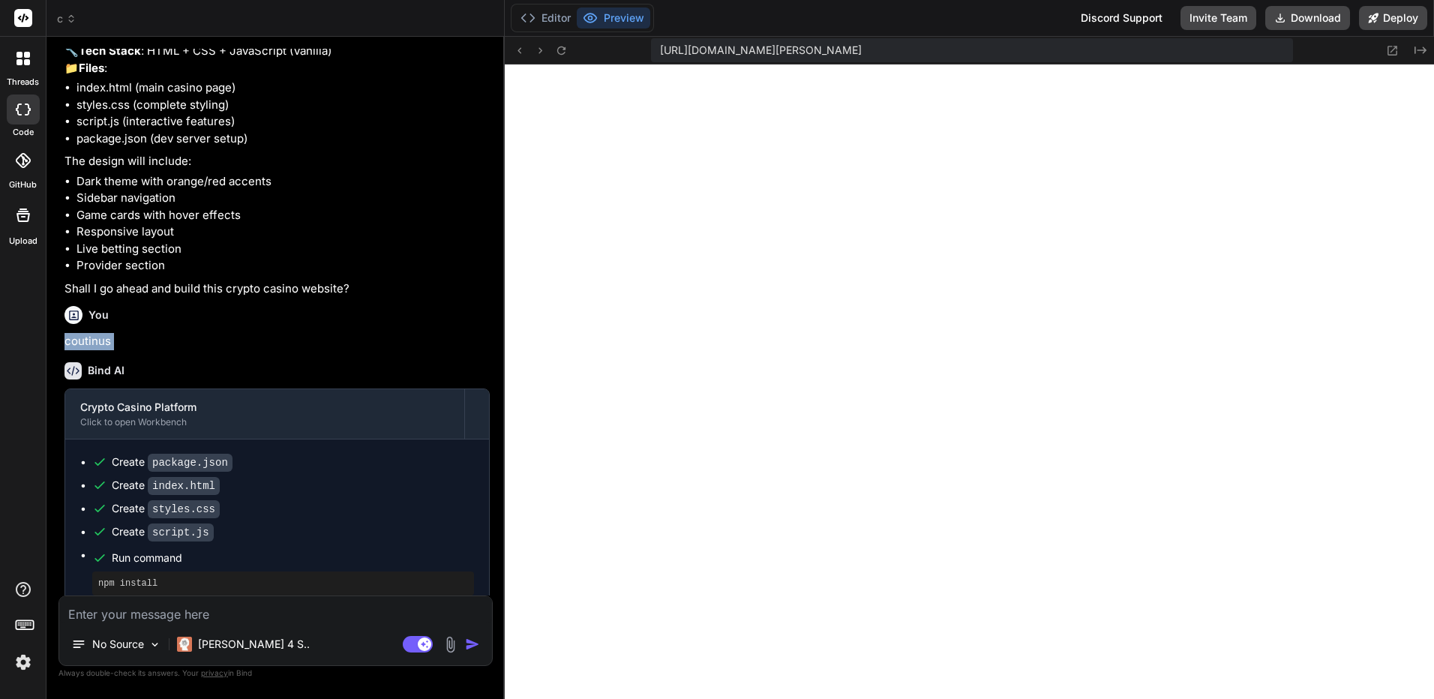
scroll to position [2408, 0]
click at [278, 606] on textarea at bounding box center [275, 609] width 433 height 27
type textarea "c"
type textarea "x"
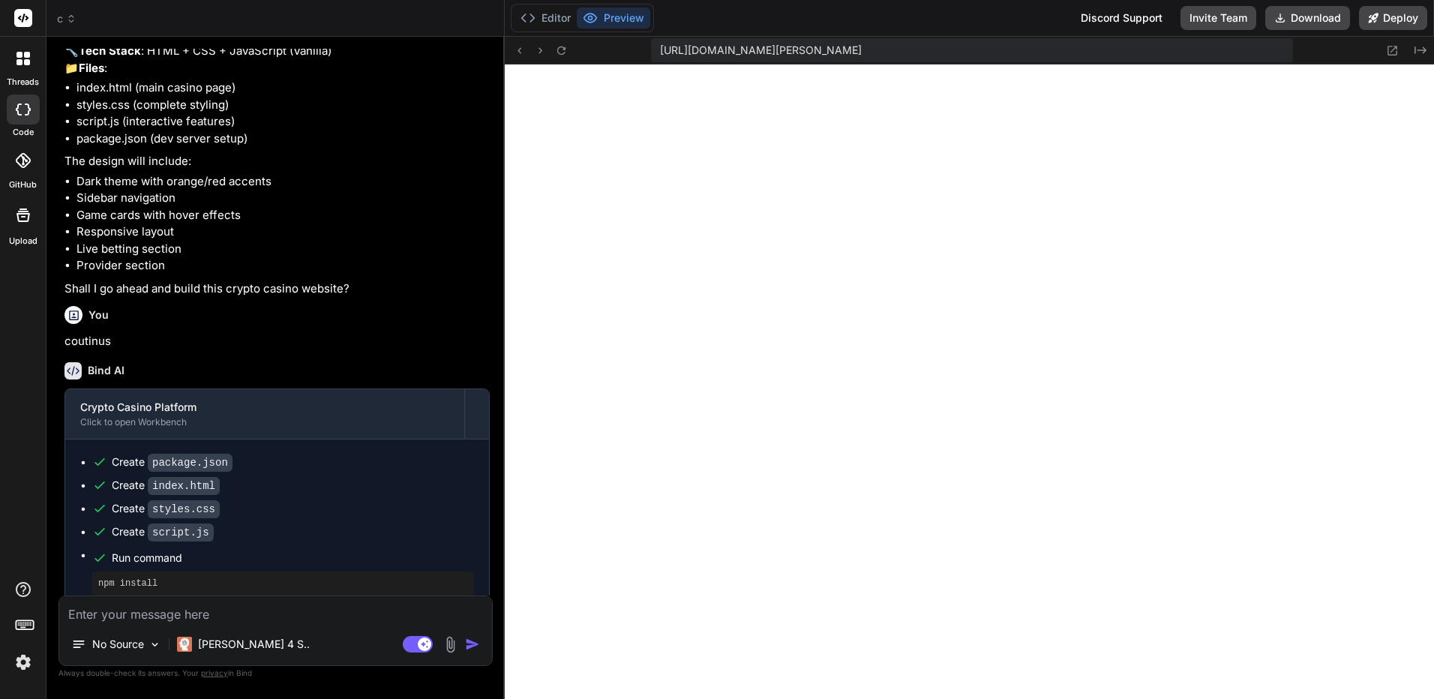
type textarea "แ"
type textarea "x"
type textarea "แป"
type textarea "x"
type textarea "แปล"
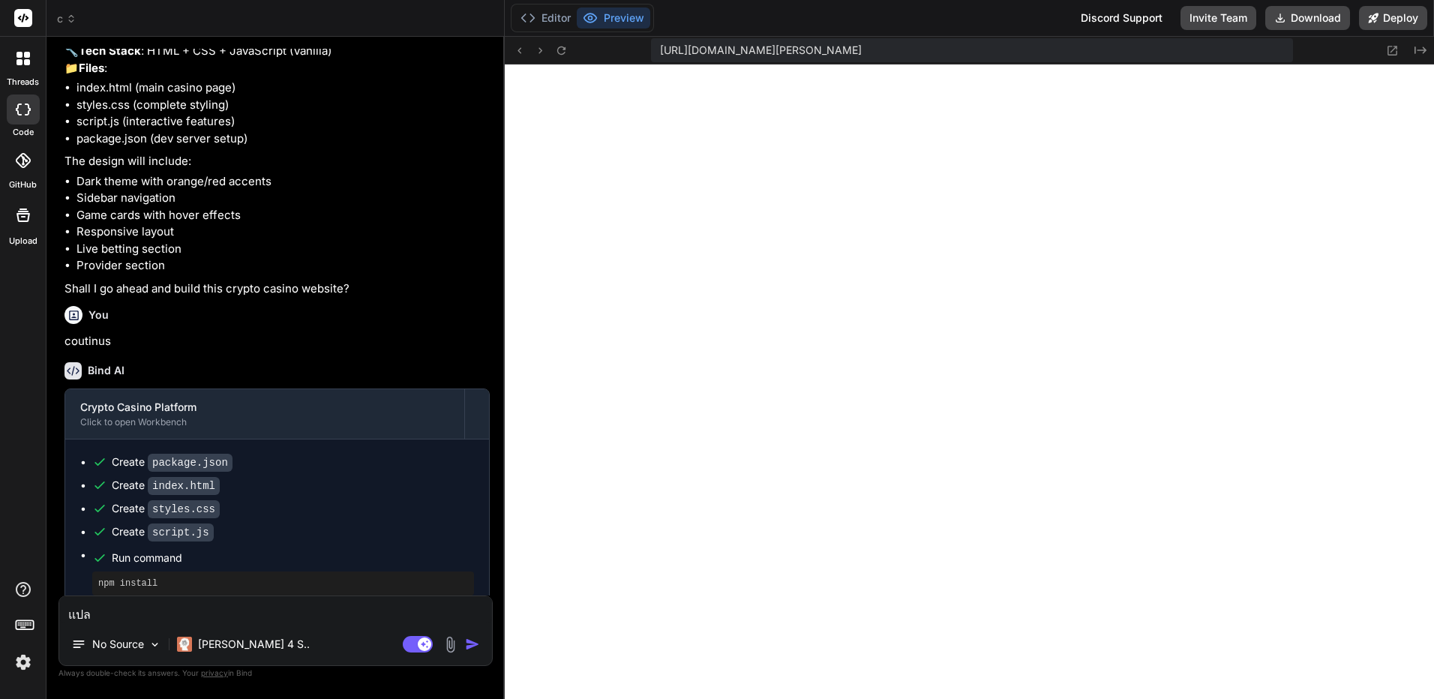
type textarea "x"
type textarea "แปลไ"
type textarea "x"
type textarea "แปลไท"
type textarea "x"
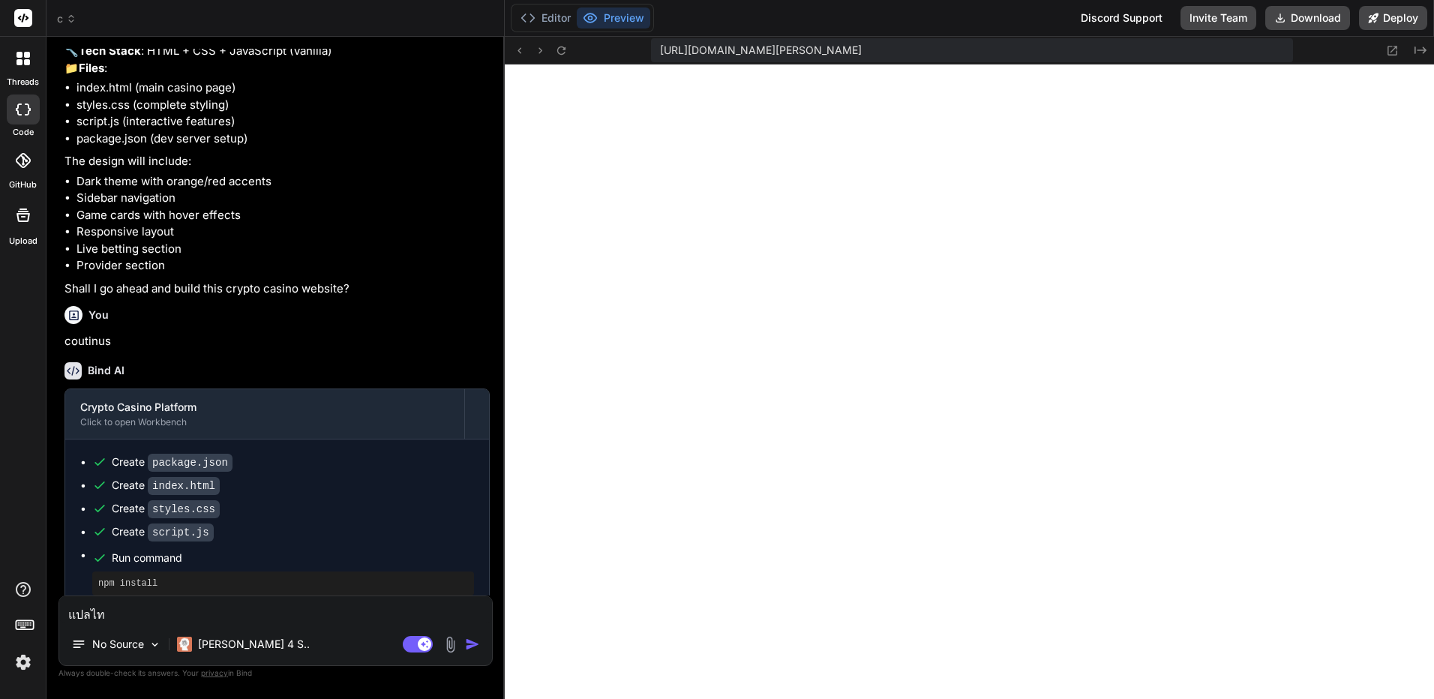
type textarea "แปลไทย"
type textarea "x"
type textarea "แปลไทยท"
type textarea "x"
type textarea "แปลไทยทะ"
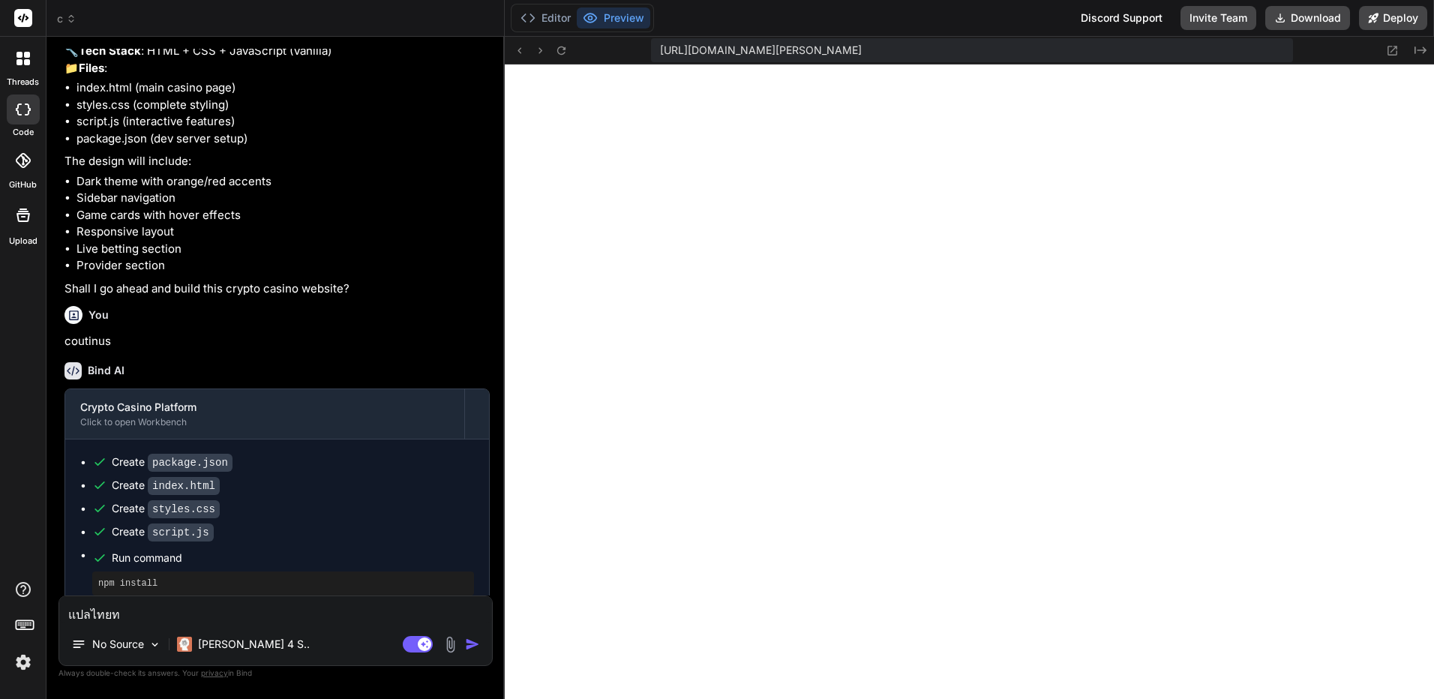
type textarea "x"
type textarea "แปลไทยท"
type textarea "x"
type textarea "แปลไทยทั"
type textarea "x"
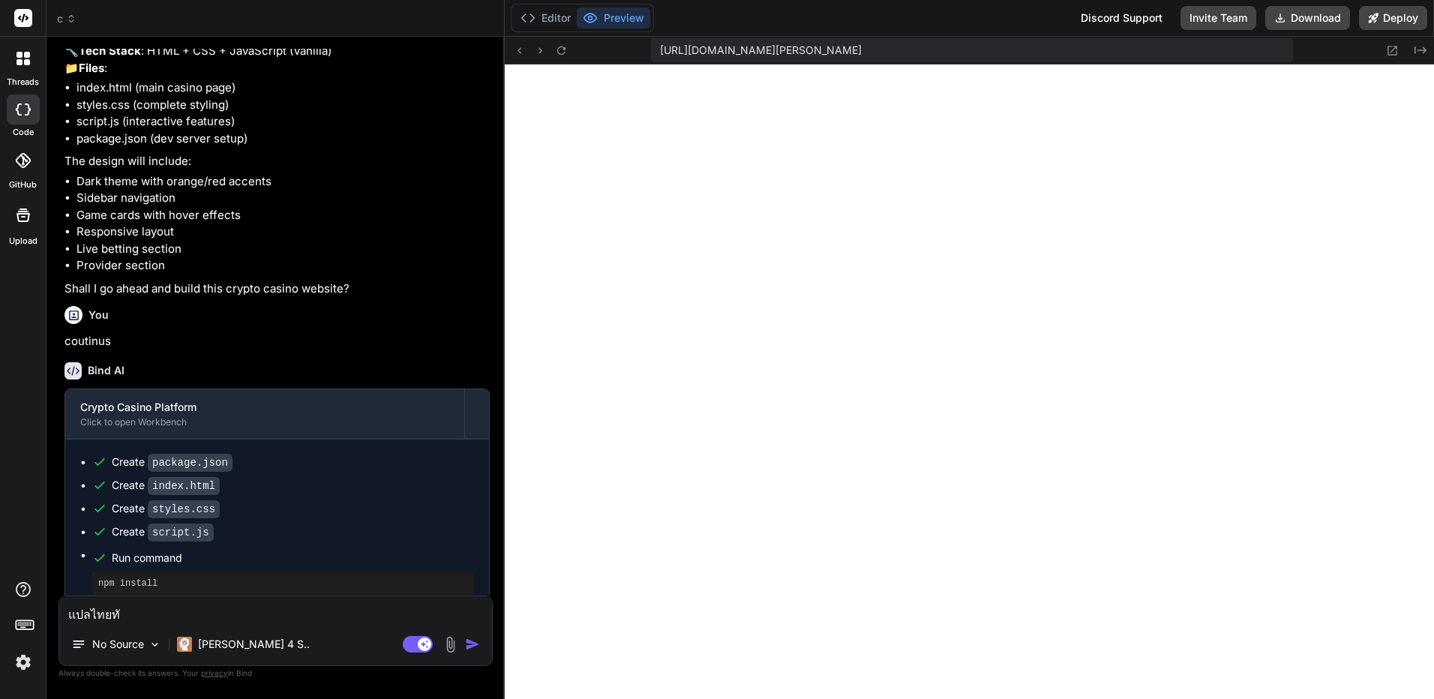
type textarea "แปลไทยทั้"
type textarea "x"
type textarea "แปลไทยทั้ง"
type textarea "x"
type textarea "แปลไทยทั้งเ"
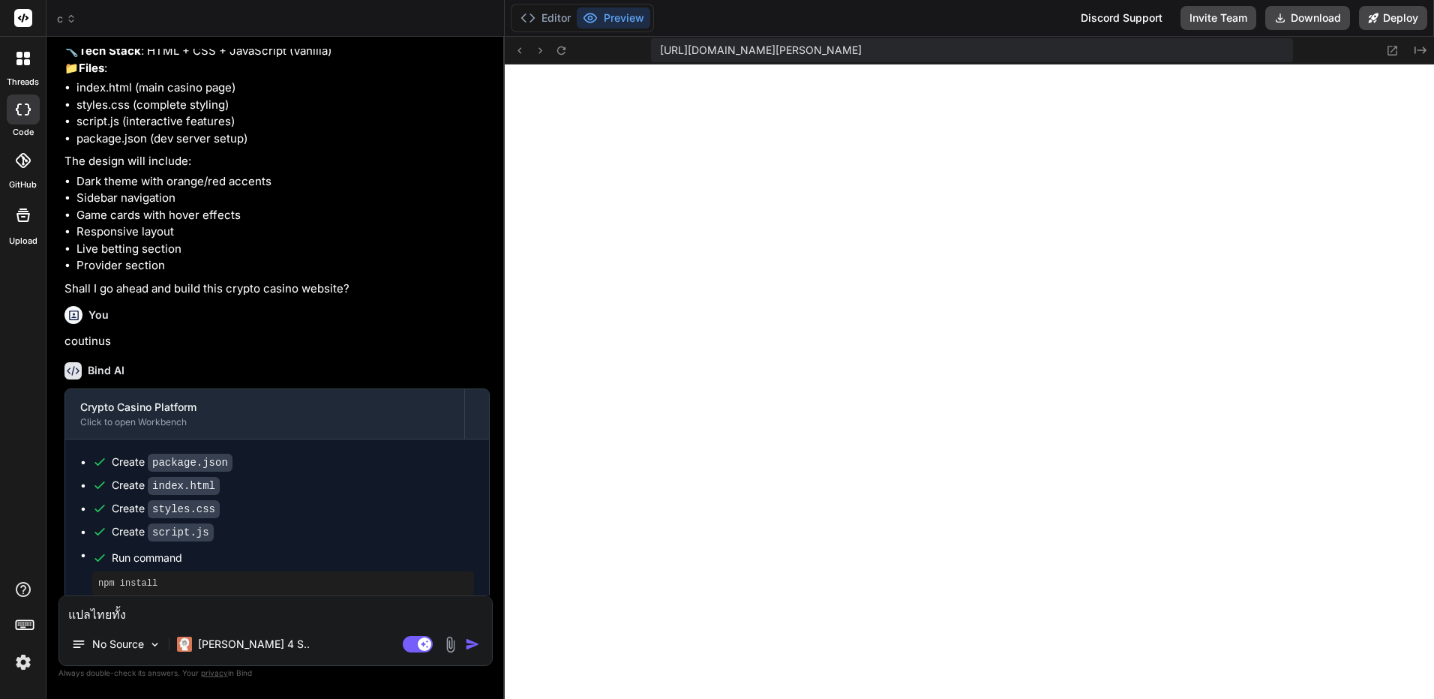
type textarea "x"
type textarea "แปลไทยทั้งเด"
type textarea "x"
type textarea "แปลไทยทั้งเดว"
type textarea "x"
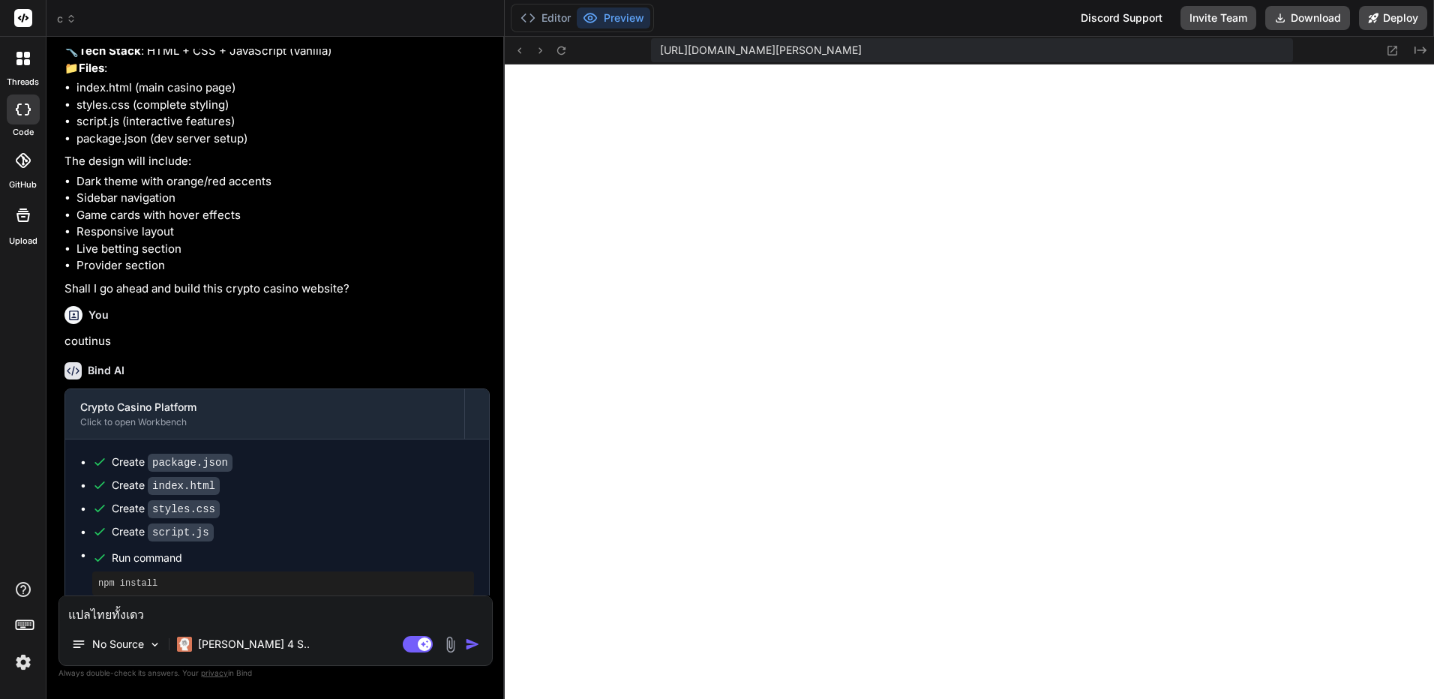
type textarea "แปลไทยทั้งเดว็"
type textarea "x"
type textarea "แปลไทยทั้งเดว"
type textarea "x"
type textarea "แปลไทยทั้งเด"
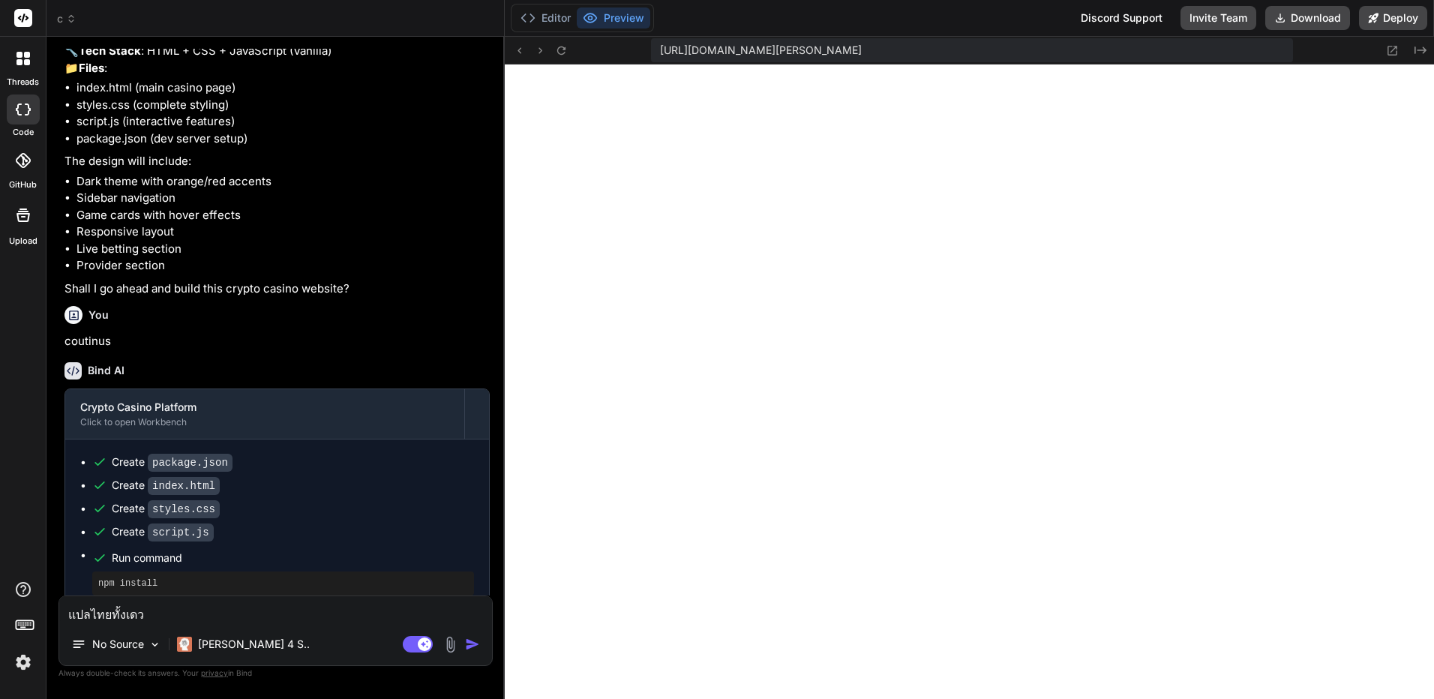
type textarea "x"
type textarea "แปลไทยทั้งเ"
type textarea "x"
type textarea "แปลไทยทั้งเว"
type textarea "x"
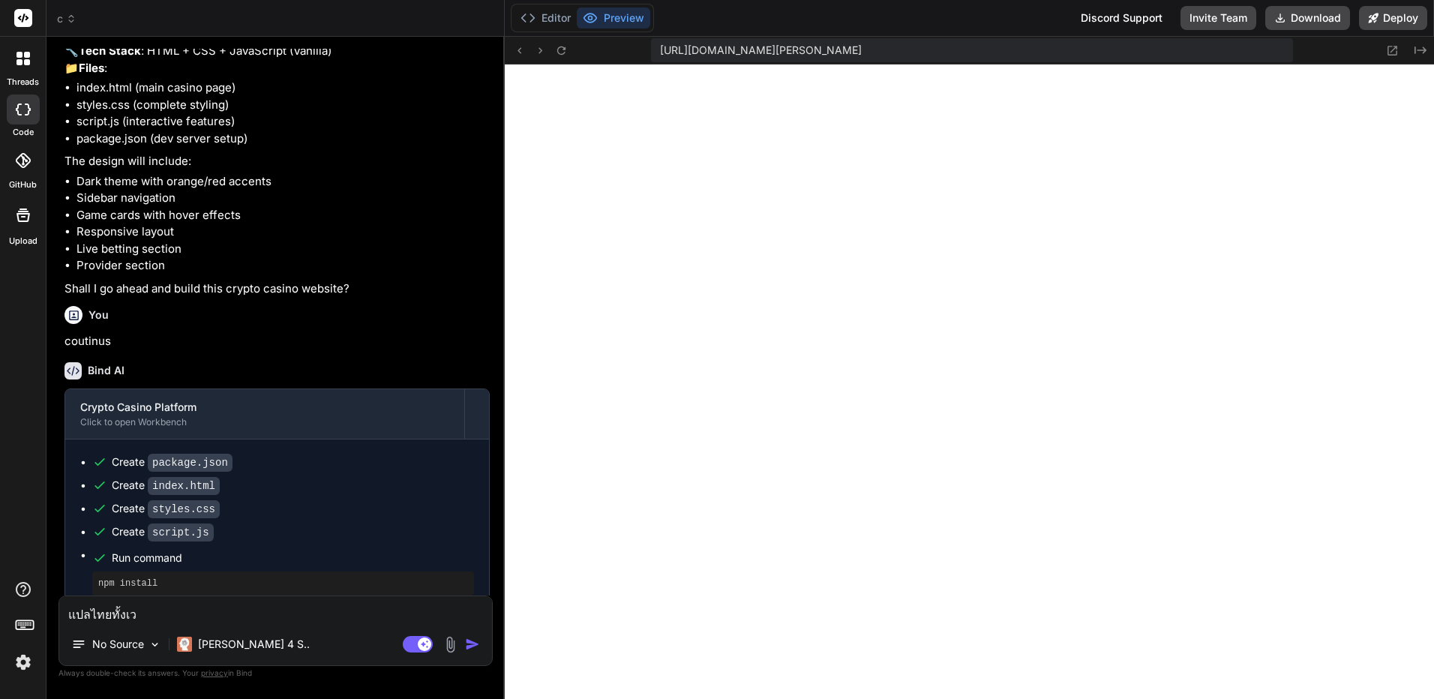
type textarea "แปลไทยทั้งเว็"
type textarea "x"
type textarea "แปลไทยทั้งเว็บ"
type textarea "x"
type textarea "แปลไทยทั้งเว็บไ"
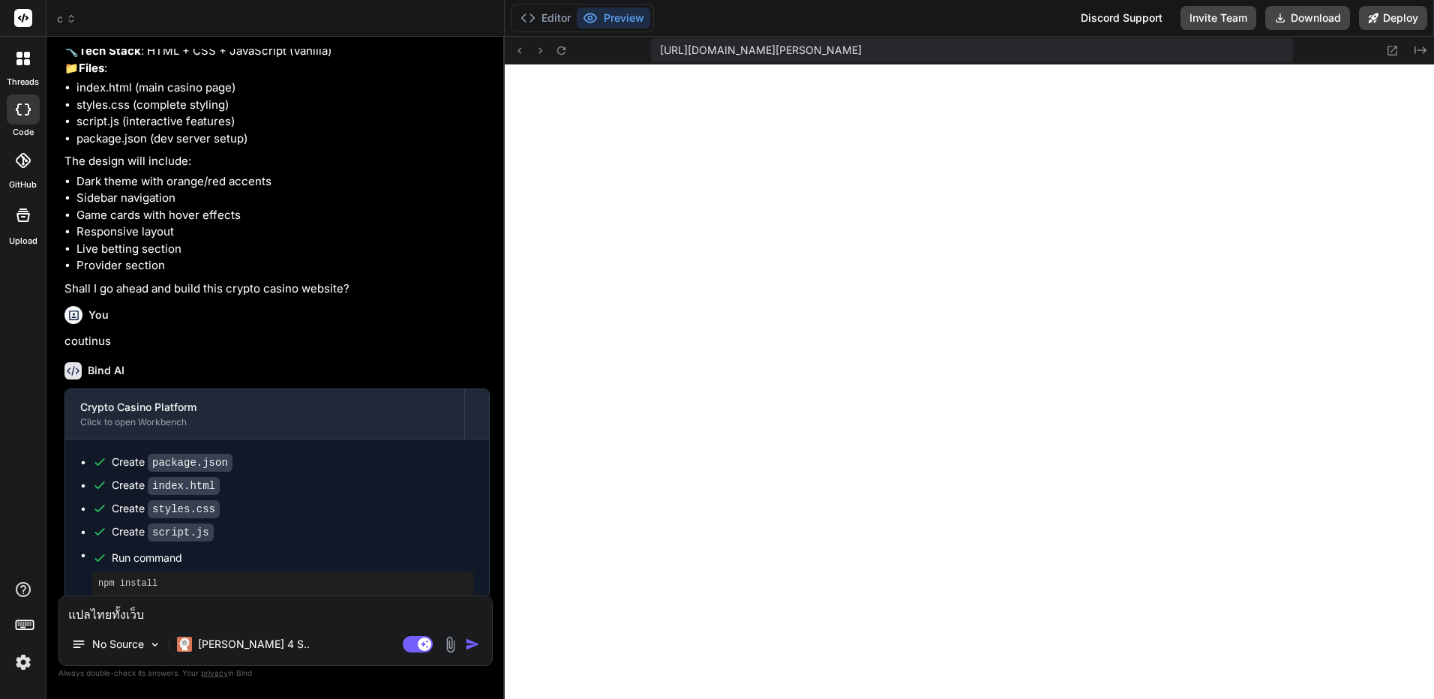
type textarea "x"
type textarea "แปลไทยทั้งเว็บได"
type textarea "x"
type textarea "แปลไทยทั้งเว็บได้"
type textarea "x"
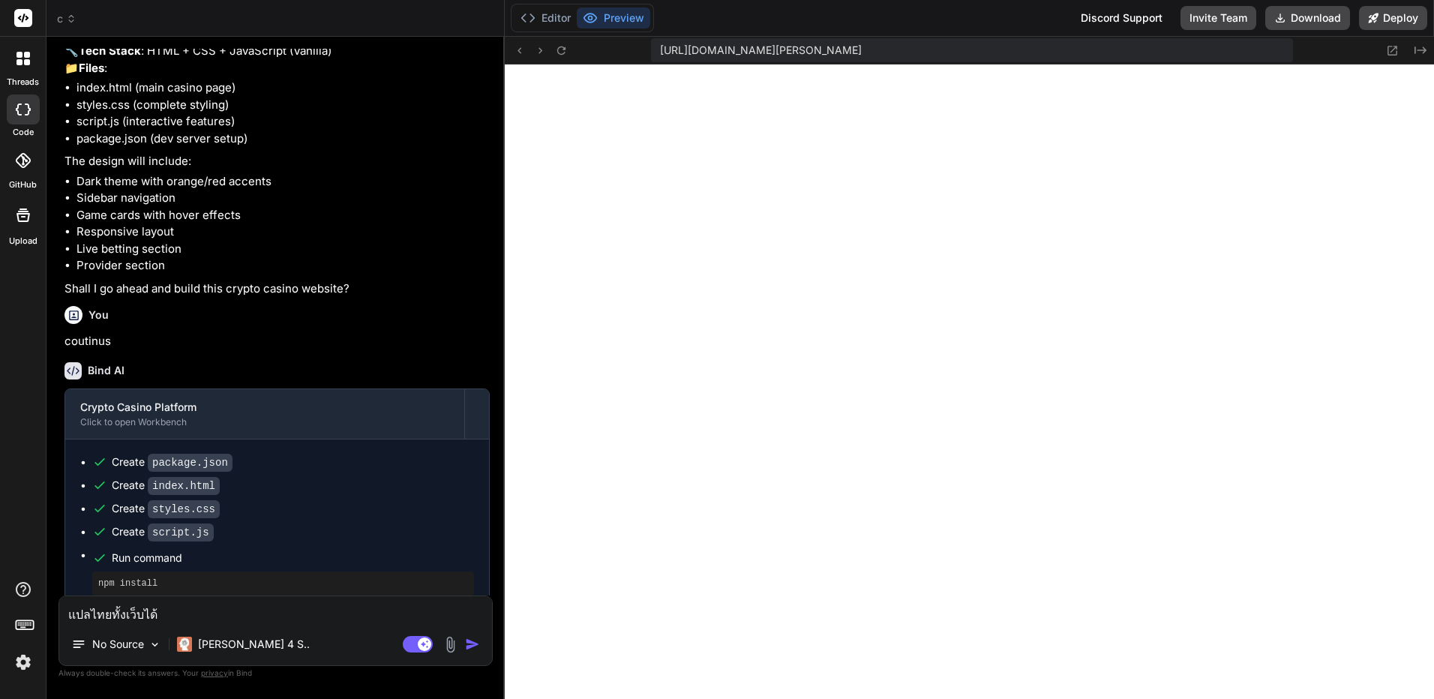
type textarea "แปลไทยทั้งเว็บได้ไ"
type textarea "x"
type textarea "แปลไทยทั้งเว็บได้ไห"
type textarea "x"
type textarea "แปลไทยทั้งเว็บได้ไหม"
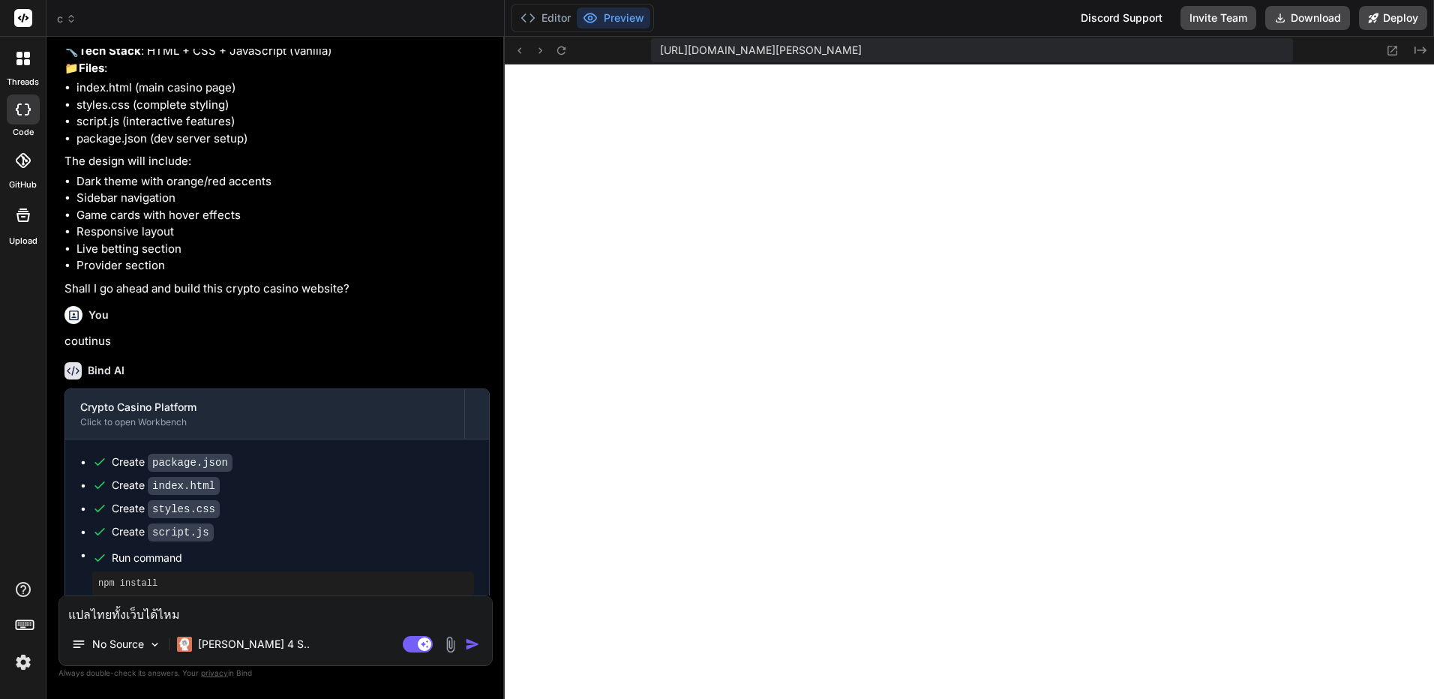
type textarea "x"
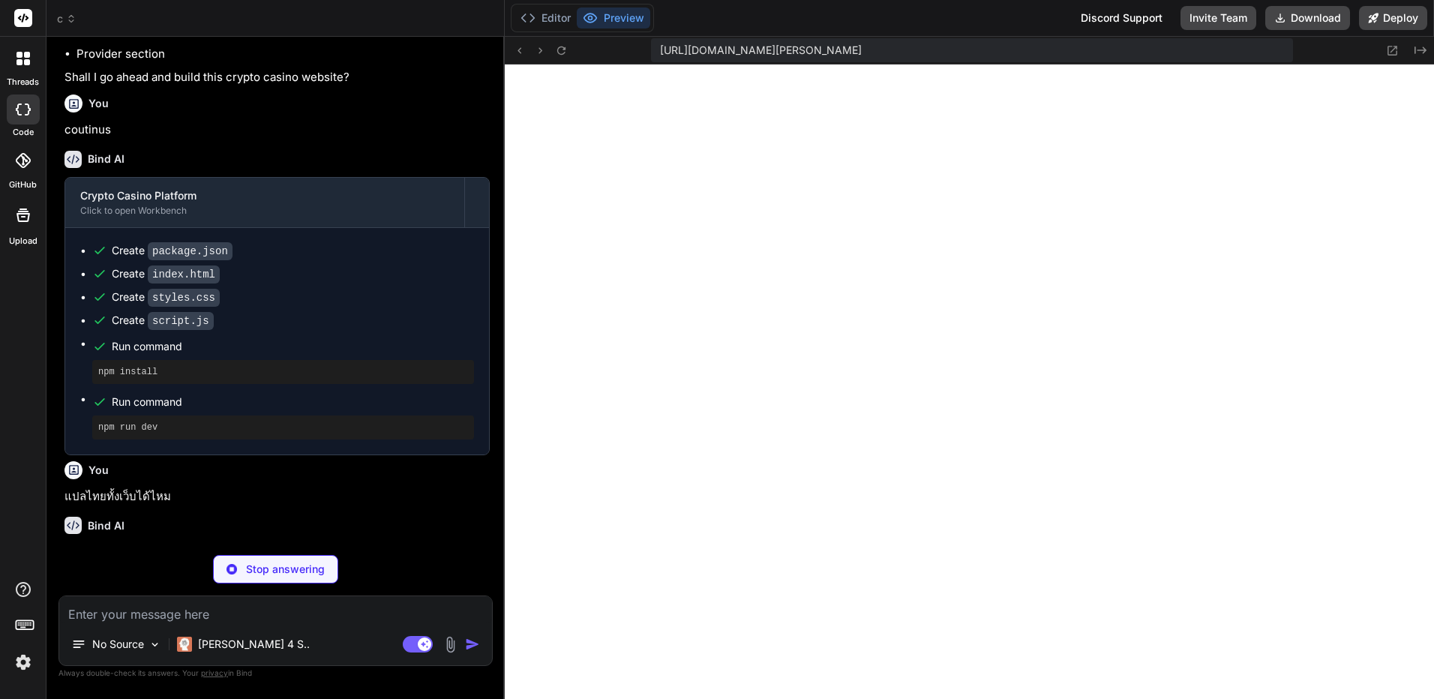
scroll to position [422, 0]
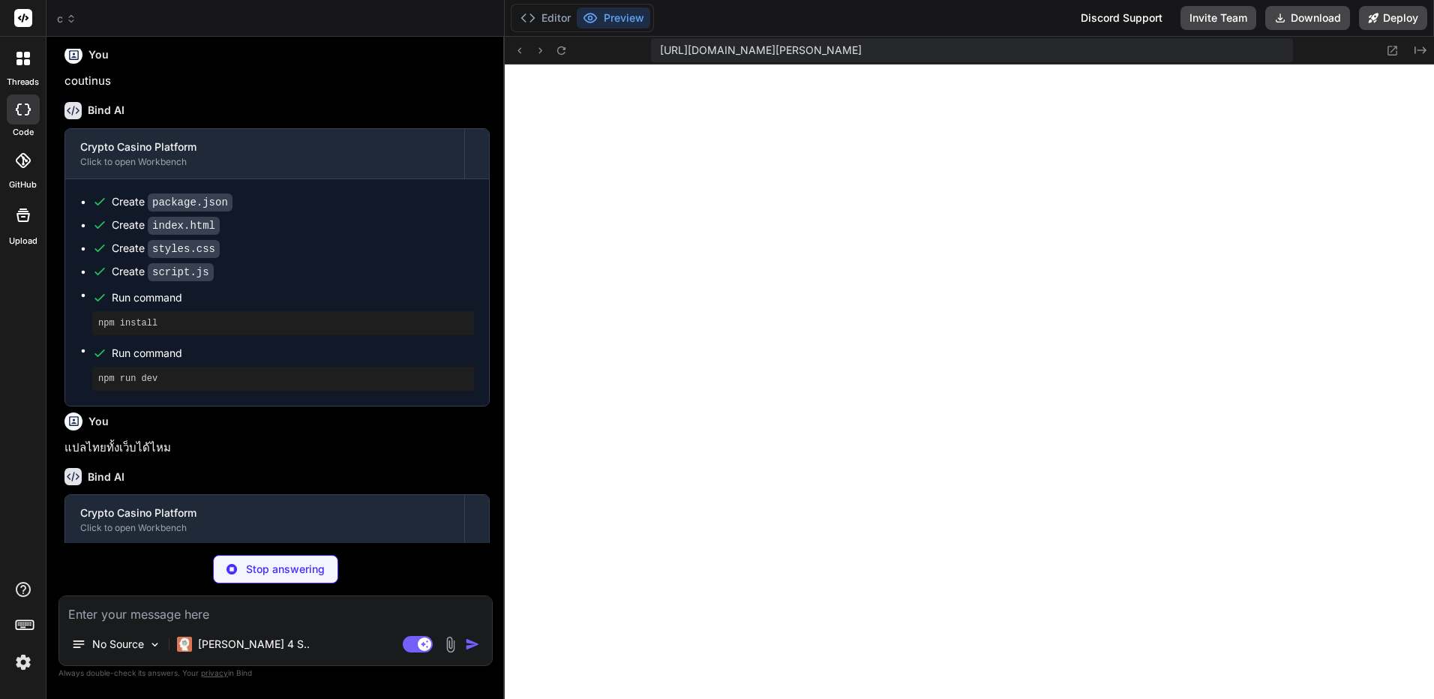
type textarea "x"
type textarea "</div> </aside> </div> <script src="script.js"></script> </body> </html>"
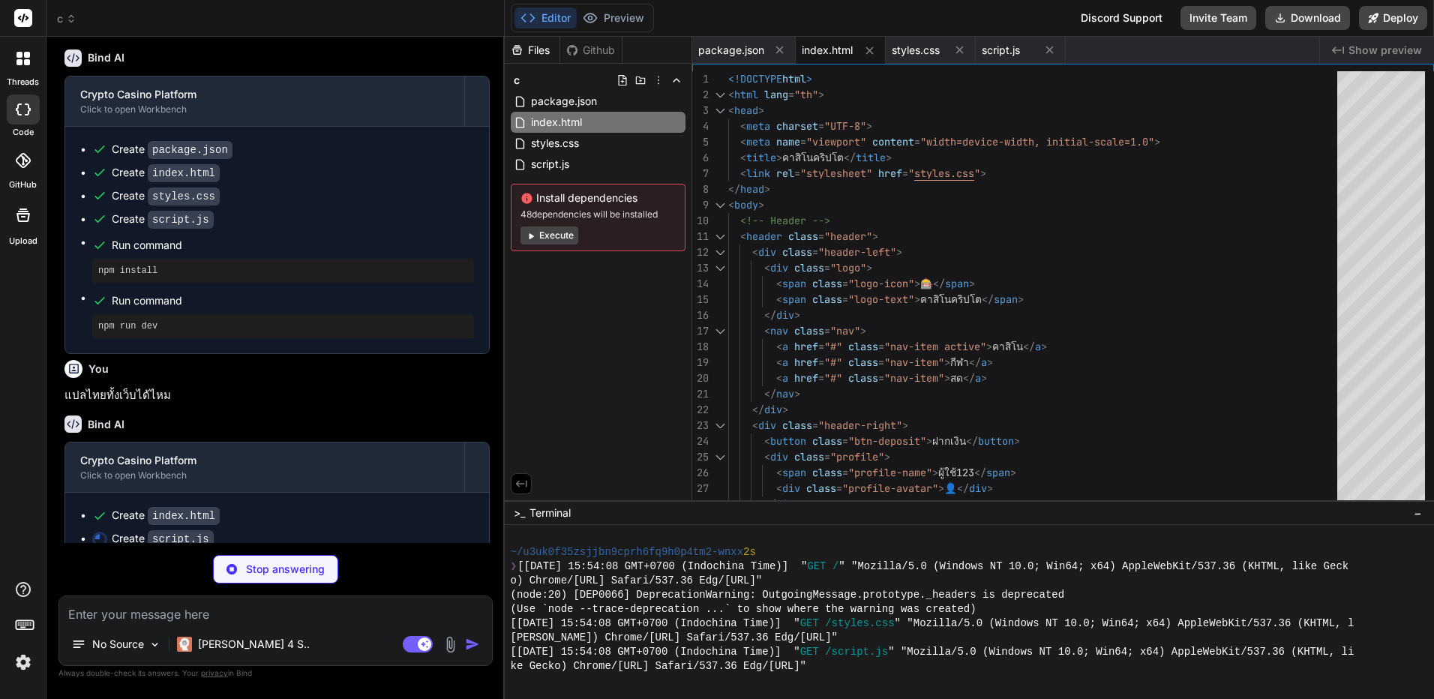
scroll to position [528, 0]
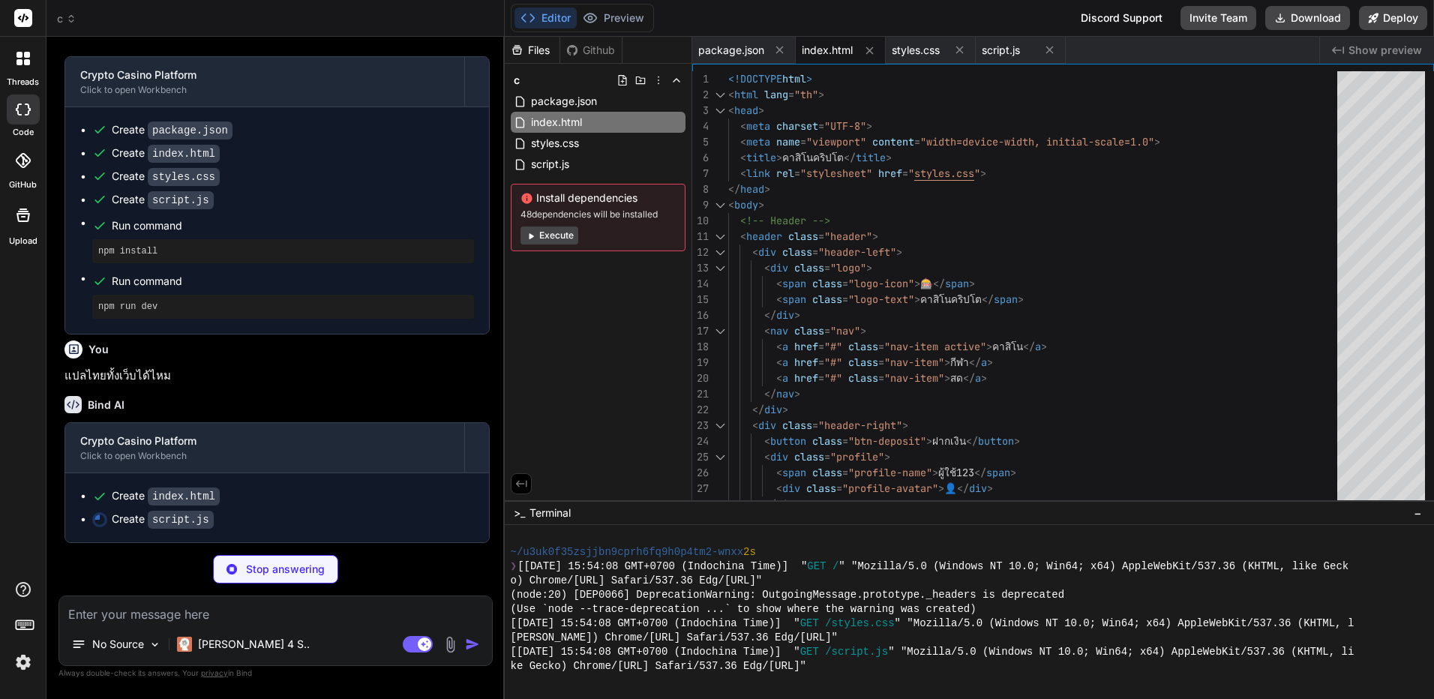
type textarea "x"
type textarea "animation: fadeInUp 0.6s ease-out; } .bet-item:first-child { animation: slideIn…"
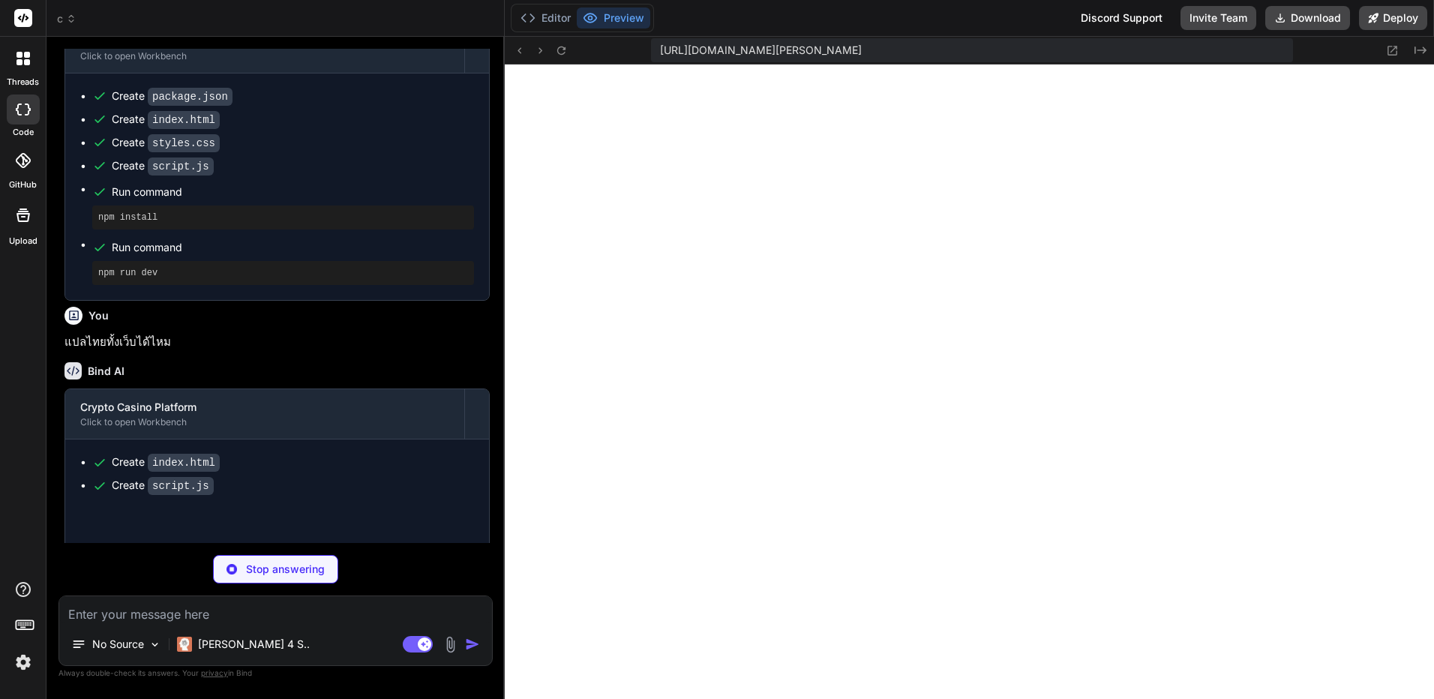
type textarea "x"
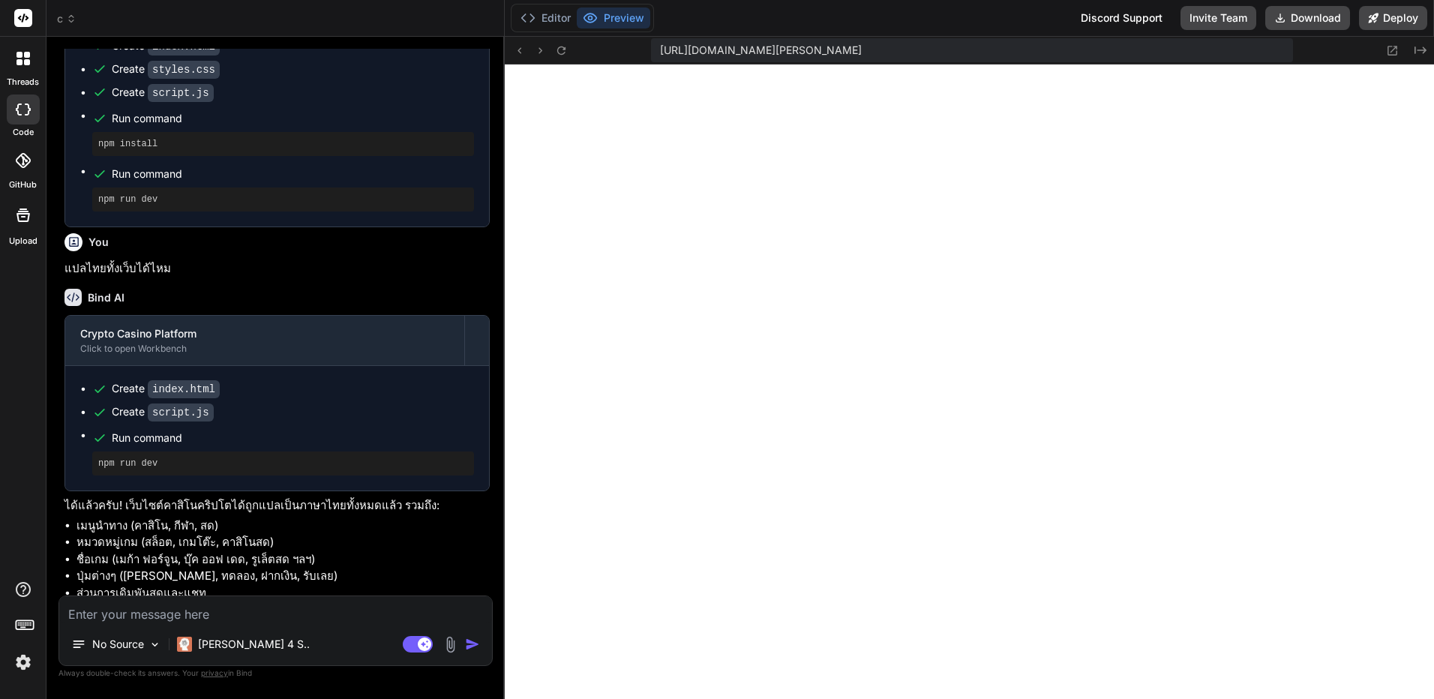
scroll to position [701, 0]
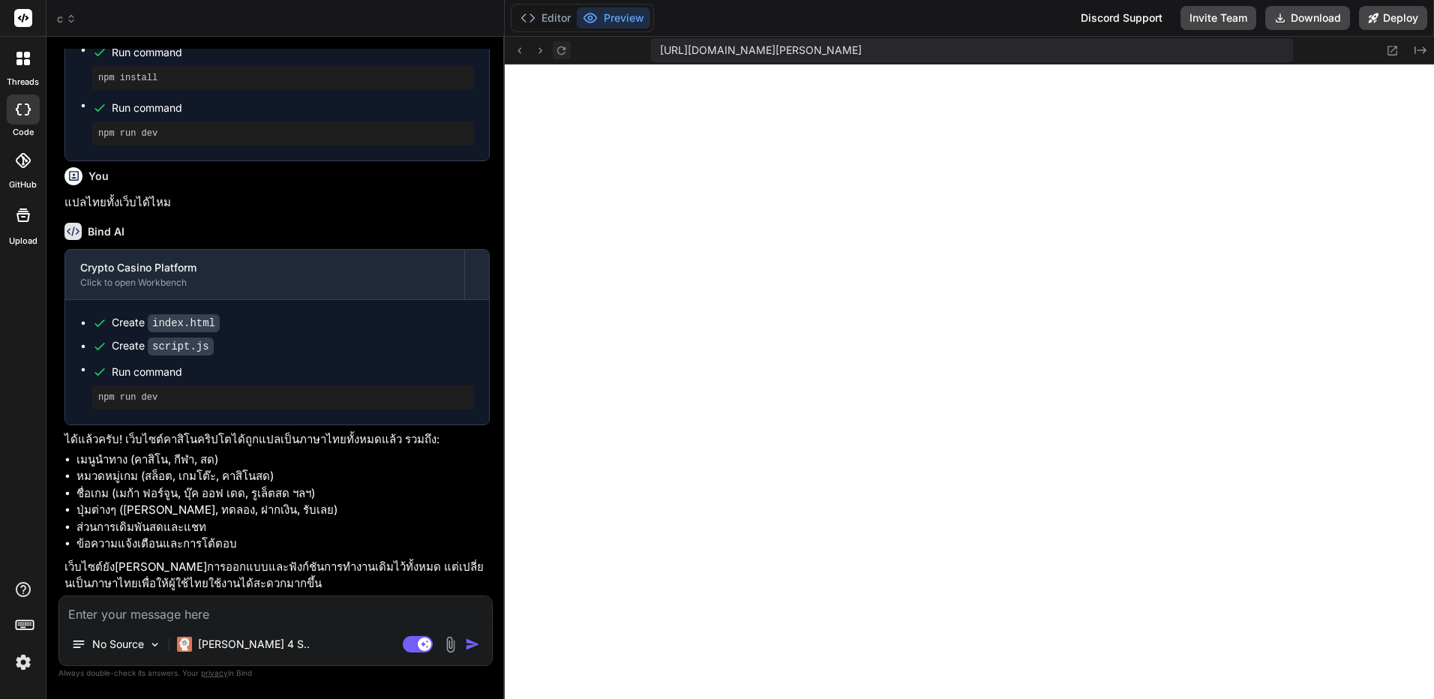
click at [568, 47] on button at bounding box center [562, 50] width 18 height 18
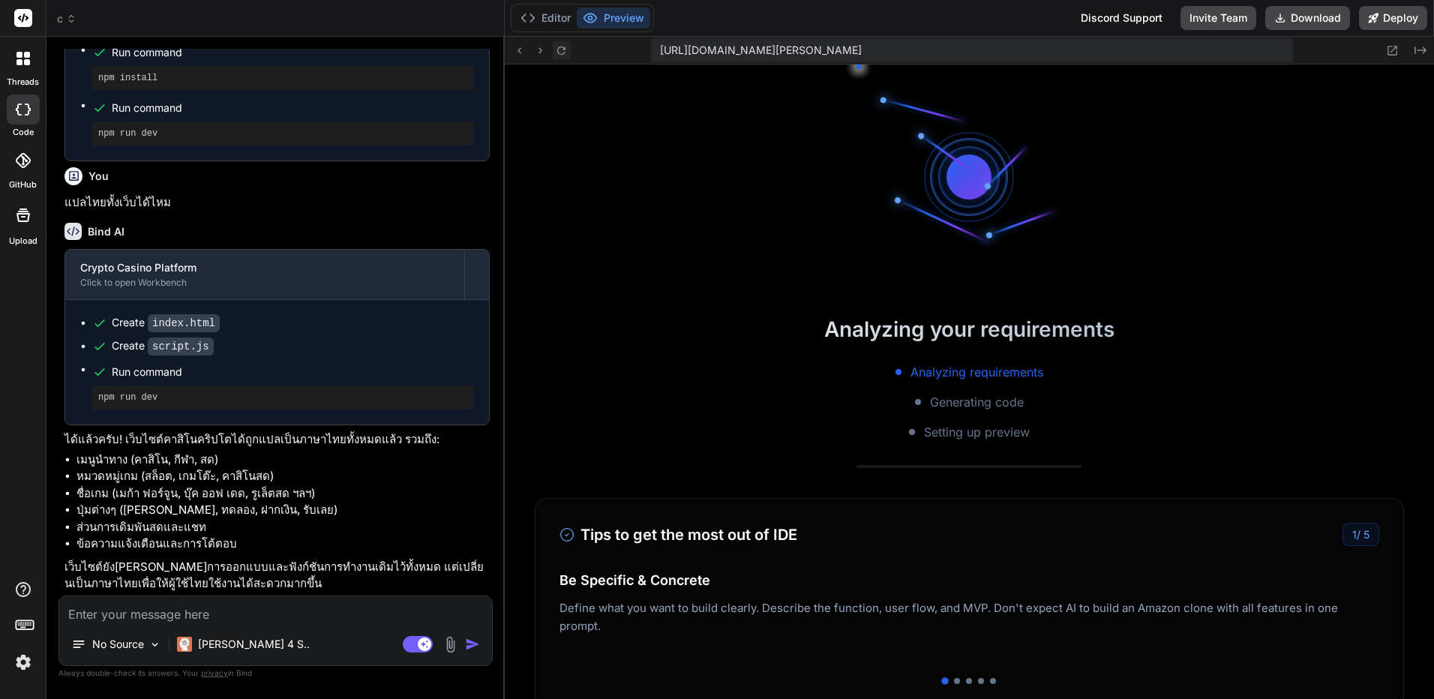
scroll to position [2849, 0]
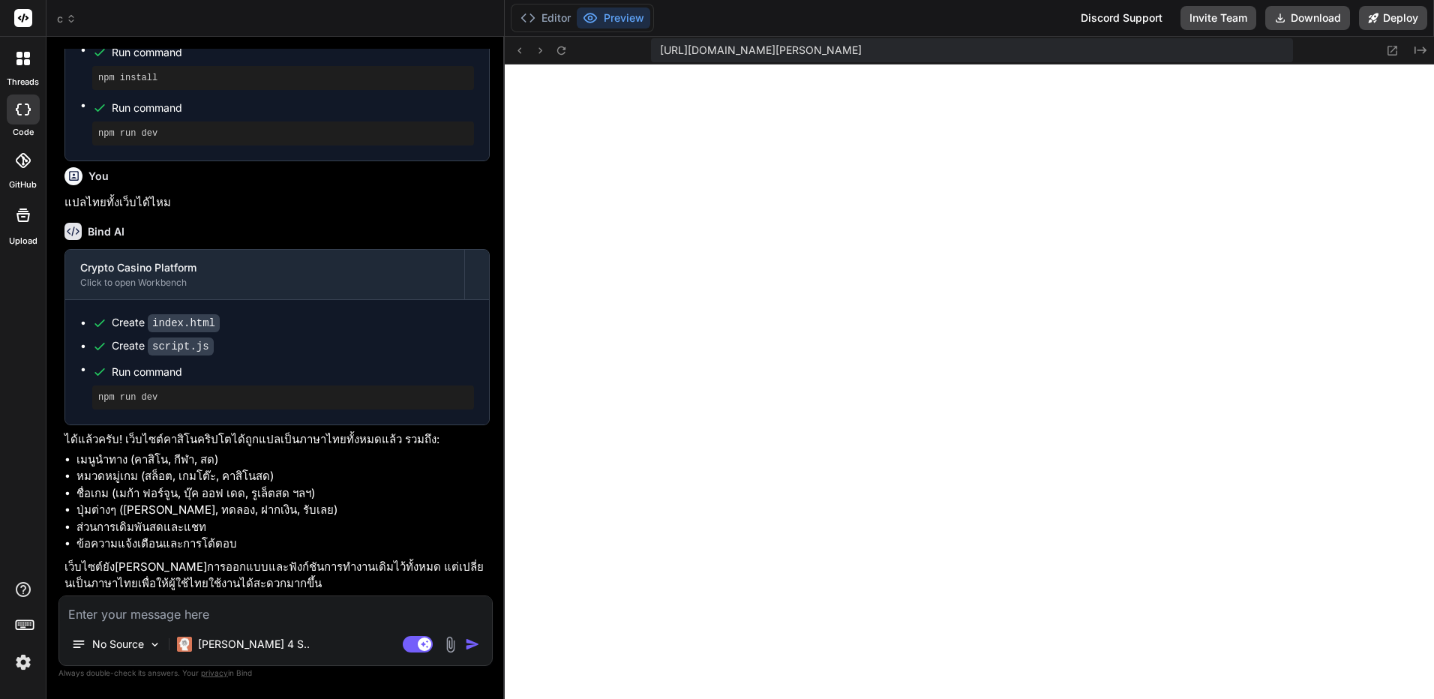
click at [299, 603] on textarea at bounding box center [275, 609] width 433 height 27
type textarea "ท"
type textarea "x"
type textarea "ทำ"
type textarea "x"
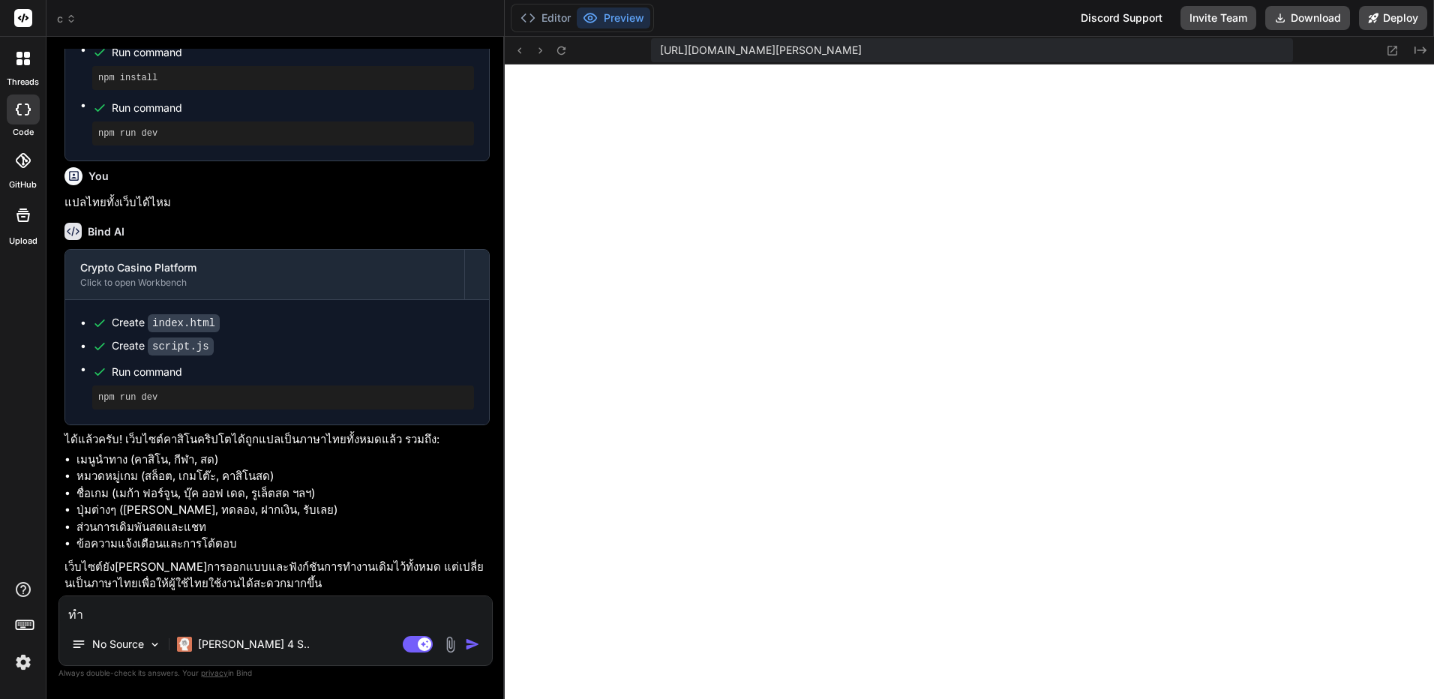
type textarea "ทำห"
type textarea "x"
type textarea "ทำหน"
type textarea "x"
type textarea "ทำหน้"
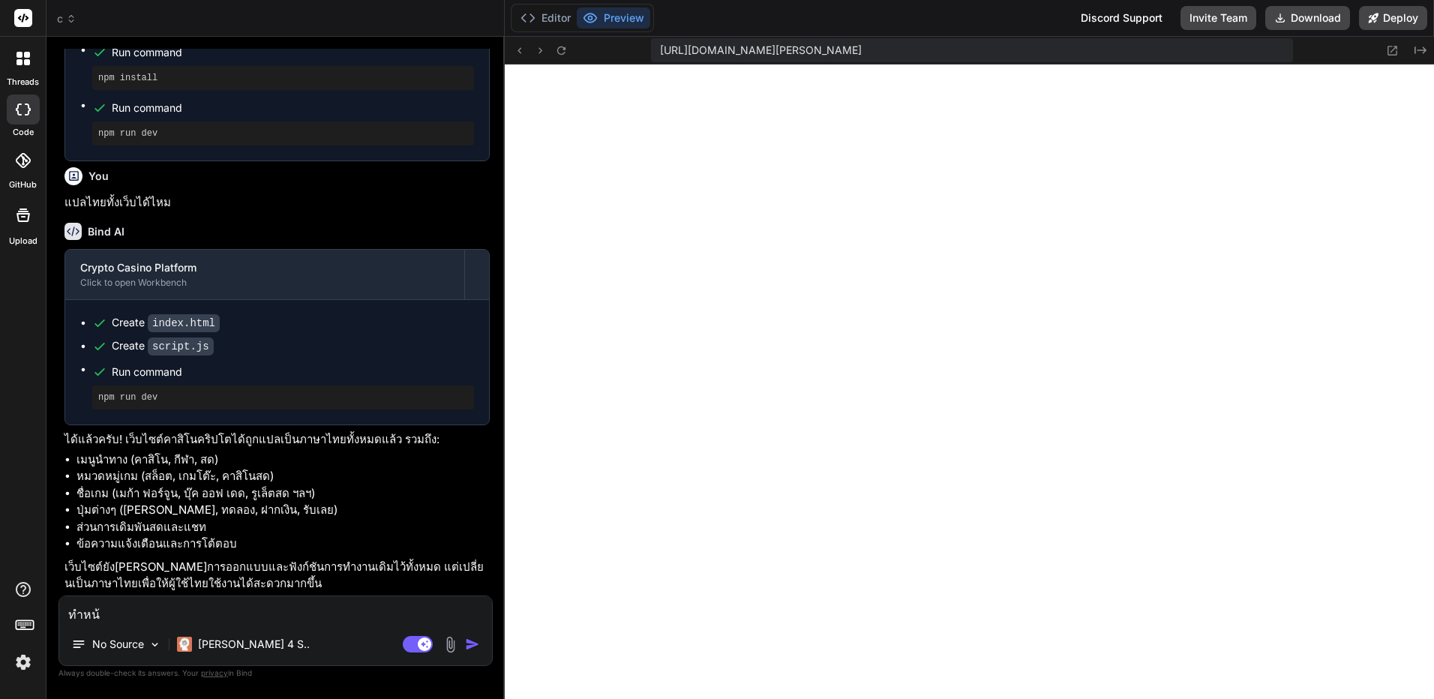
type textarea "x"
type textarea "ทำหน้า"
type textarea "x"
type textarea "ทำหน้าอ"
type textarea "x"
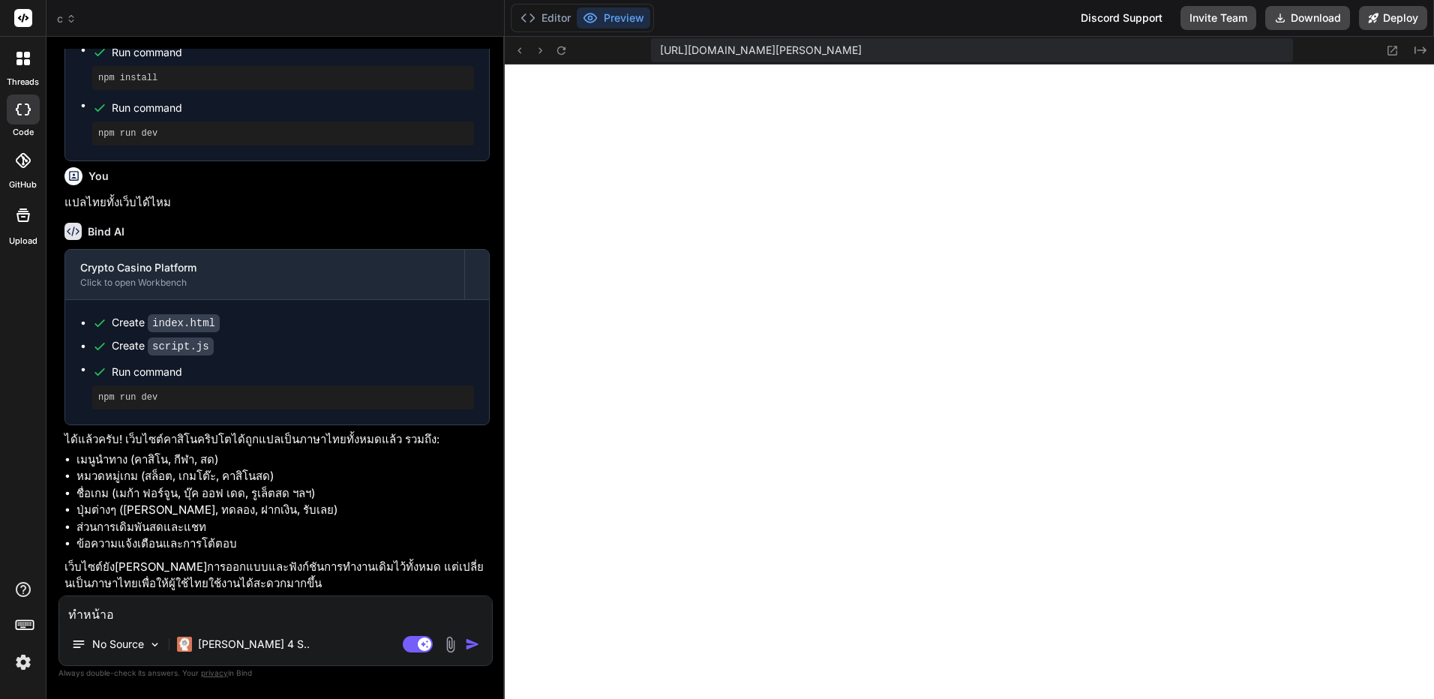
type textarea "ทำหน้าอื"
type textarea "x"
type textarea "ทำหน้าอื่"
type textarea "x"
type textarea "ทำหน้าอื่น"
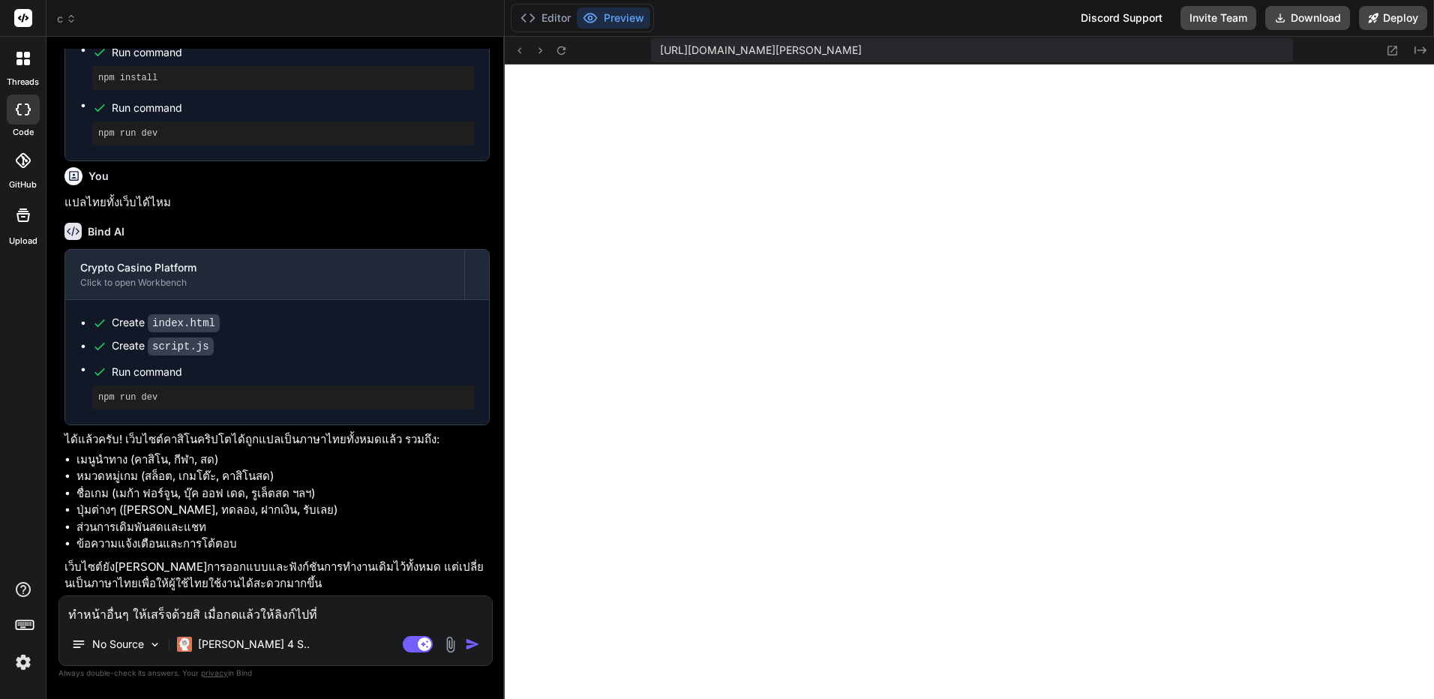
paste textarea "[URL][DOMAIN_NAME]"
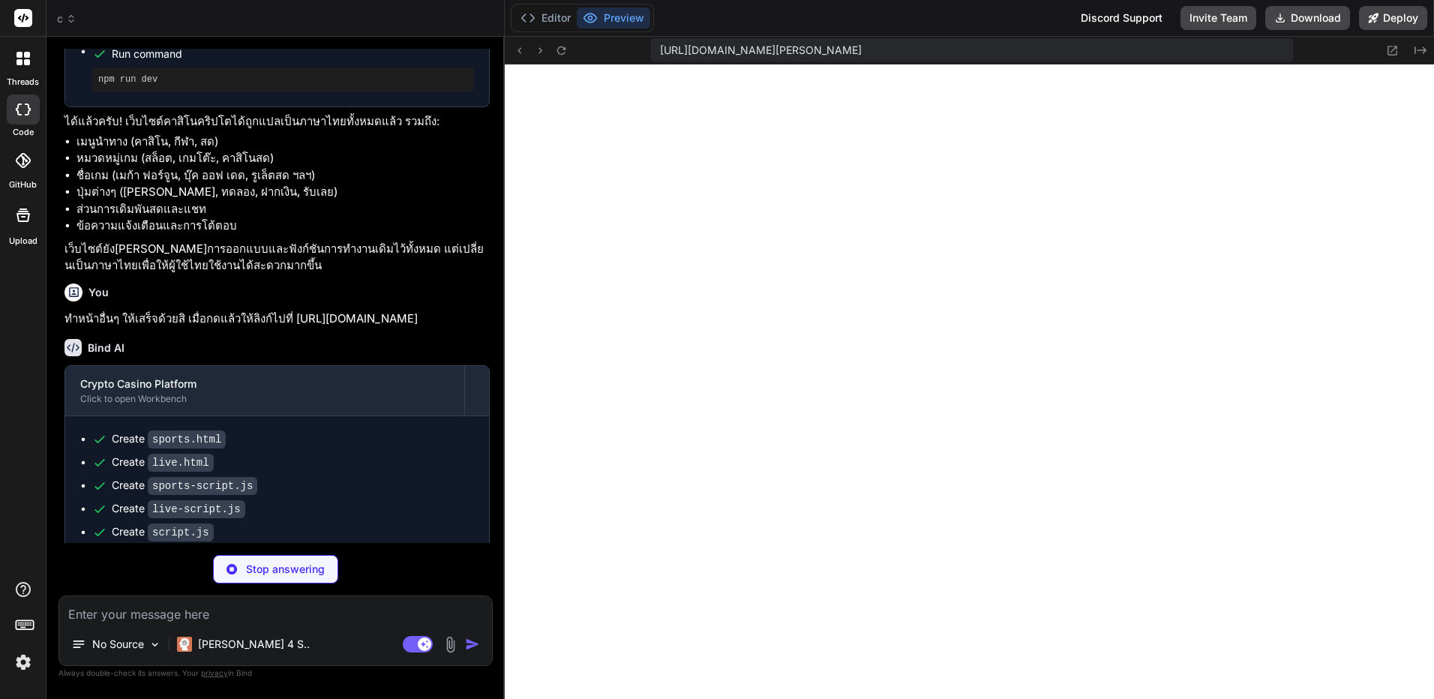
scroll to position [3206, 0]
click at [570, 51] on button at bounding box center [562, 50] width 18 height 18
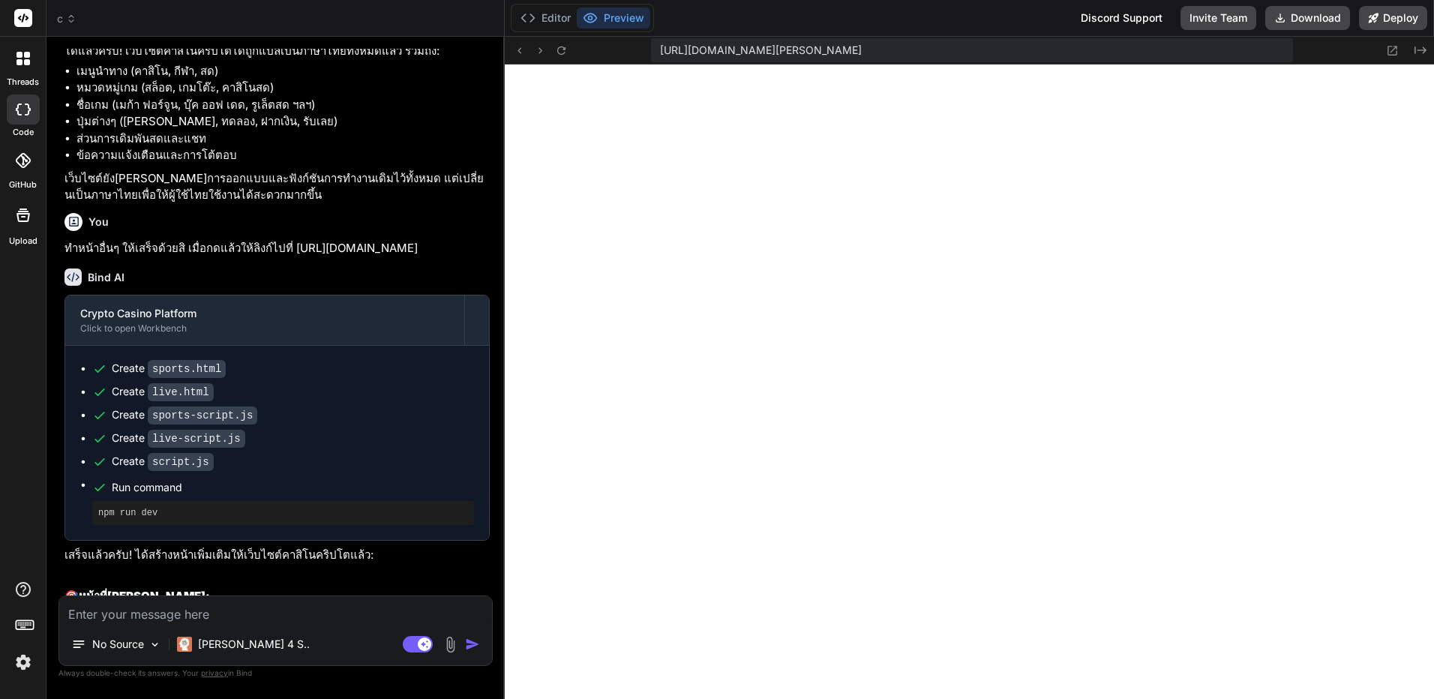
scroll to position [1210, 0]
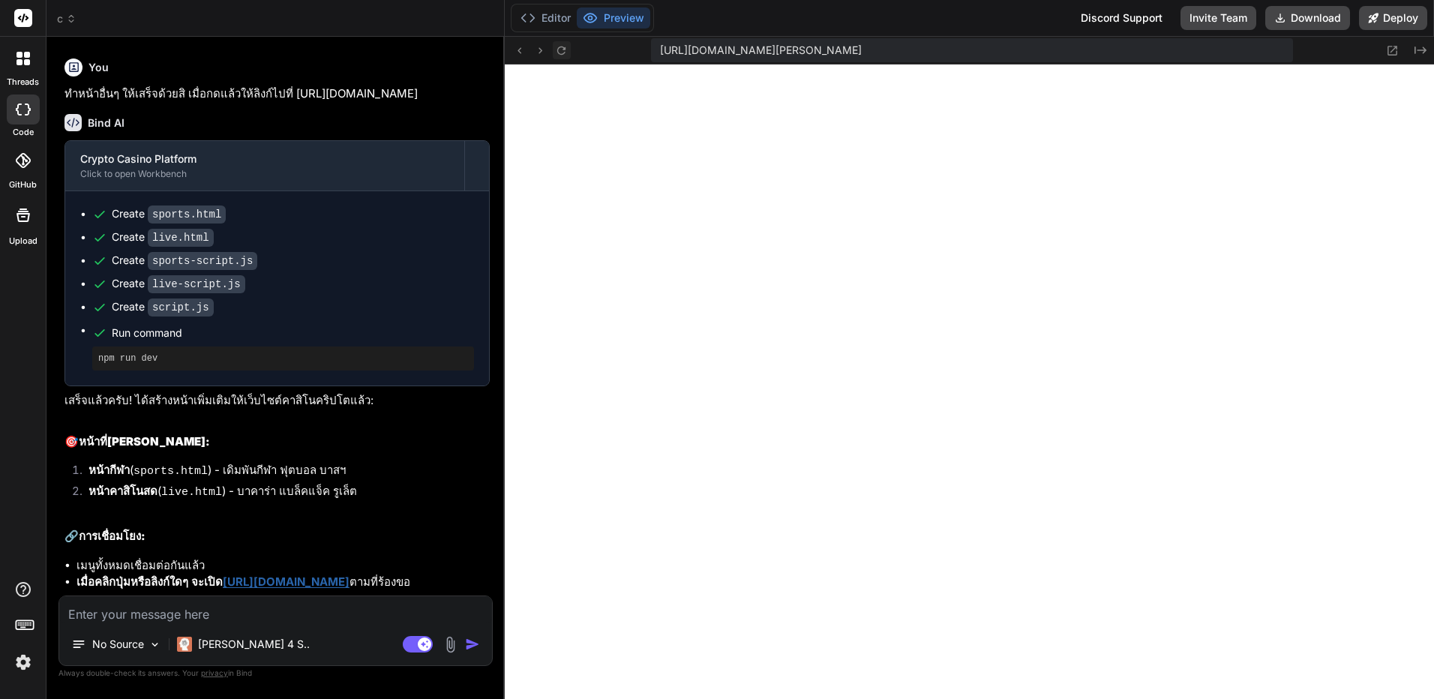
click at [556, 50] on icon at bounding box center [561, 50] width 13 height 13
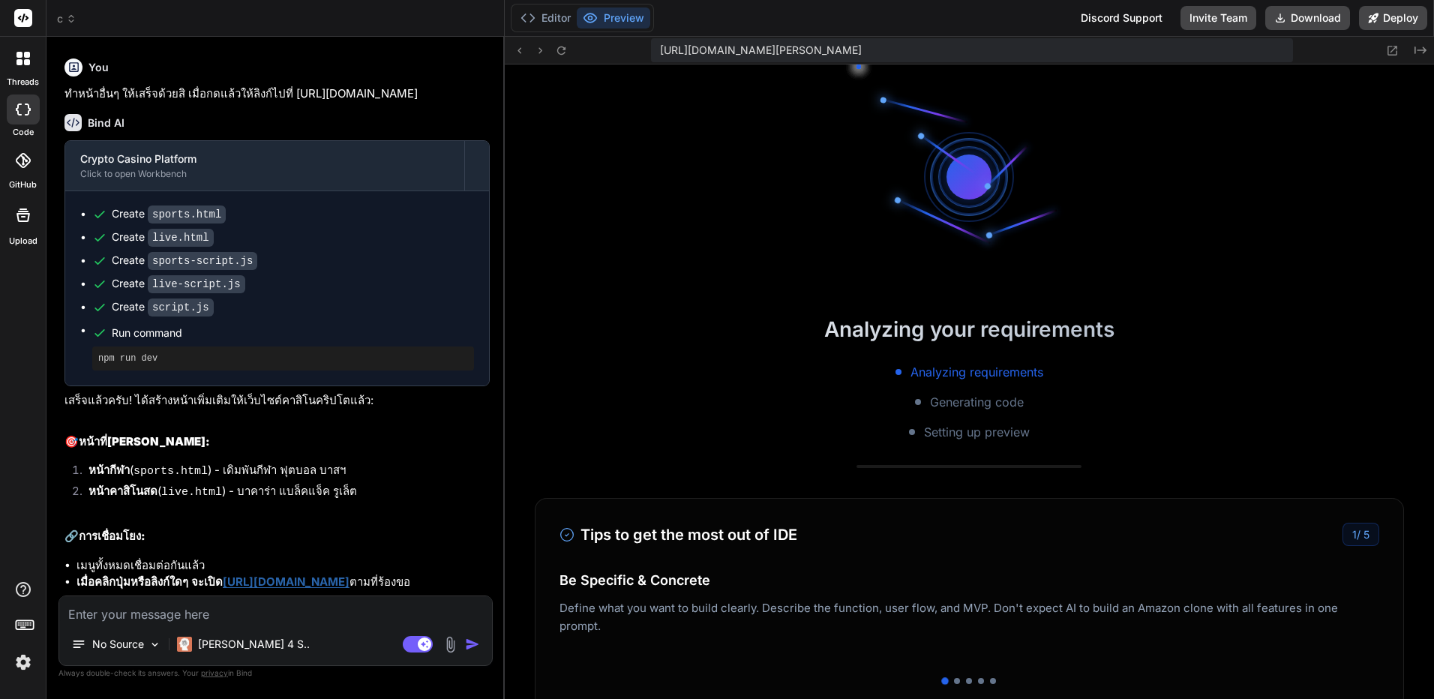
scroll to position [3377, 0]
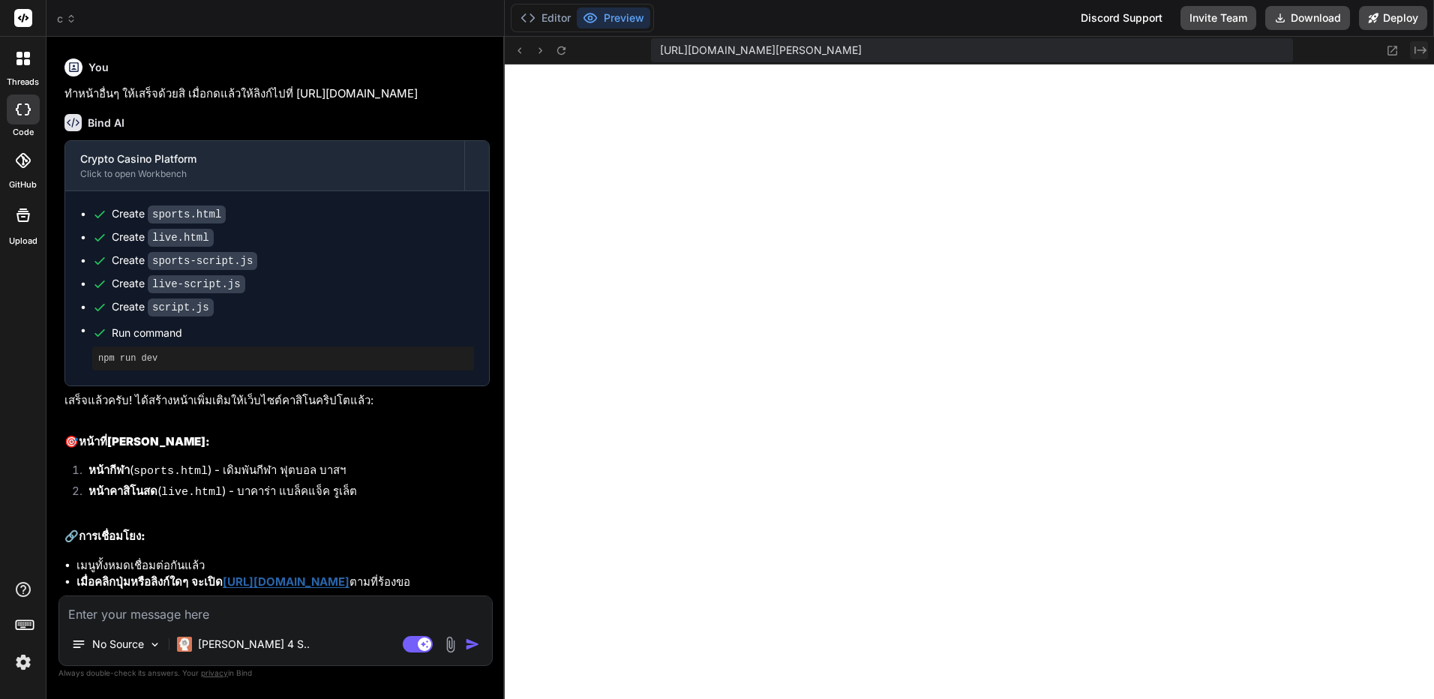
click at [1413, 46] on button "Created with Pixso." at bounding box center [1419, 50] width 18 height 18
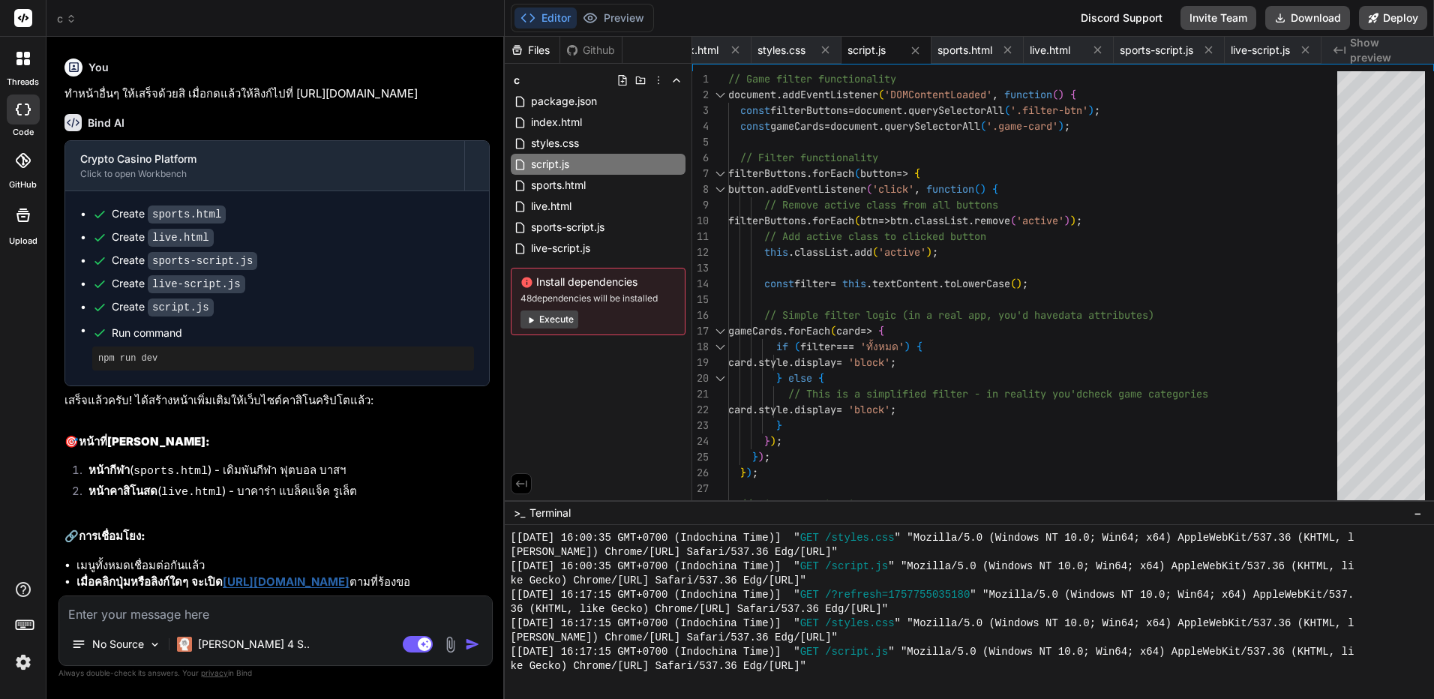
click at [1395, 49] on span "Show preview" at bounding box center [1386, 50] width 72 height 30
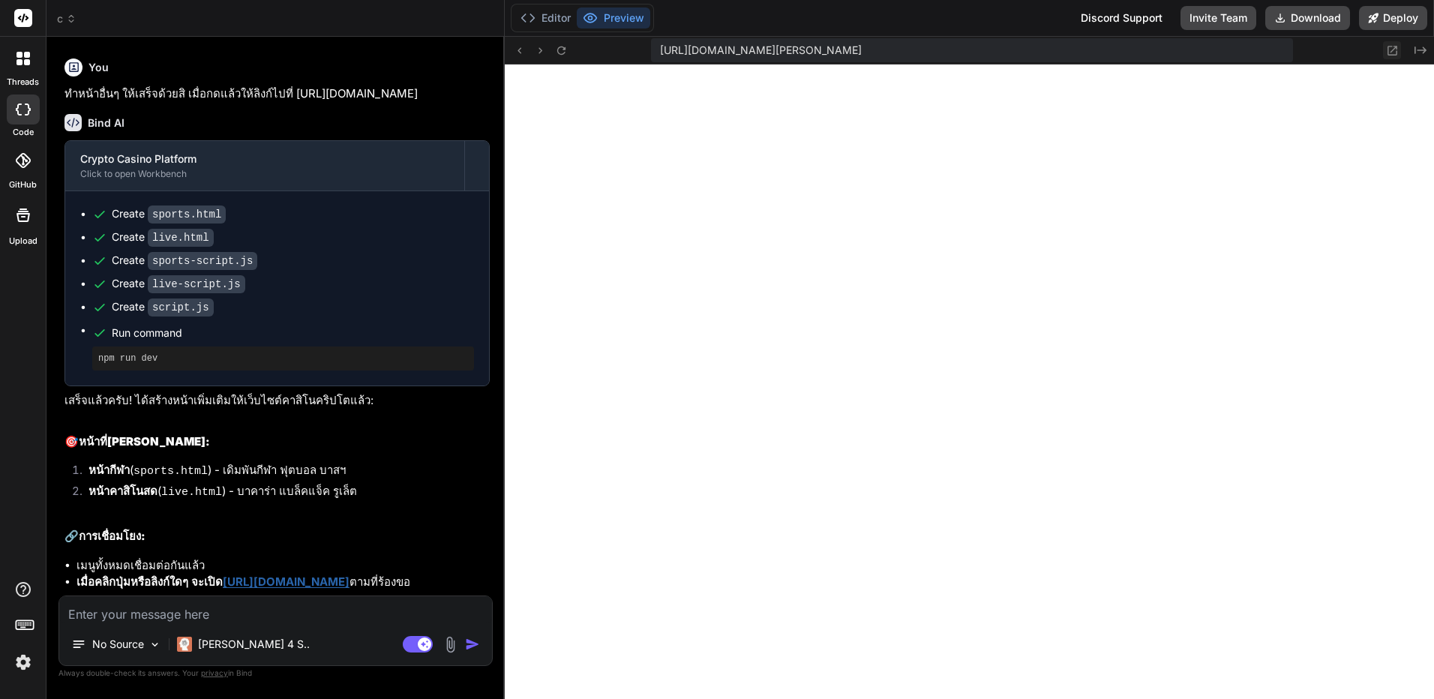
click at [1391, 45] on icon at bounding box center [1392, 50] width 13 height 13
